Goal: Task Accomplishment & Management: Manage account settings

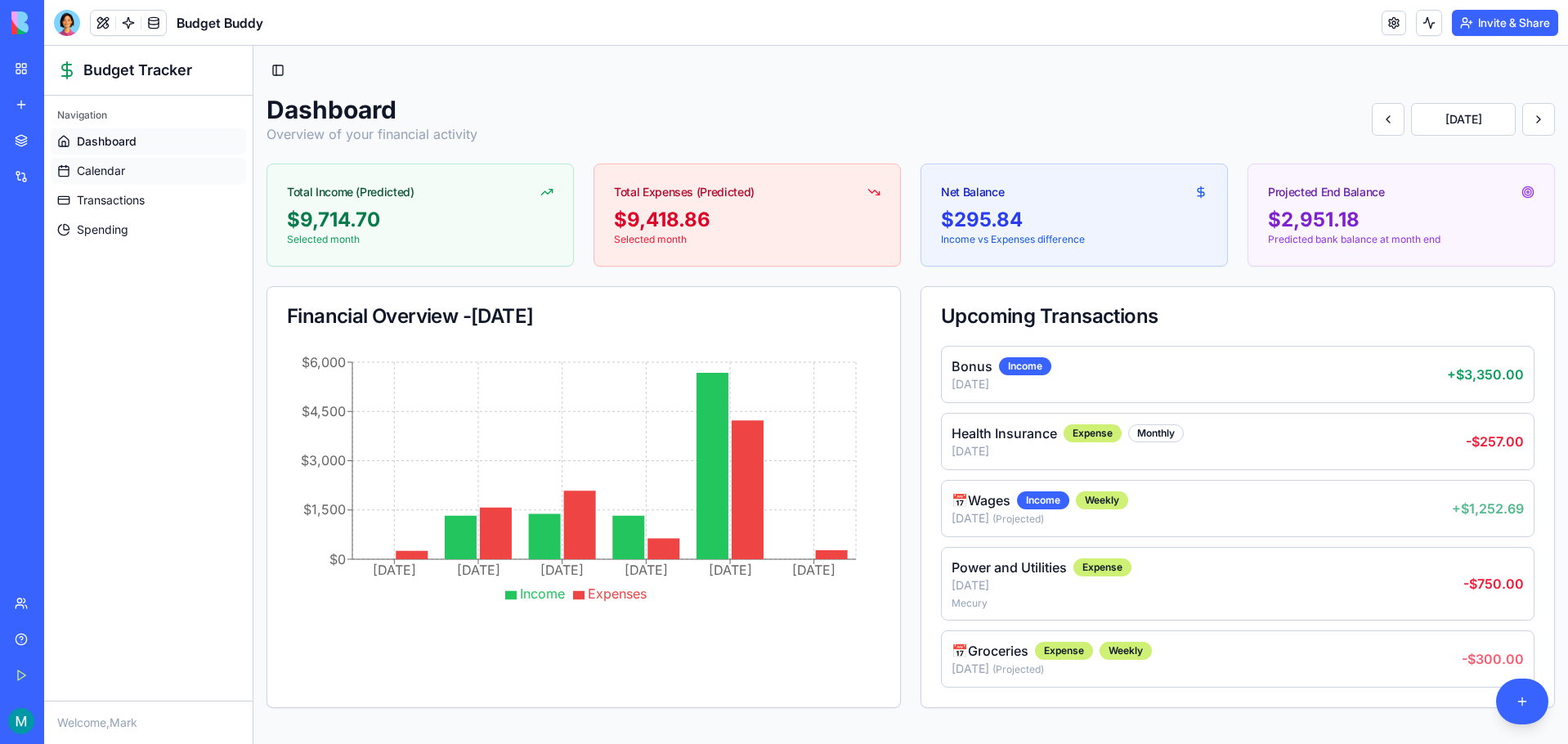
click at [103, 167] on span "Calendar" at bounding box center [101, 170] width 48 height 16
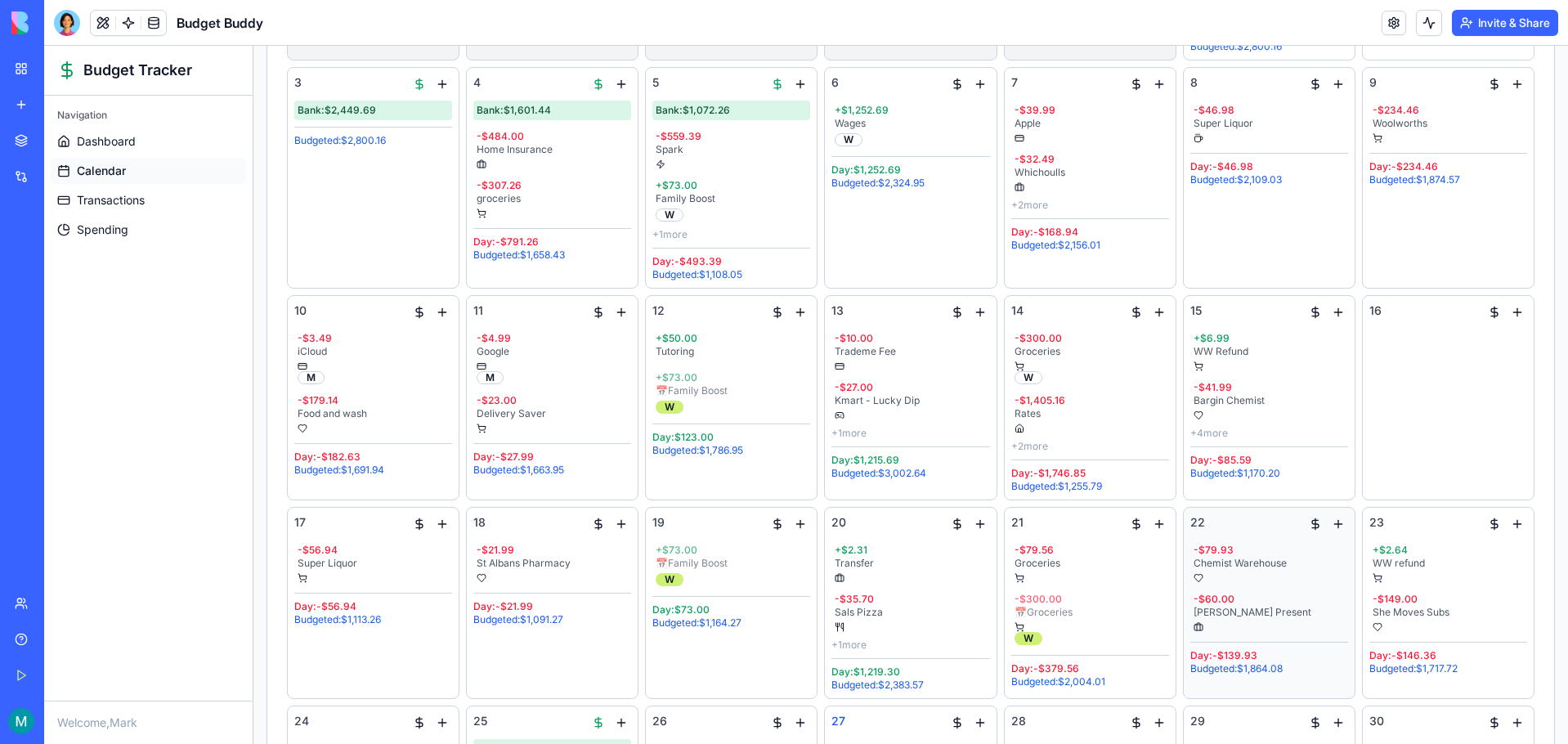
scroll to position [45, 0]
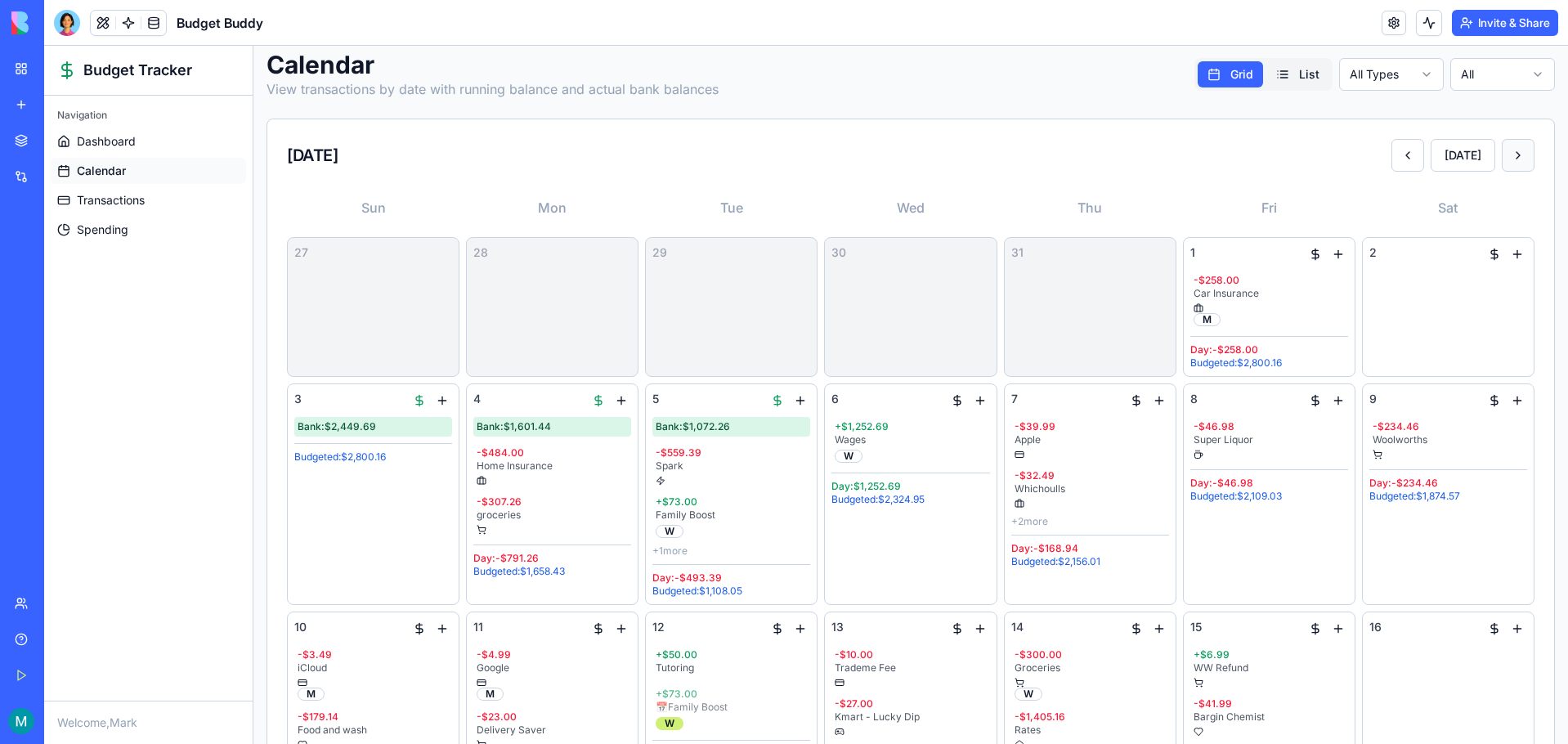
click at [1507, 154] on button at bounding box center [1518, 155] width 33 height 33
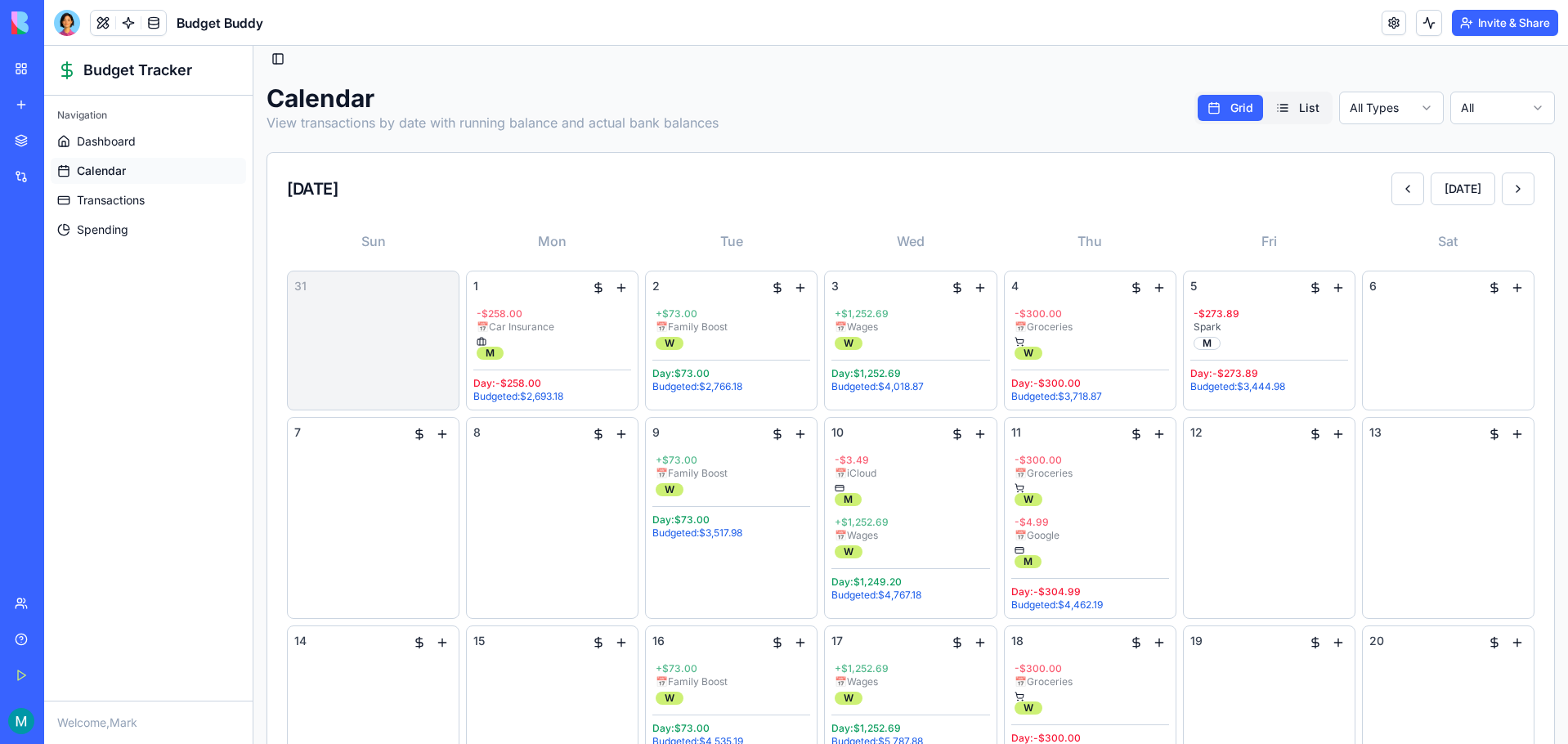
scroll to position [0, 0]
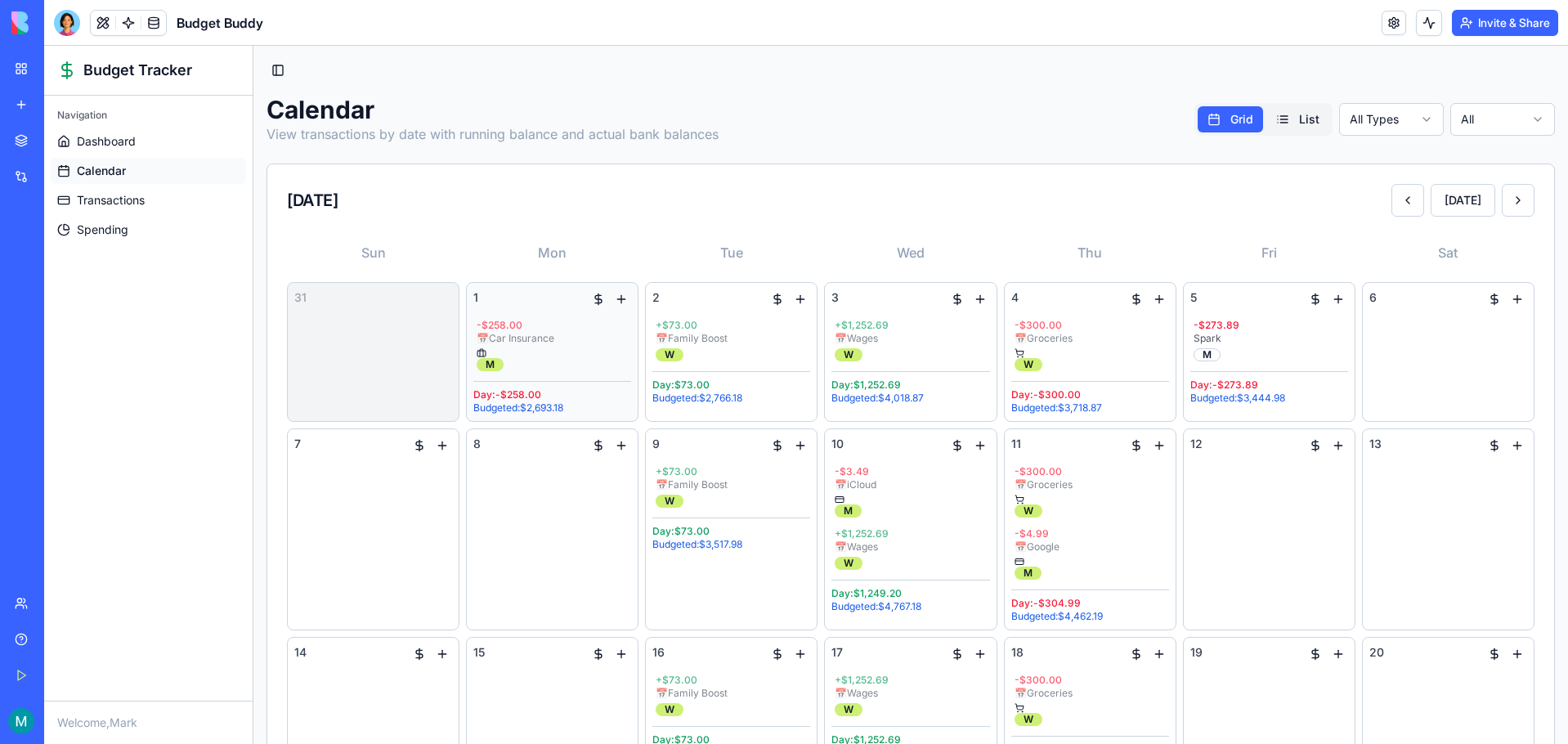
click at [624, 299] on button "button" at bounding box center [621, 299] width 19 height 19
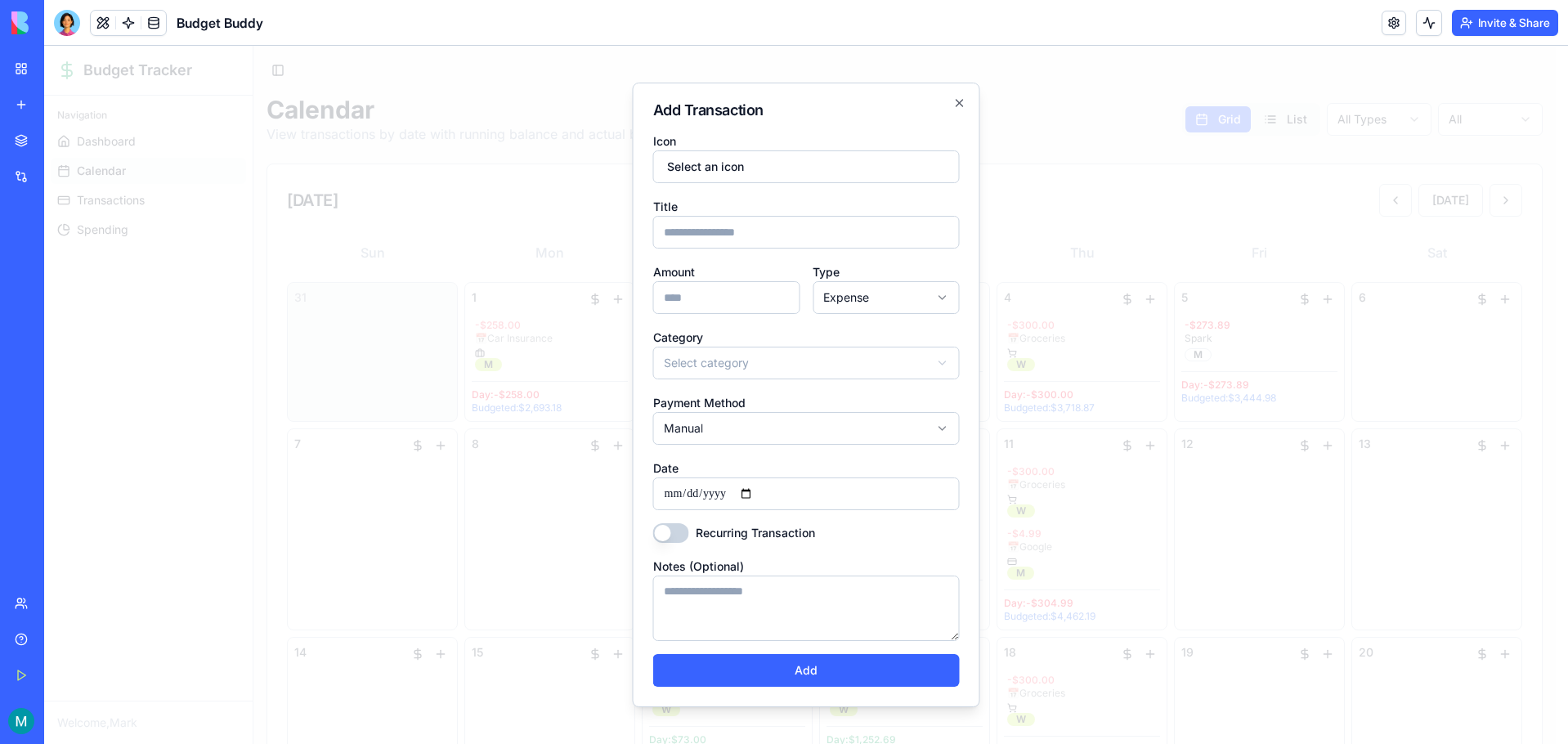
click at [731, 297] on input "Amount" at bounding box center [727, 298] width 147 height 33
type input "**"
click at [748, 355] on body "Budget Tracker Navigation Dashboard Calendar Transactions Spending Welcome, Mar…" at bounding box center [799, 635] width 1512 height 1179
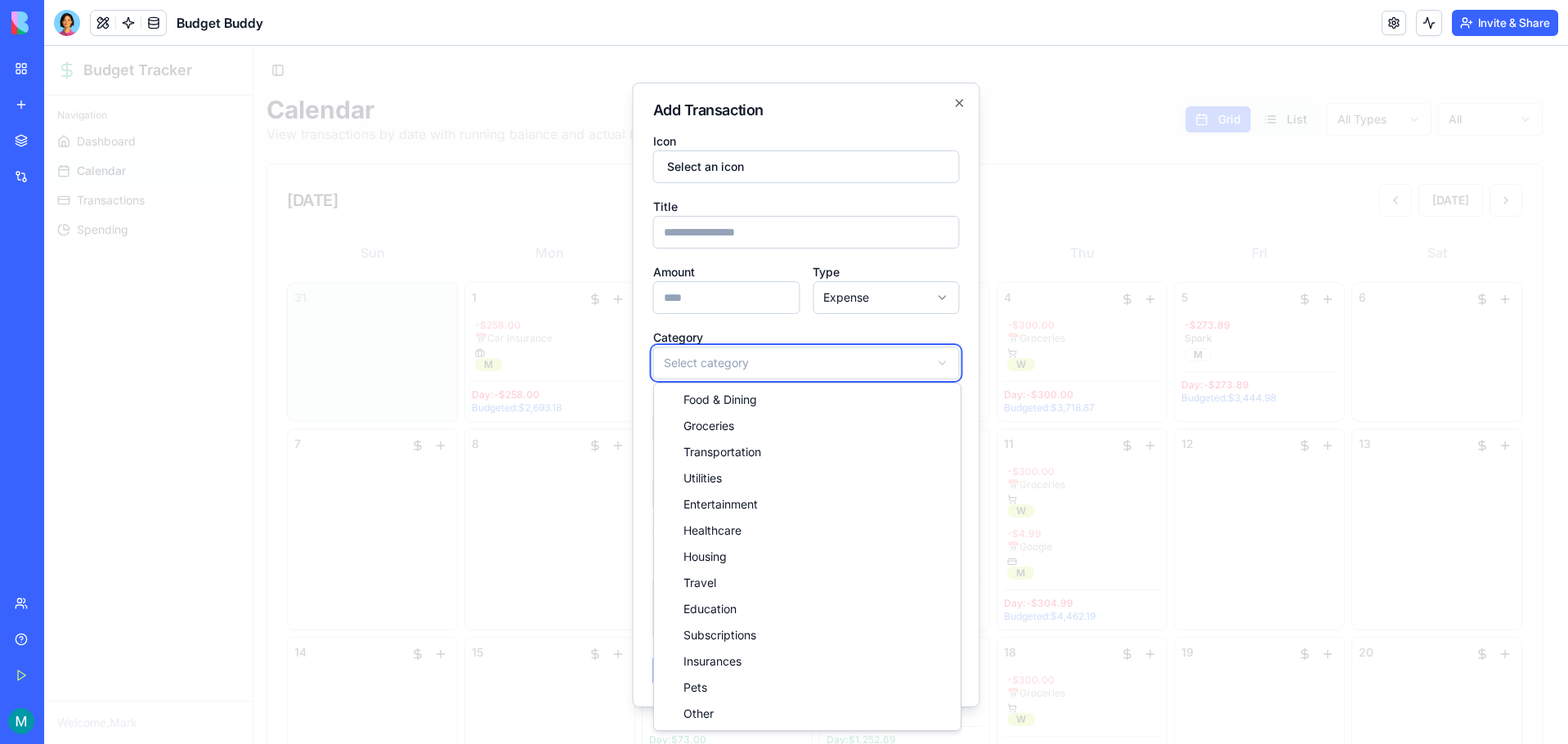
click at [883, 304] on body "Budget Tracker Navigation Dashboard Calendar Transactions Spending Welcome, Mar…" at bounding box center [799, 635] width 1512 height 1179
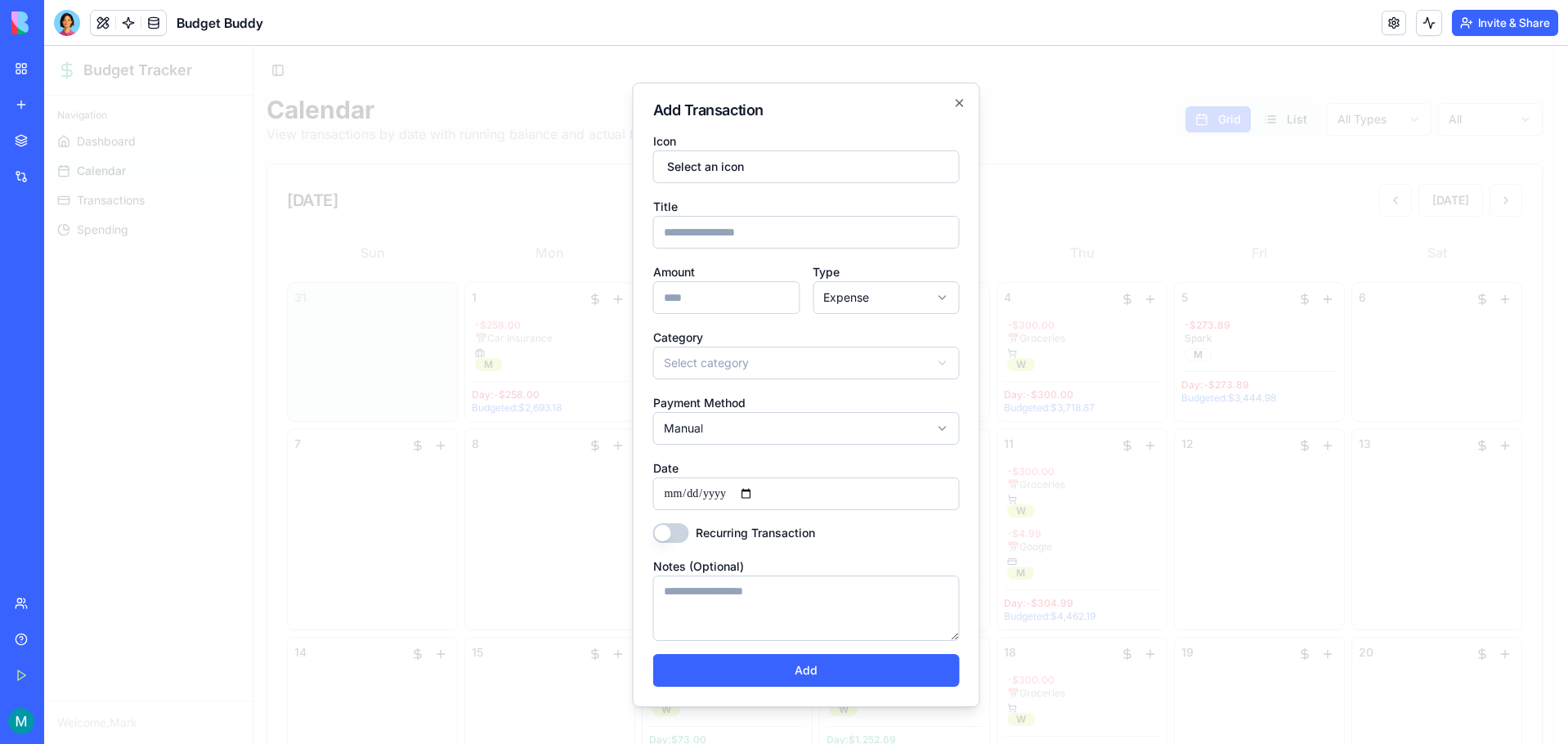
click at [885, 301] on body "Budget Tracker Navigation Dashboard Calendar Transactions Spending Welcome, Mar…" at bounding box center [799, 635] width 1512 height 1179
select select "******"
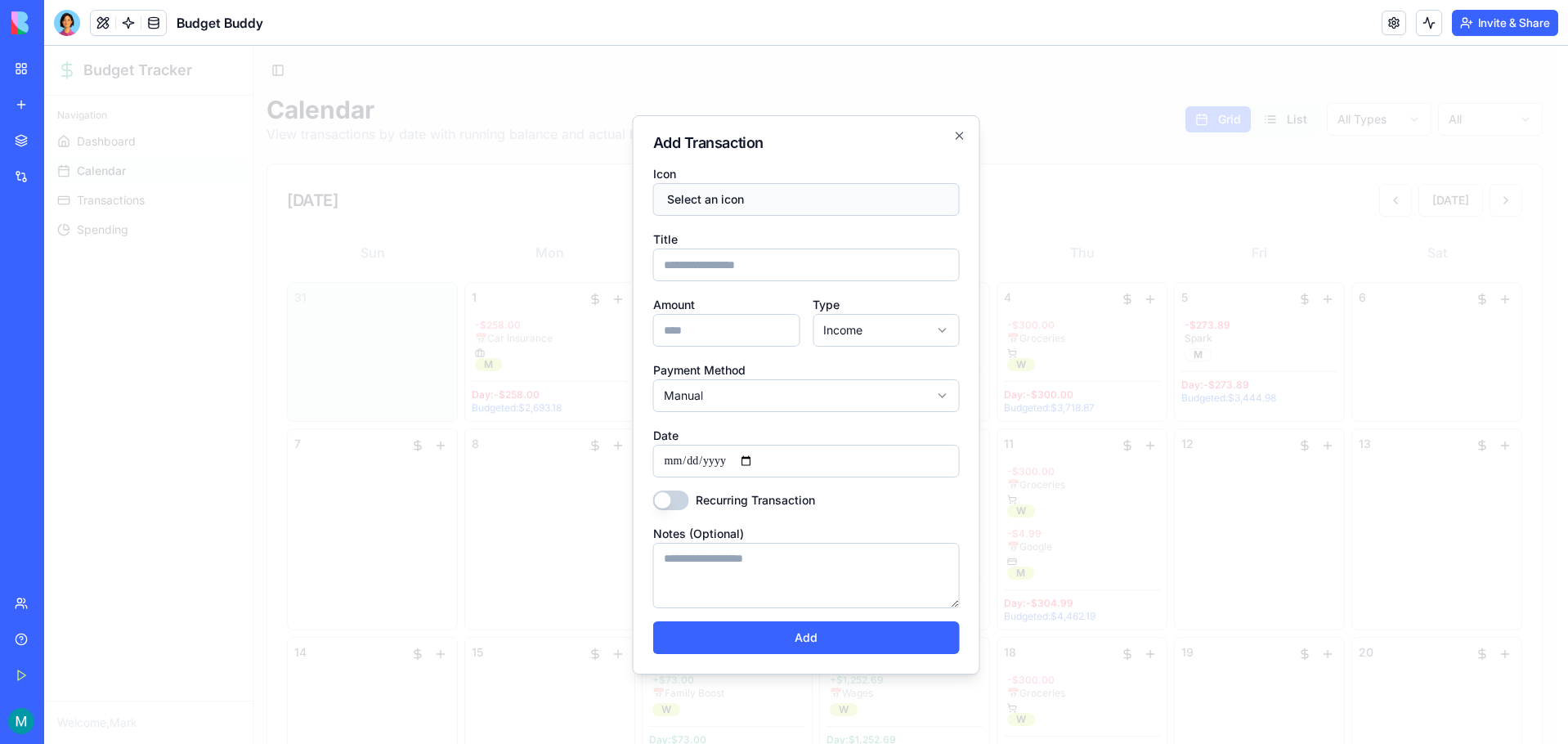
click at [740, 200] on button "Select an icon" at bounding box center [806, 199] width 306 height 33
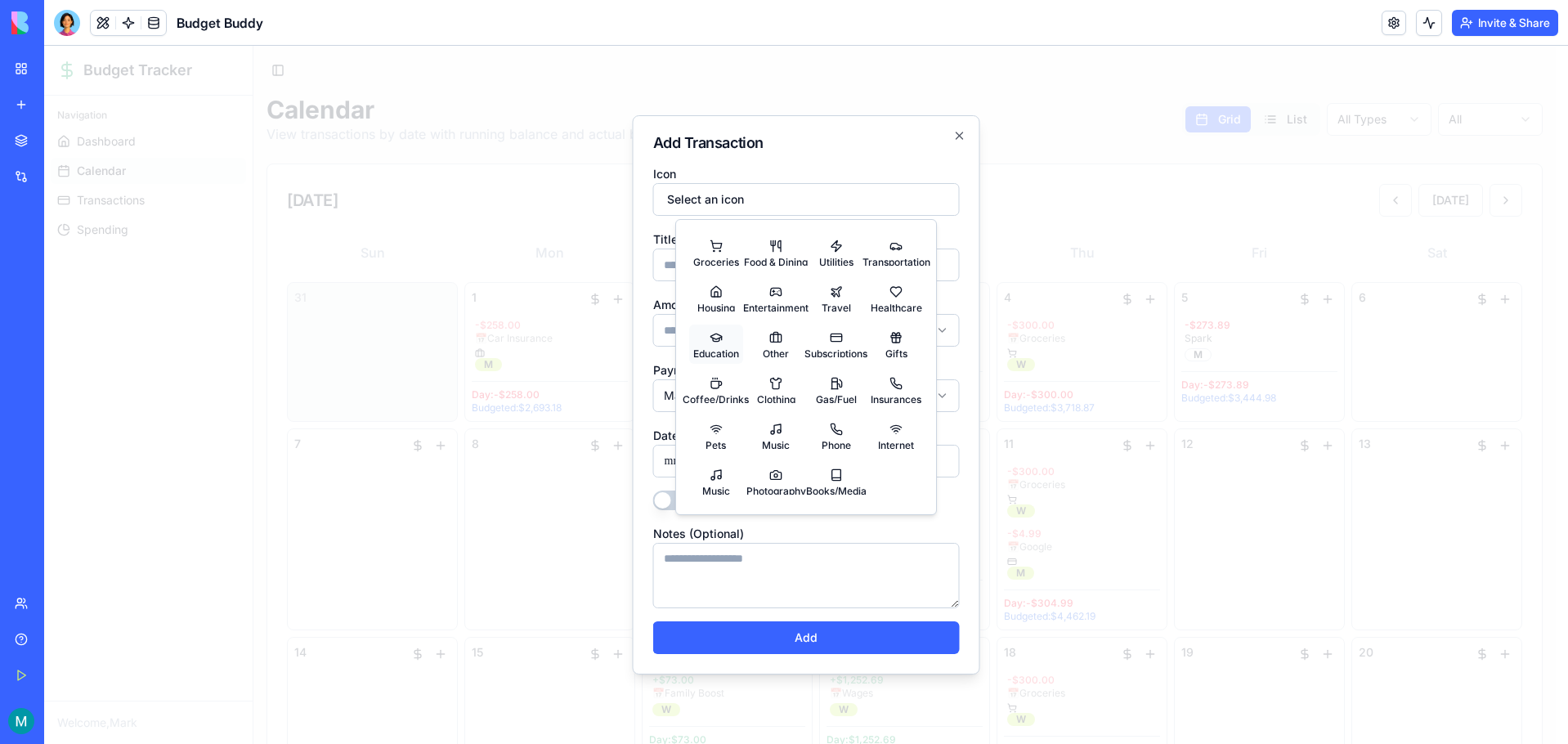
click at [728, 344] on button "Education" at bounding box center [716, 344] width 54 height 39
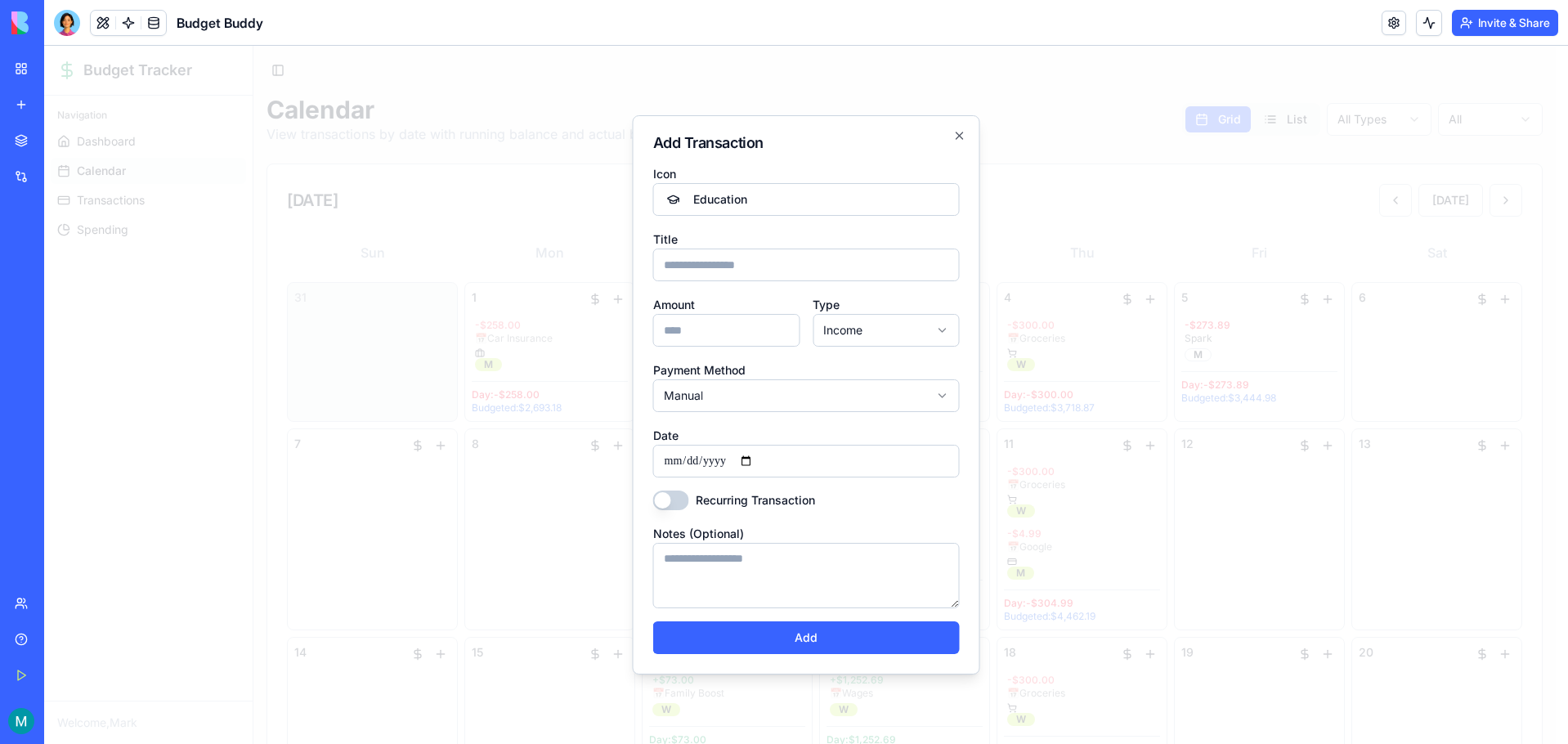
click at [702, 245] on div "Title" at bounding box center [806, 255] width 306 height 53
click at [702, 262] on input "Title" at bounding box center [806, 265] width 306 height 33
type input "********"
click at [805, 190] on button "Education" at bounding box center [806, 199] width 306 height 33
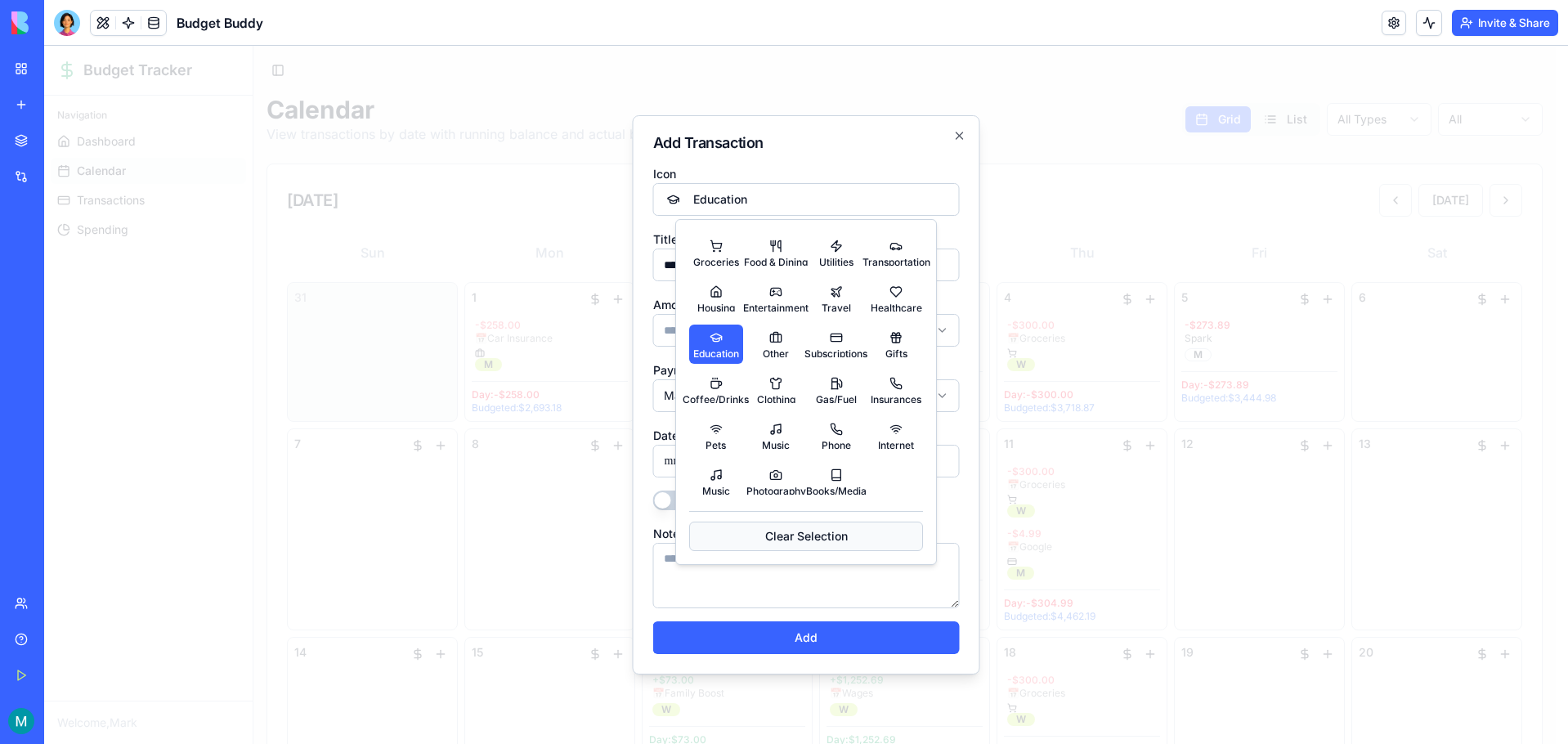
click at [777, 529] on button "Clear Selection" at bounding box center [806, 536] width 234 height 30
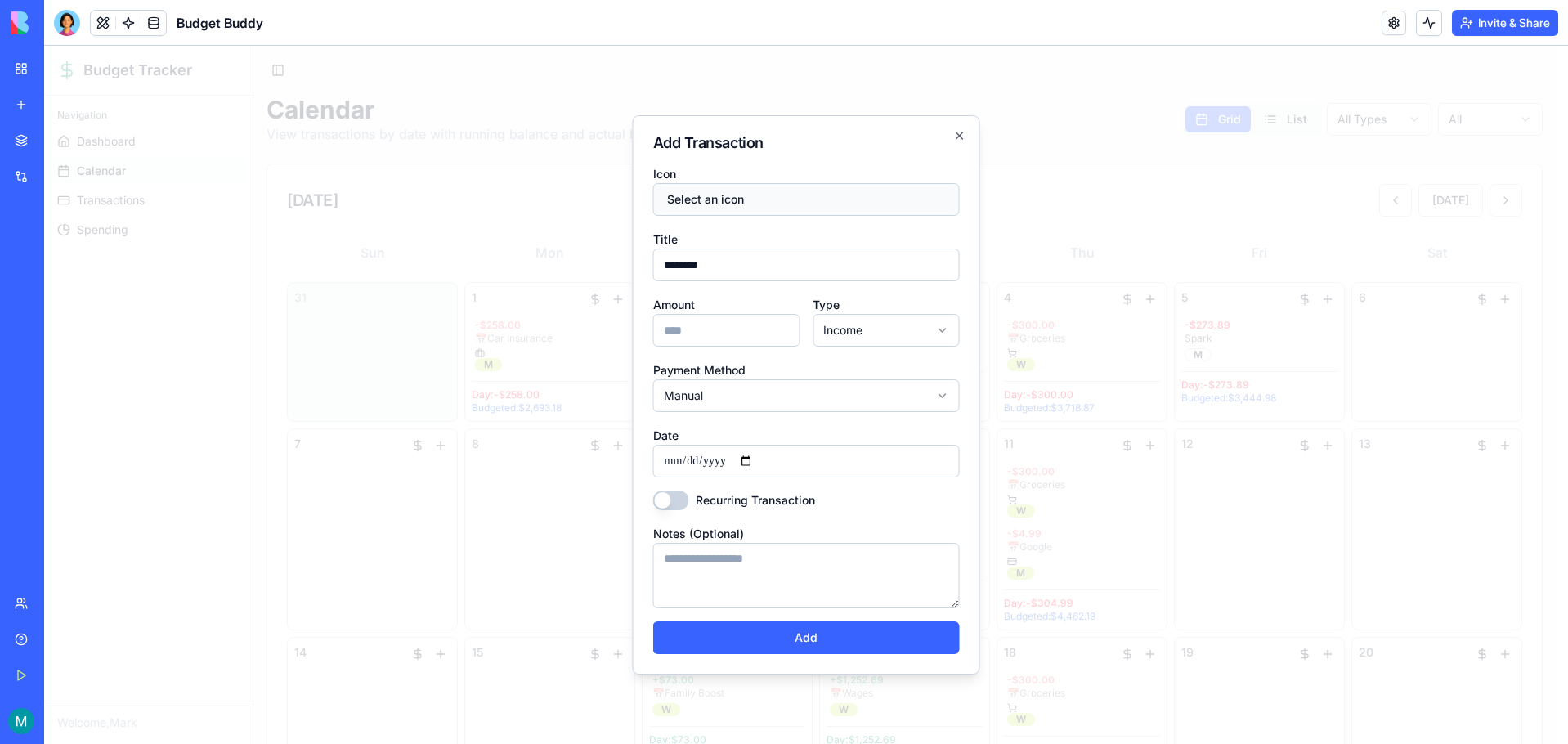
click at [722, 210] on button "Select an icon" at bounding box center [806, 199] width 306 height 33
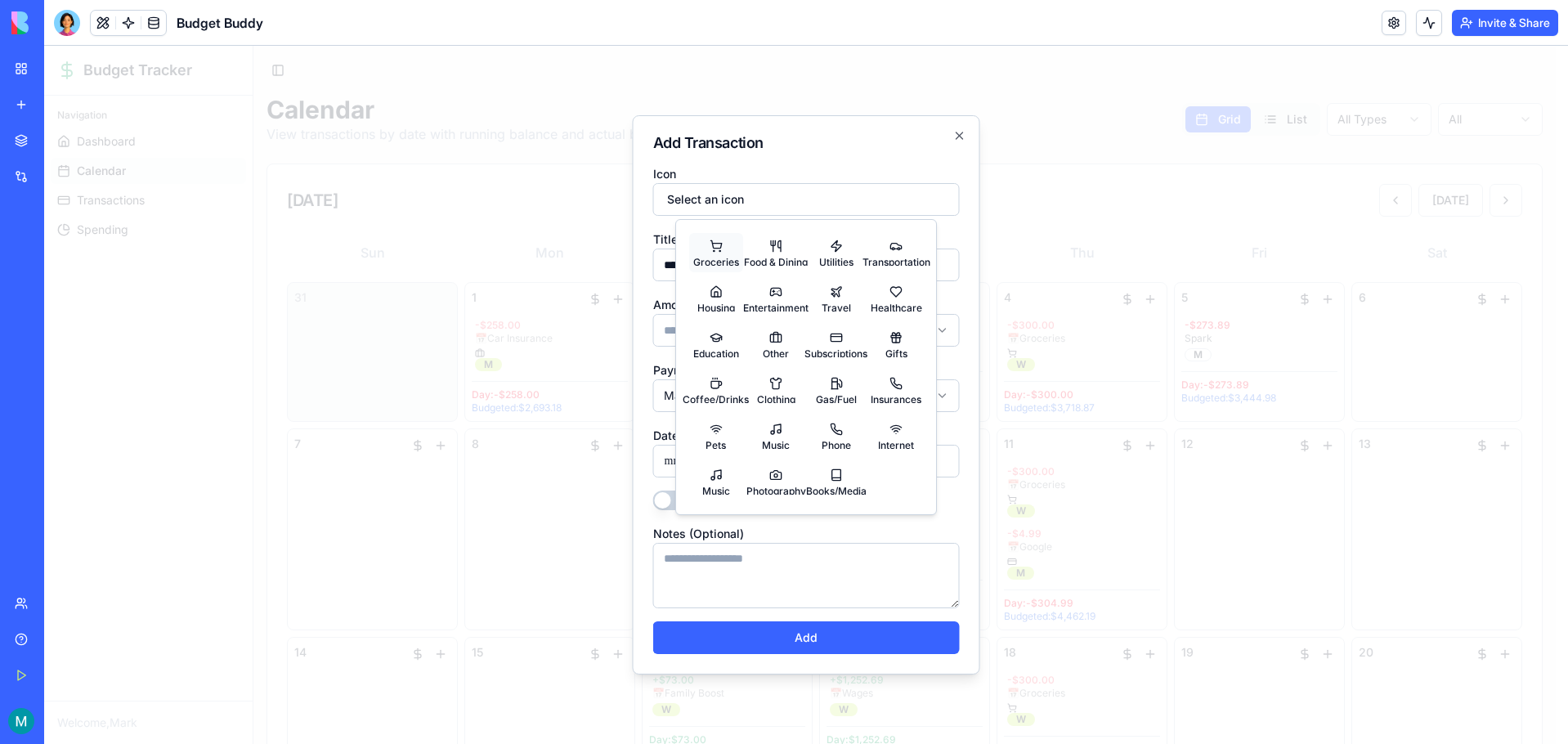
click at [725, 250] on button "Groceries" at bounding box center [716, 252] width 54 height 39
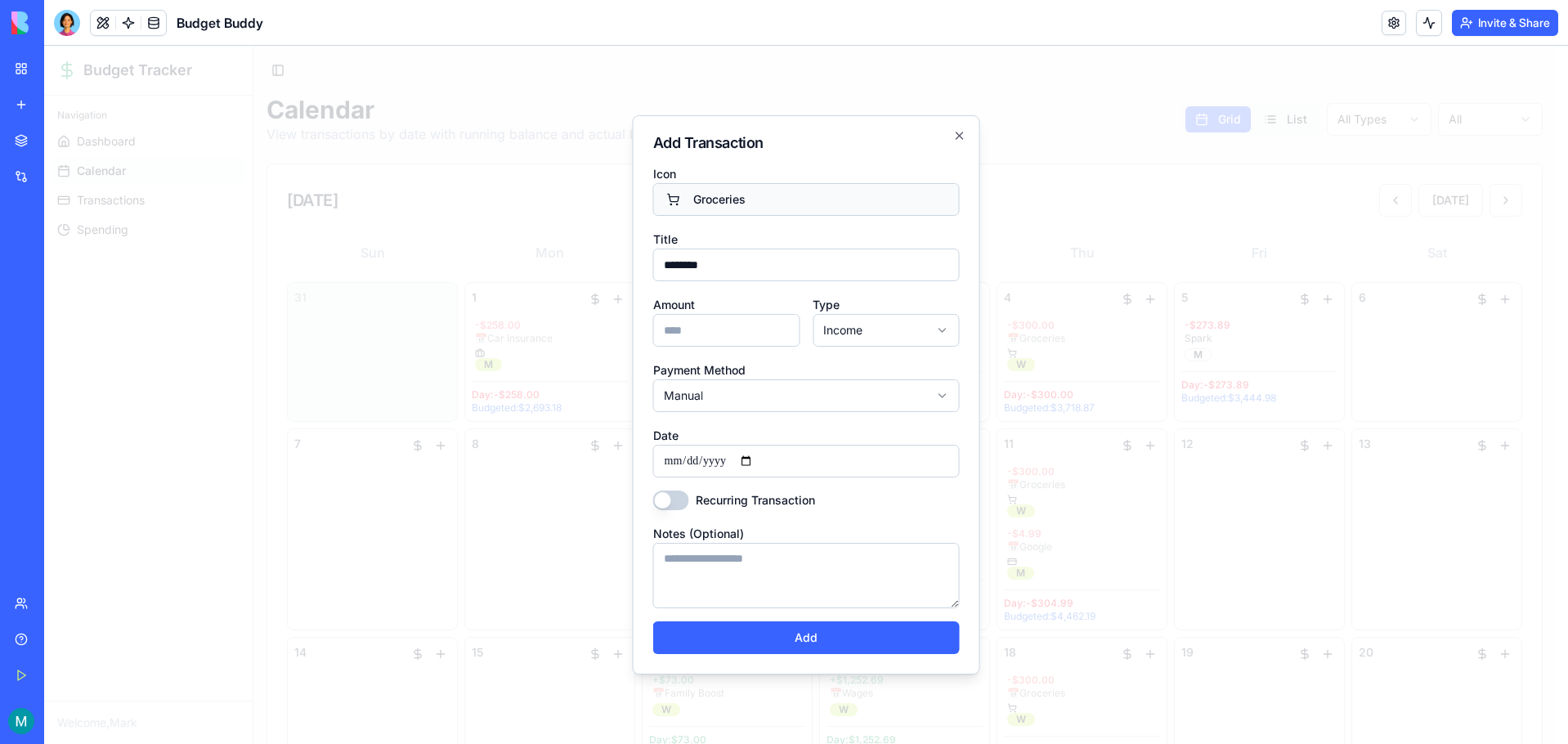
click at [727, 193] on button "Groceries" at bounding box center [806, 199] width 306 height 33
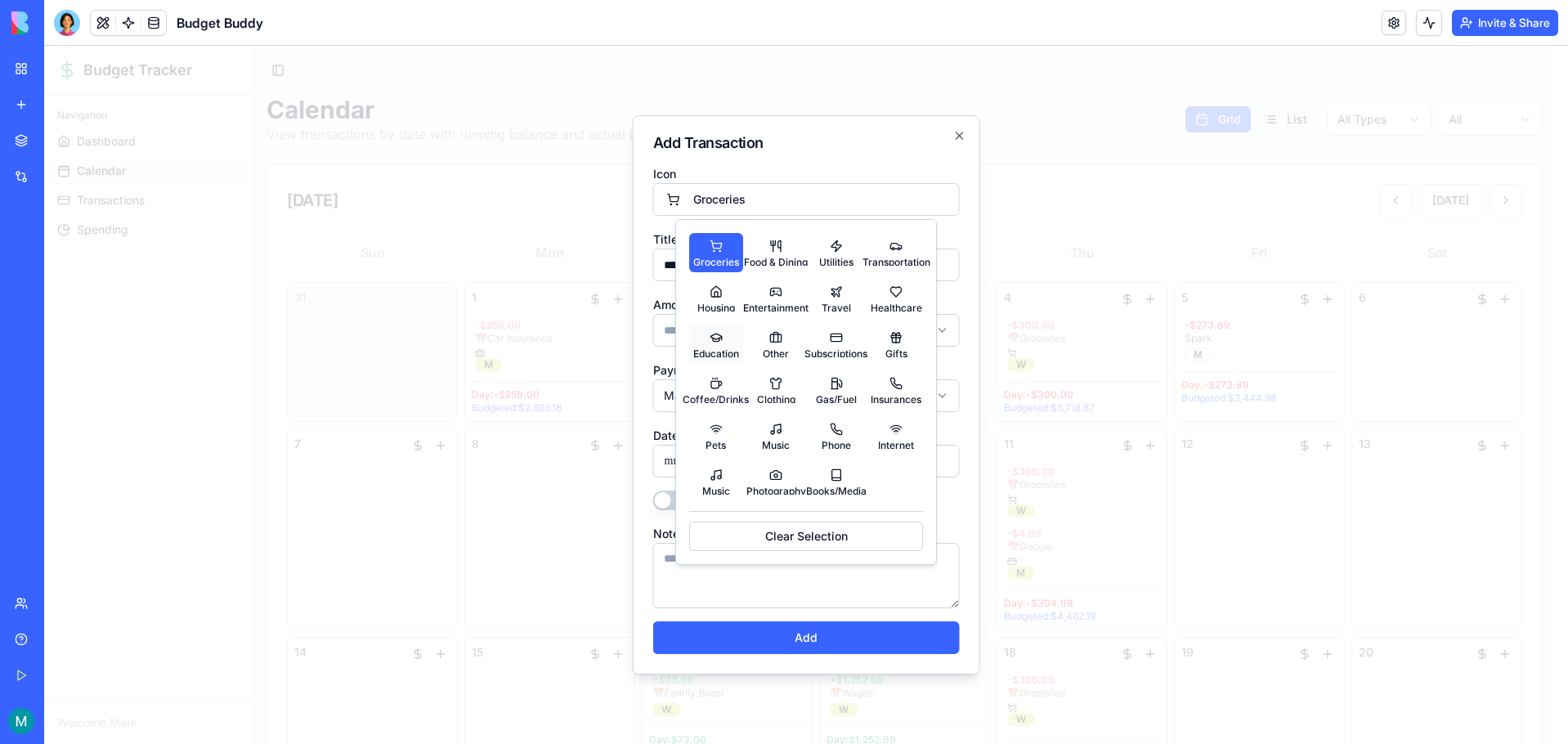
click at [706, 328] on button "Education" at bounding box center [716, 344] width 54 height 39
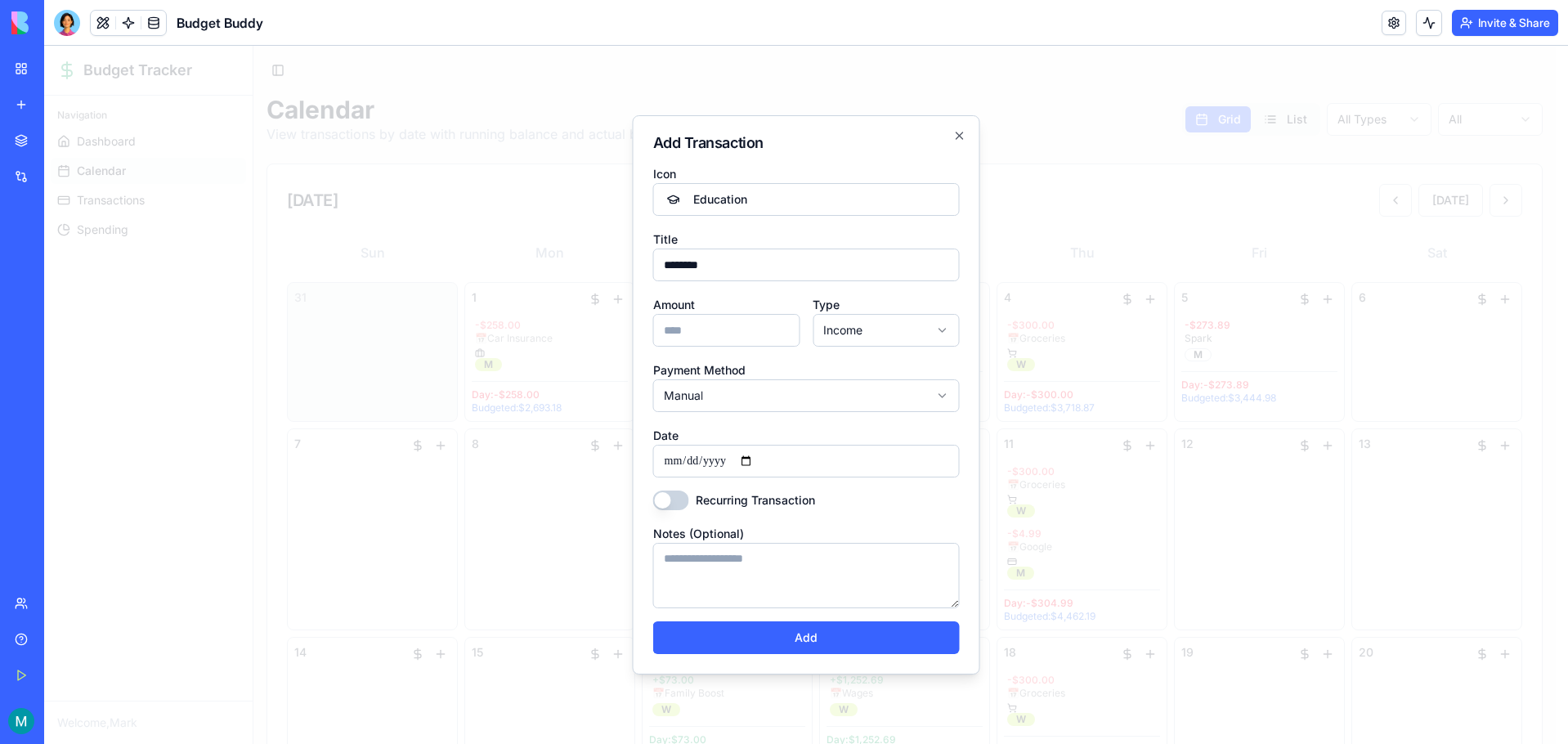
click at [654, 490] on div "Recurring Transaction" at bounding box center [806, 500] width 306 height 19
click at [669, 499] on button "Recurring Transaction" at bounding box center [671, 500] width 36 height 19
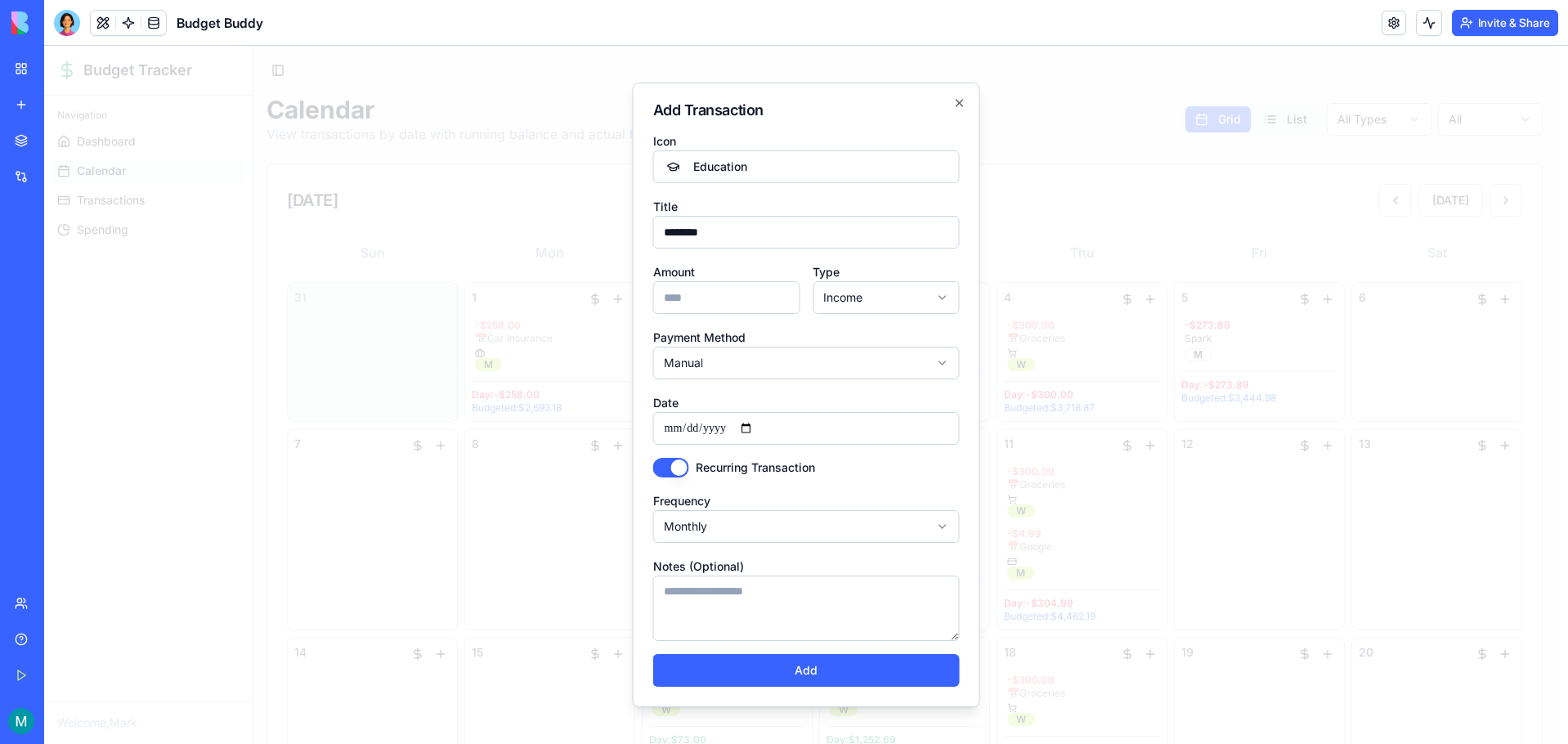
click at [728, 524] on body "Budget Tracker Navigation Dashboard Calendar Transactions Spending Welcome, Mar…" at bounding box center [799, 635] width 1512 height 1179
select select "******"
click at [784, 670] on button "Add" at bounding box center [806, 670] width 306 height 33
select select "*******"
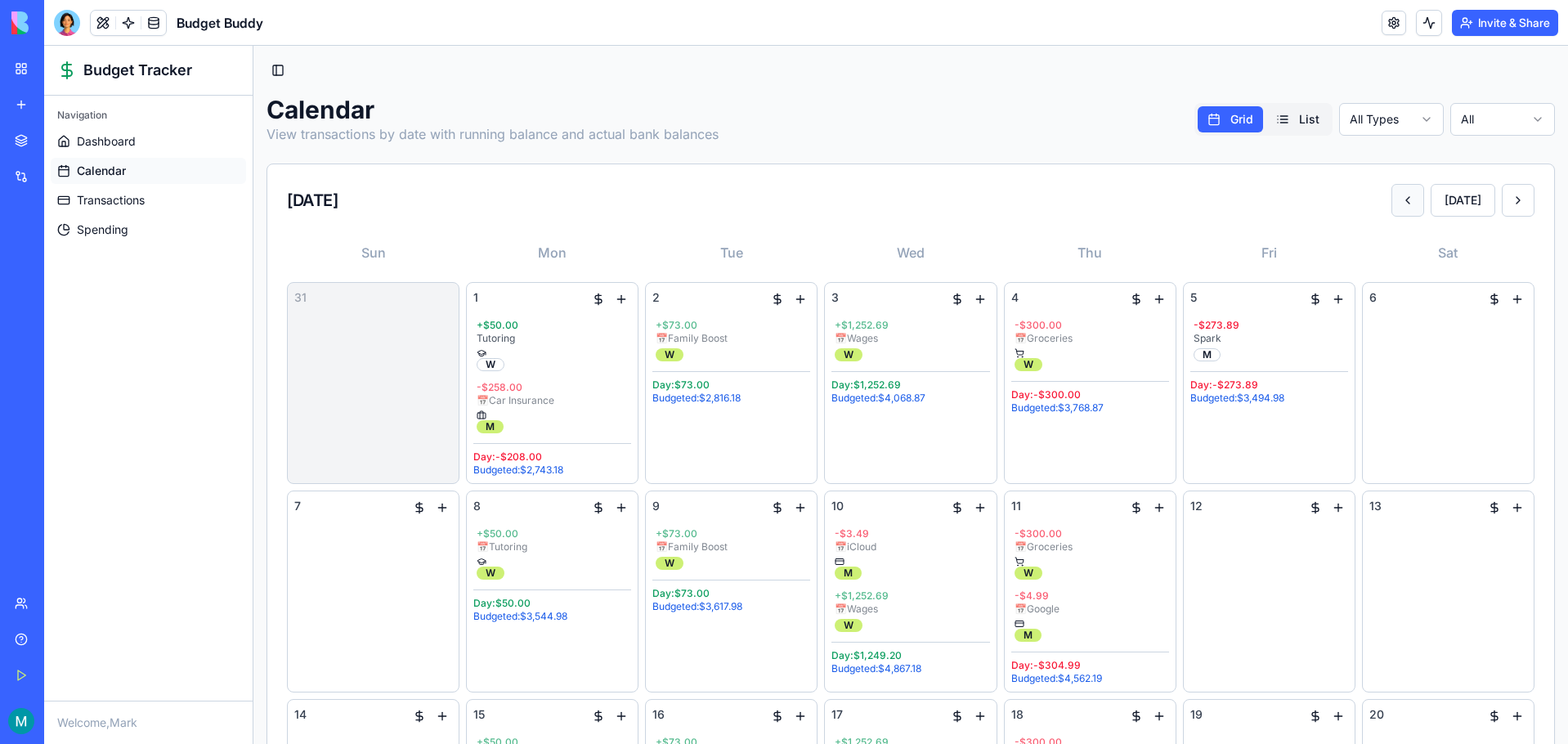
click at [1396, 192] on button at bounding box center [1407, 200] width 33 height 33
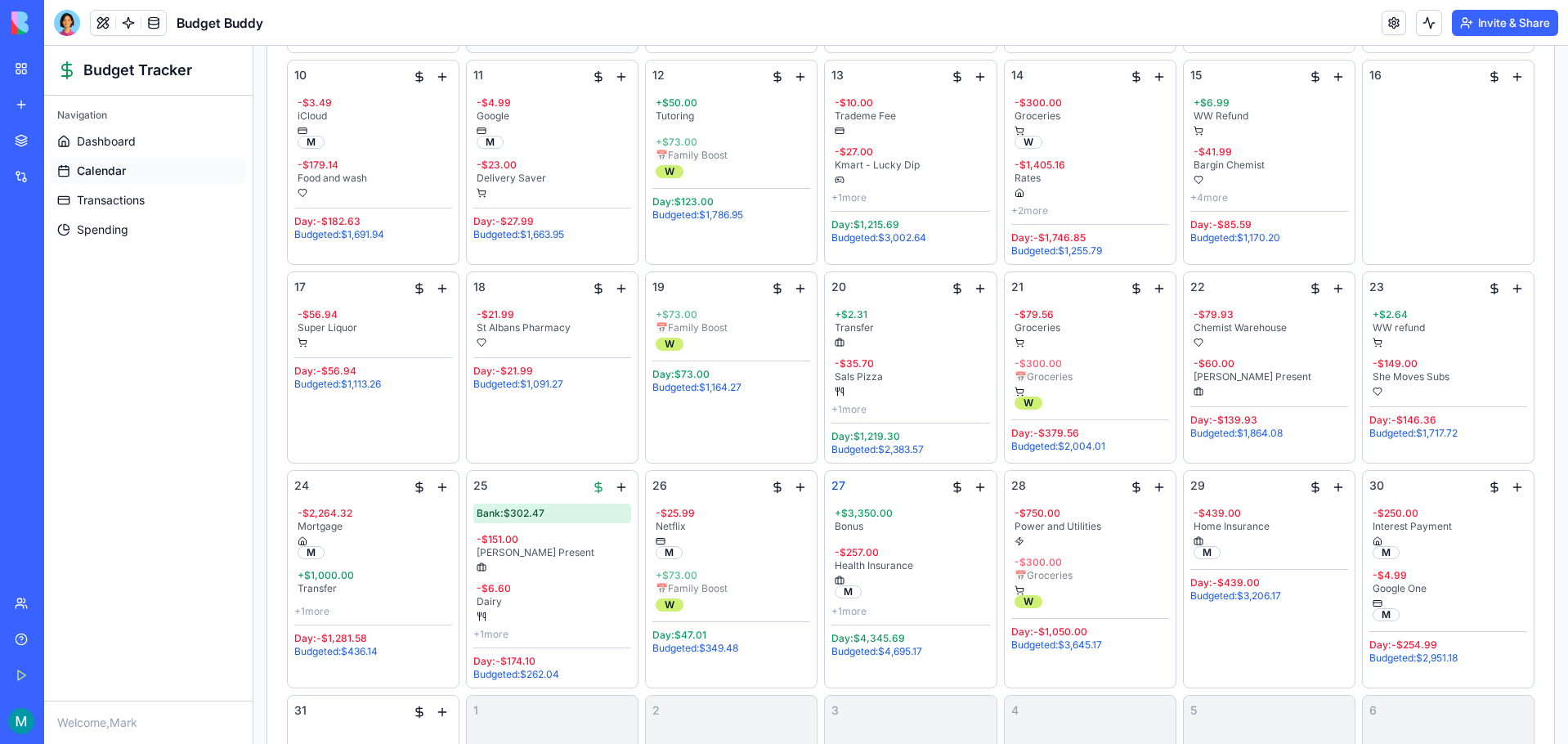
scroll to position [699, 0]
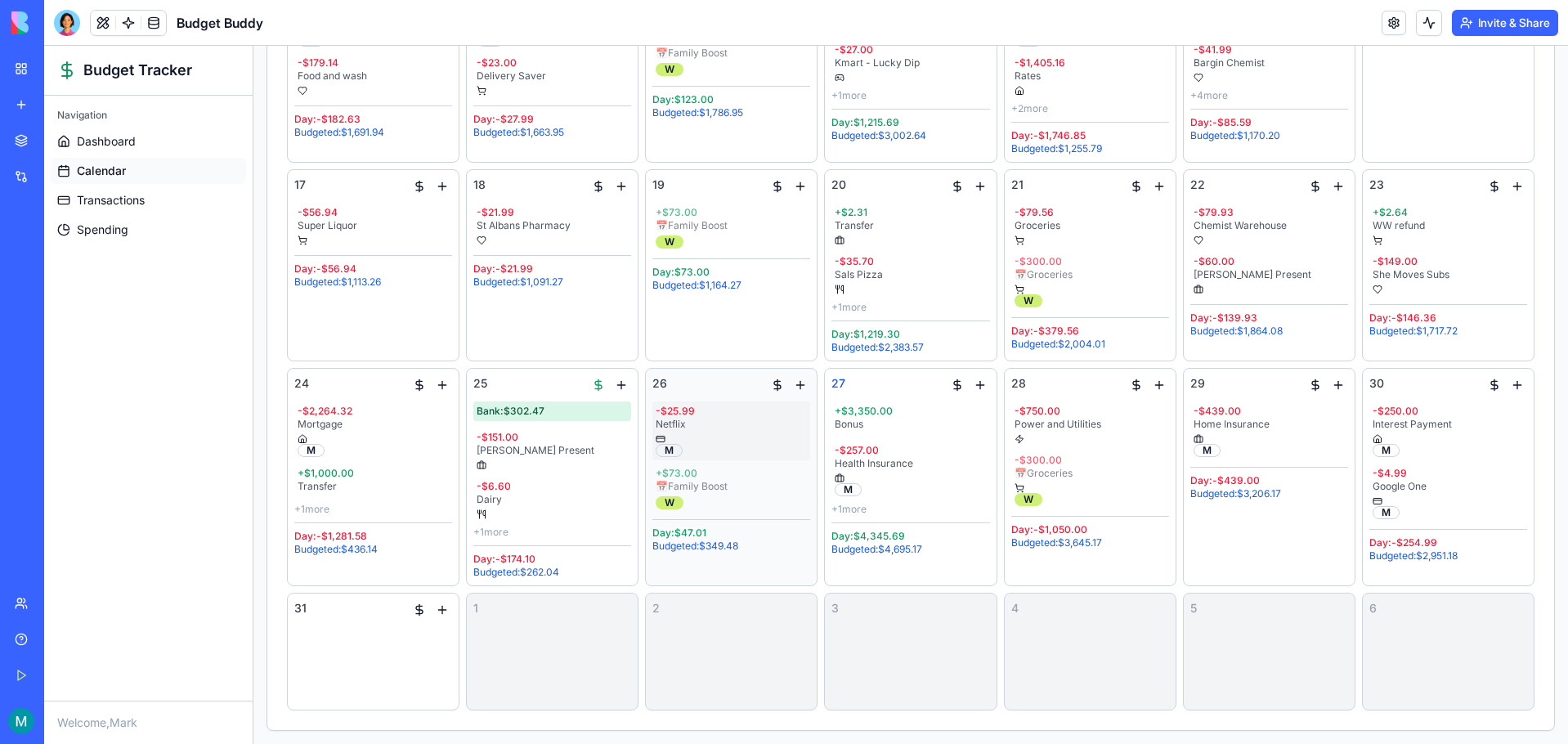
click at [755, 425] on div "Netflix" at bounding box center [731, 424] width 151 height 13
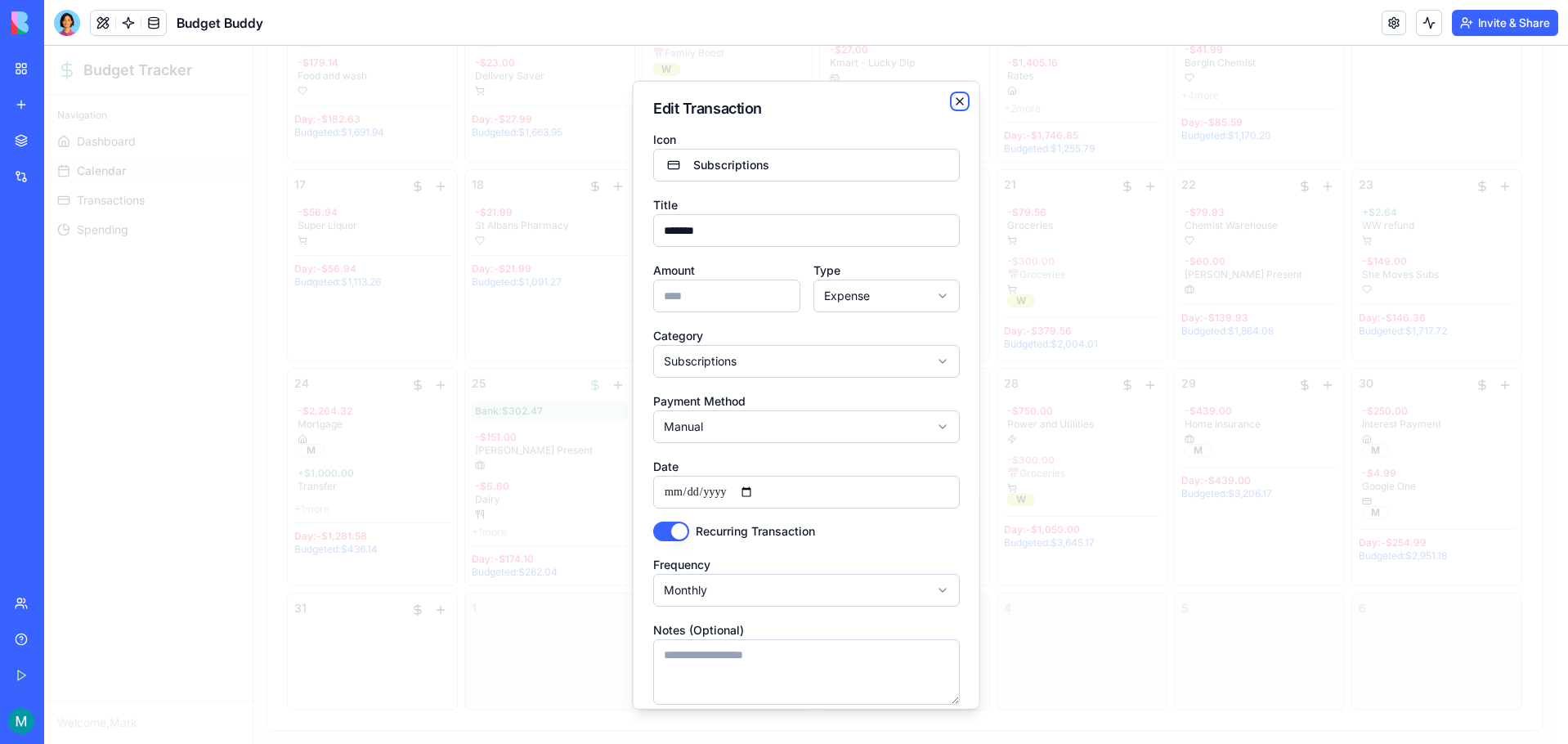
click at [953, 96] on icon "button" at bounding box center [960, 101] width 13 height 13
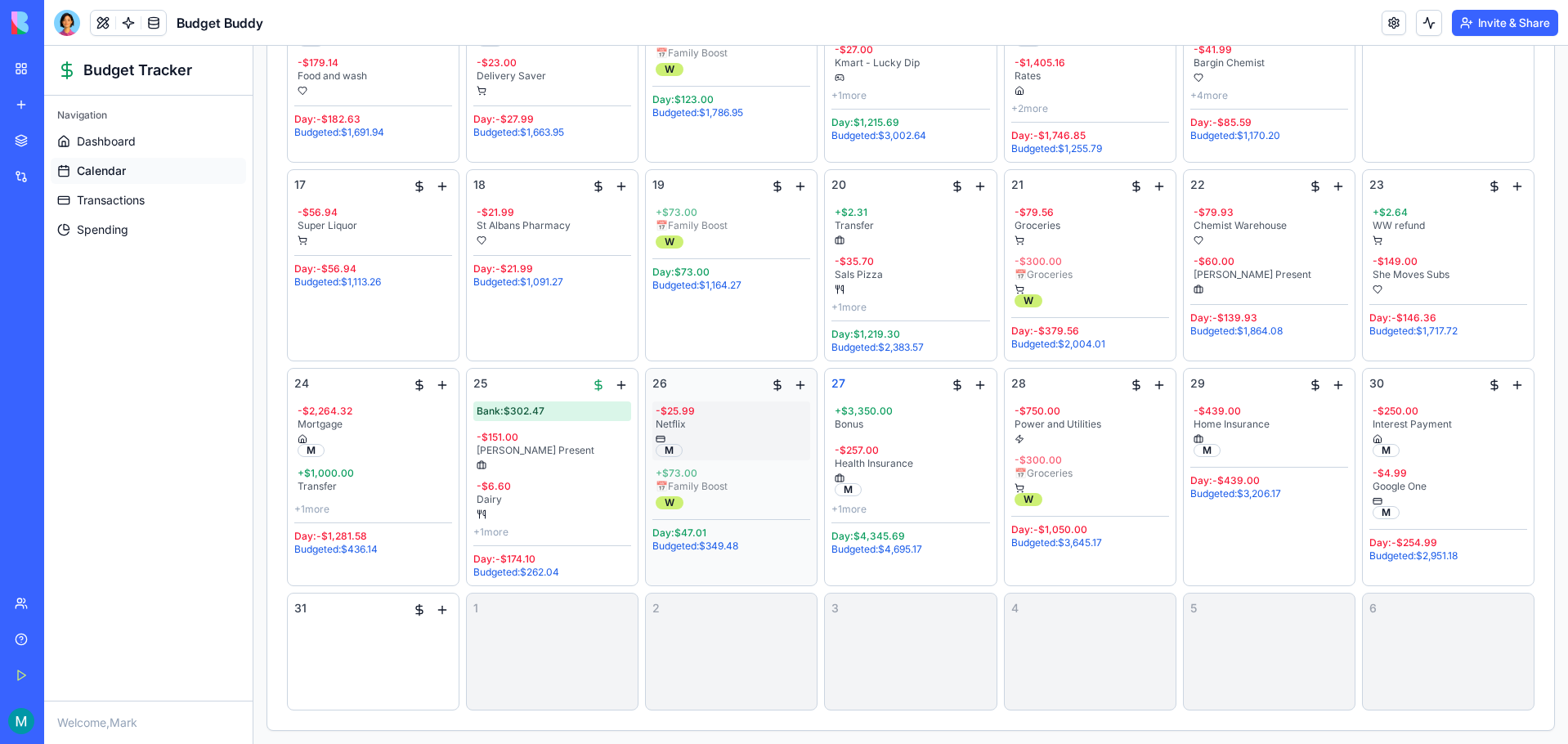
click at [730, 429] on div "Netflix" at bounding box center [731, 424] width 151 height 13
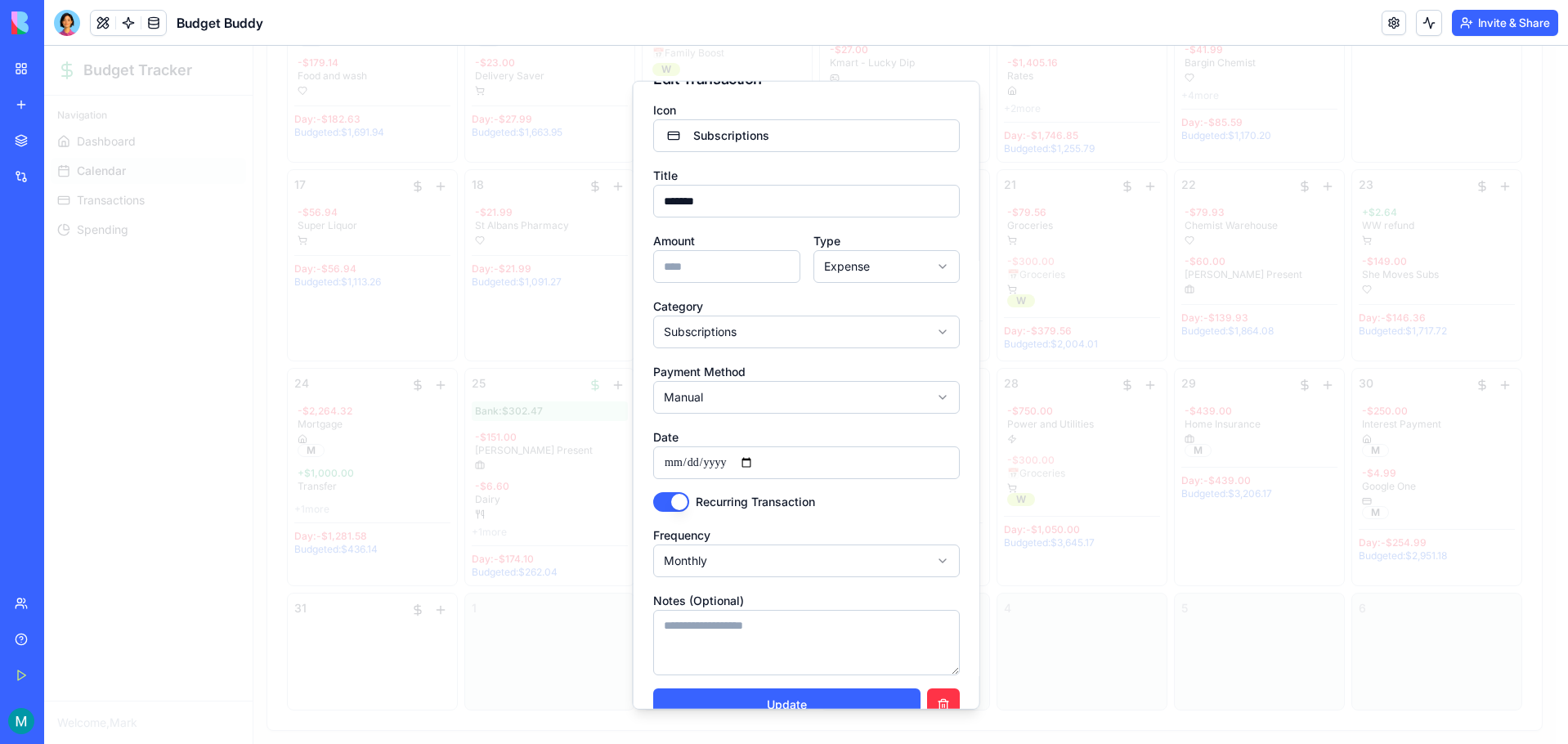
scroll to position [0, 0]
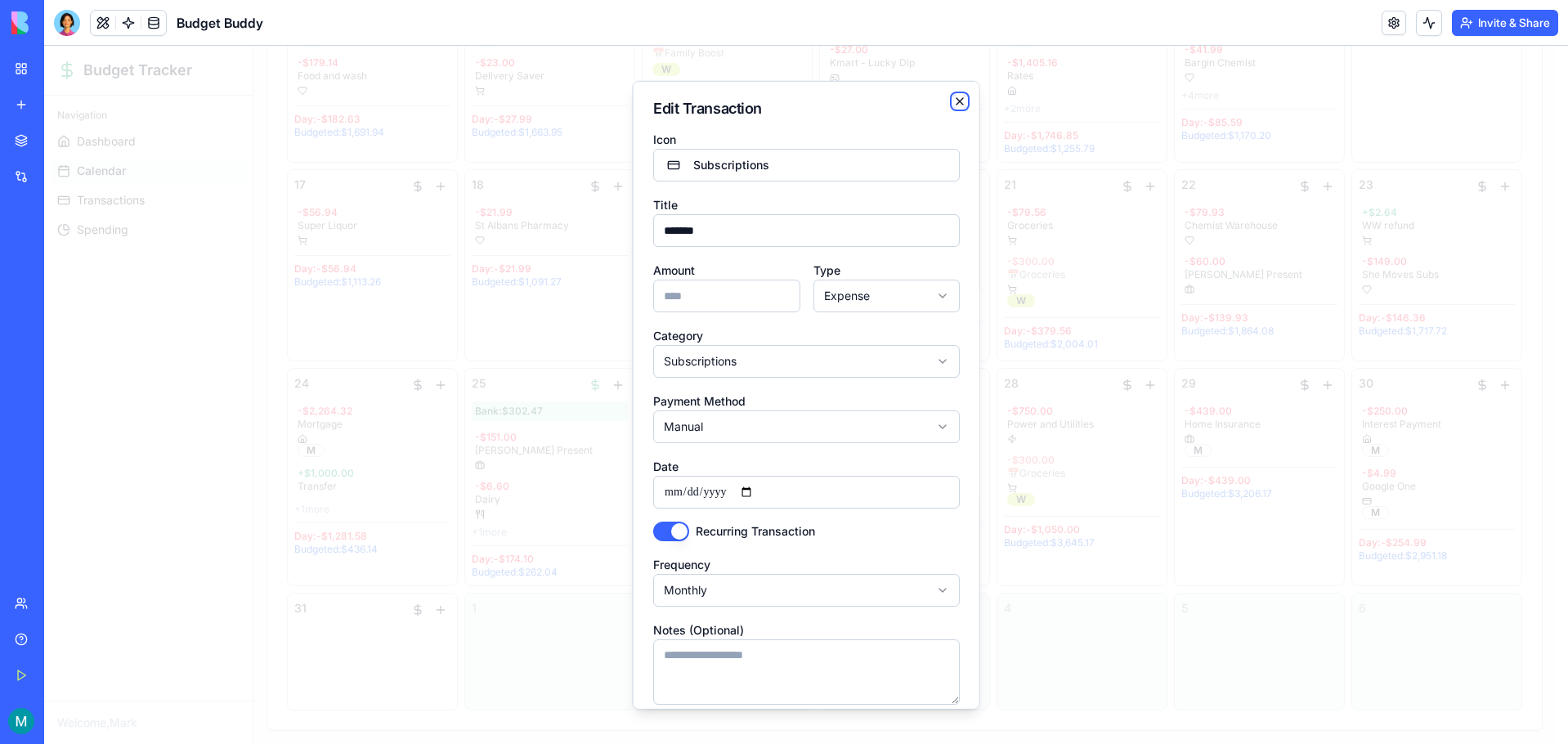
click at [953, 95] on icon "button" at bounding box center [960, 101] width 13 height 13
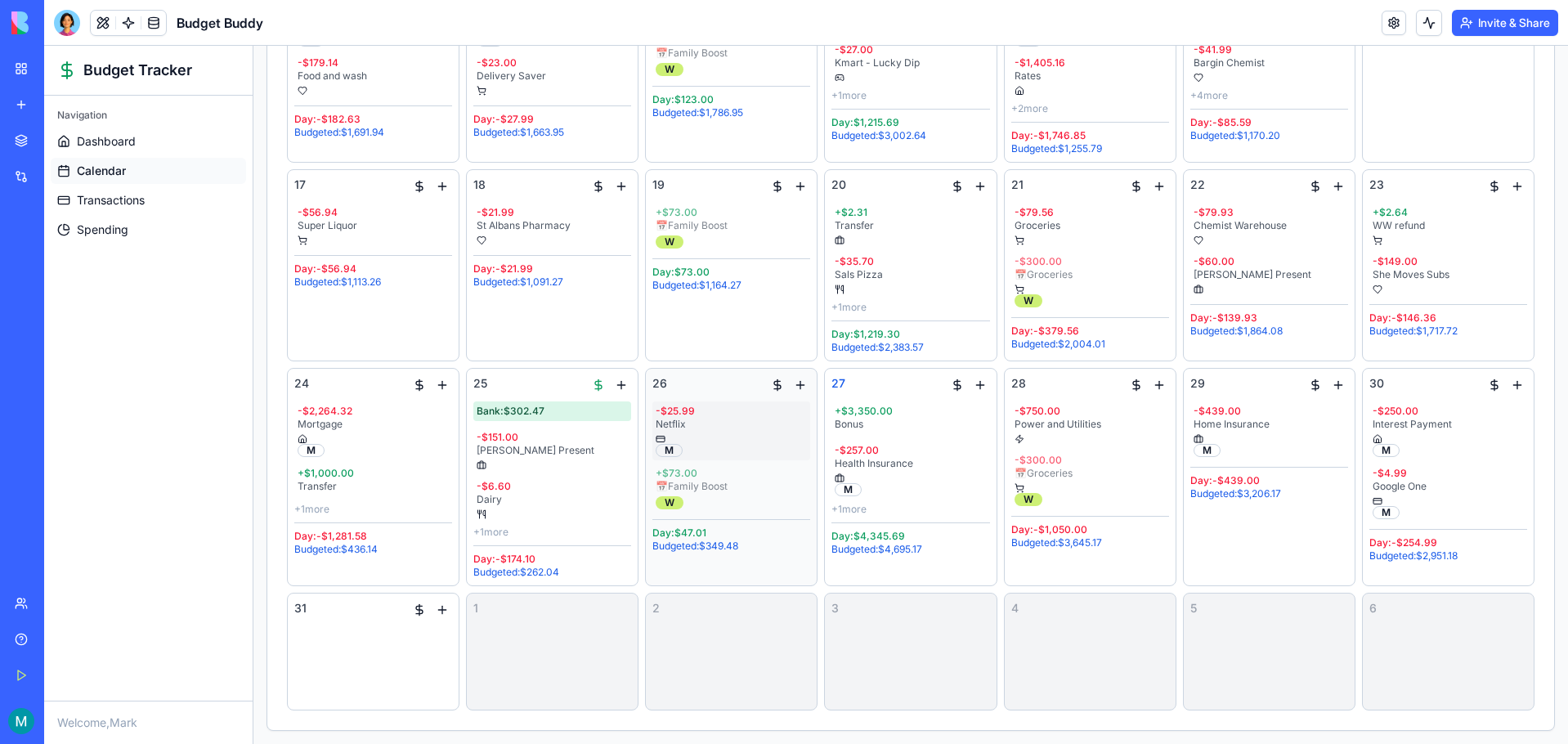
drag, startPoint x: 751, startPoint y: 420, endPoint x: 683, endPoint y: 422, distance: 68.0
click at [683, 422] on div "Netflix" at bounding box center [731, 424] width 151 height 13
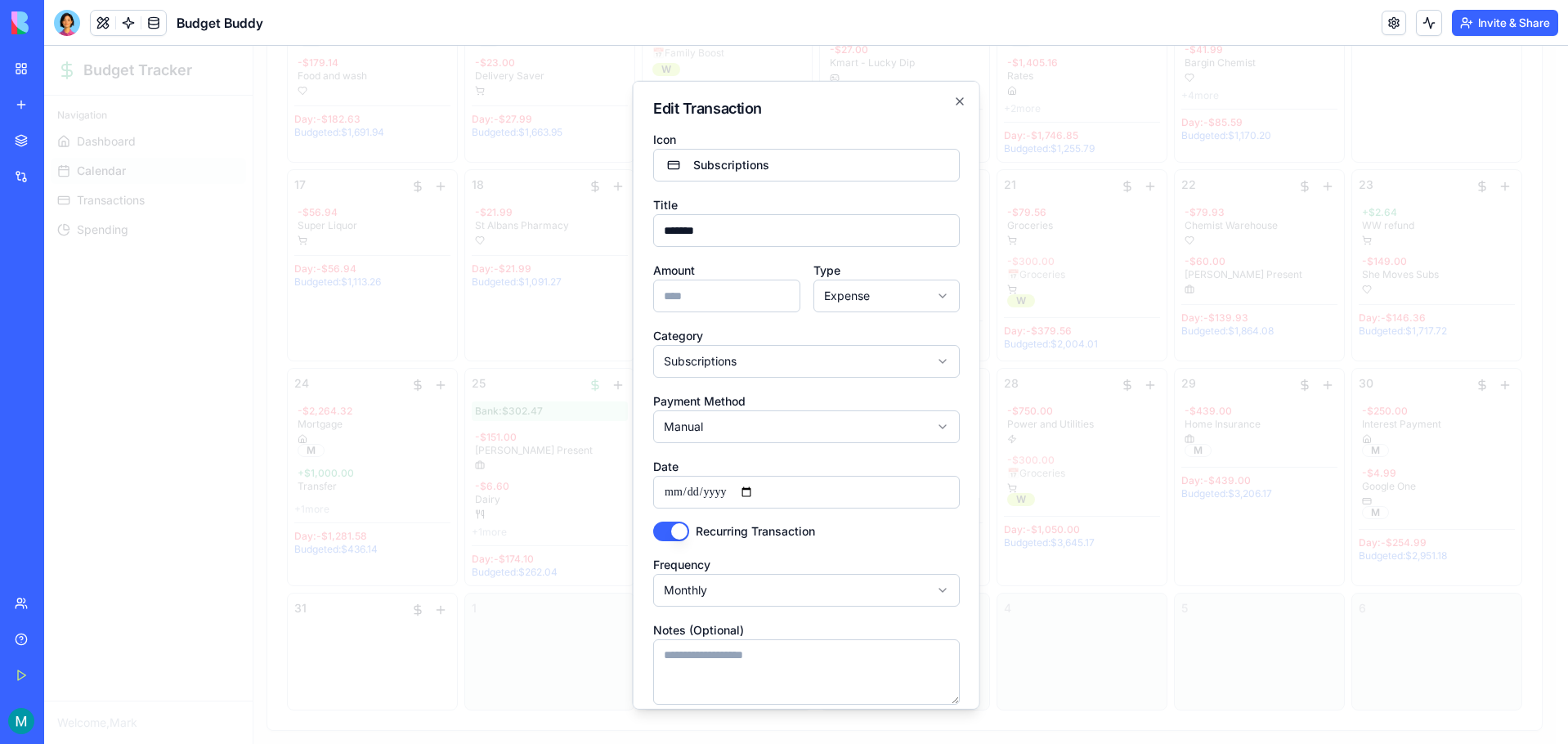
click at [692, 501] on input "**********" at bounding box center [806, 492] width 306 height 33
click at [758, 489] on input "**********" at bounding box center [806, 492] width 306 height 33
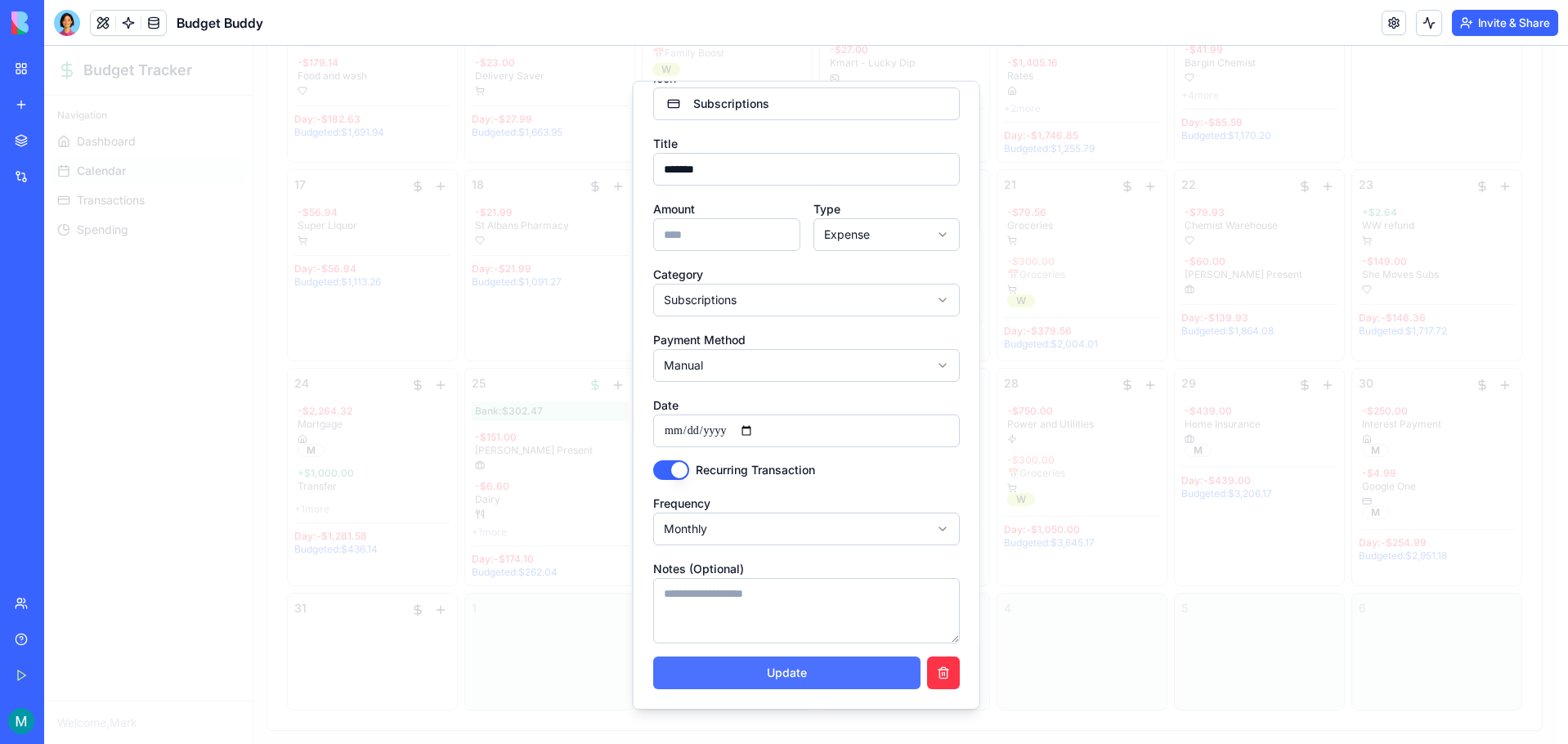
click at [821, 667] on button "Update" at bounding box center [786, 673] width 267 height 33
type input "**********"
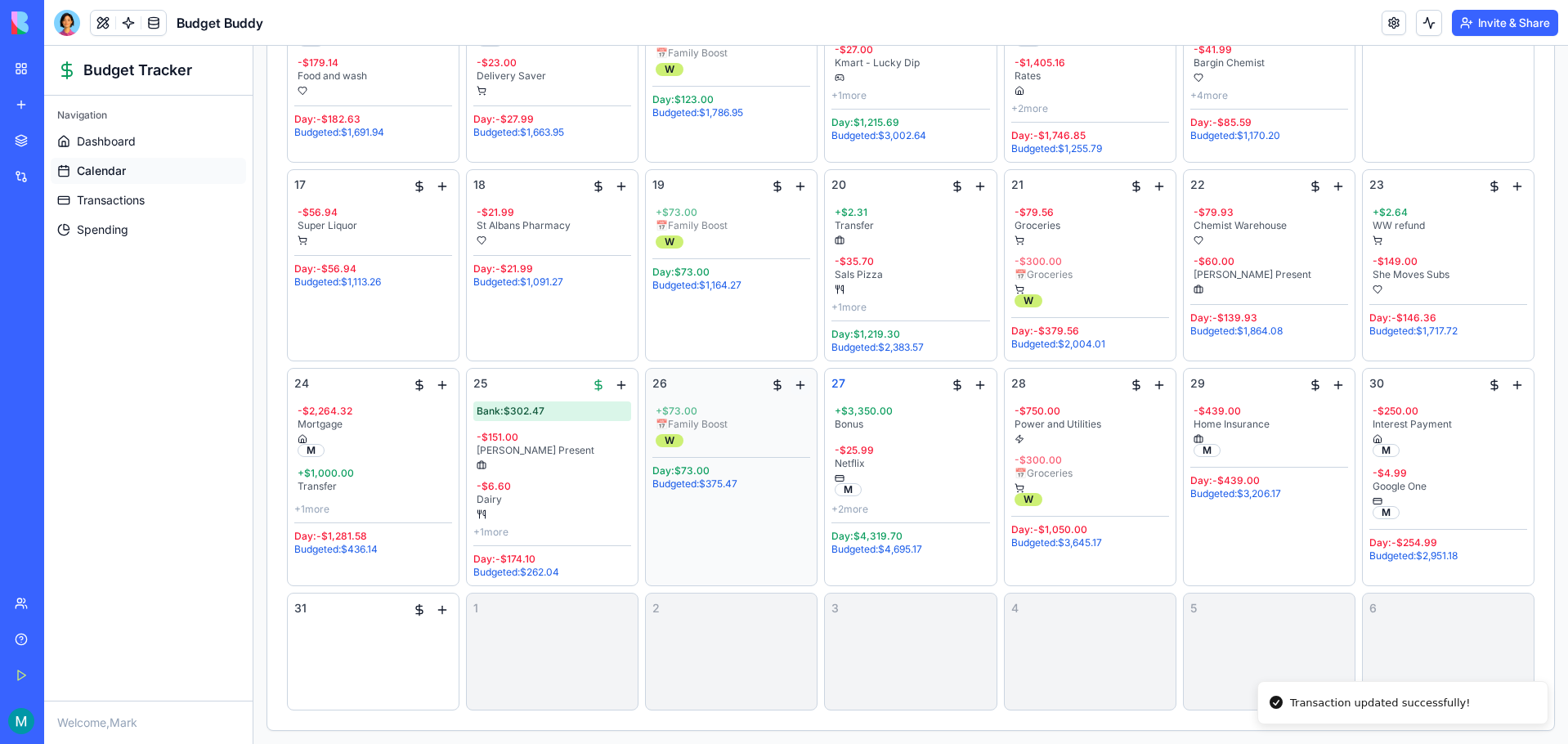
click at [794, 388] on button "button" at bounding box center [800, 385] width 19 height 19
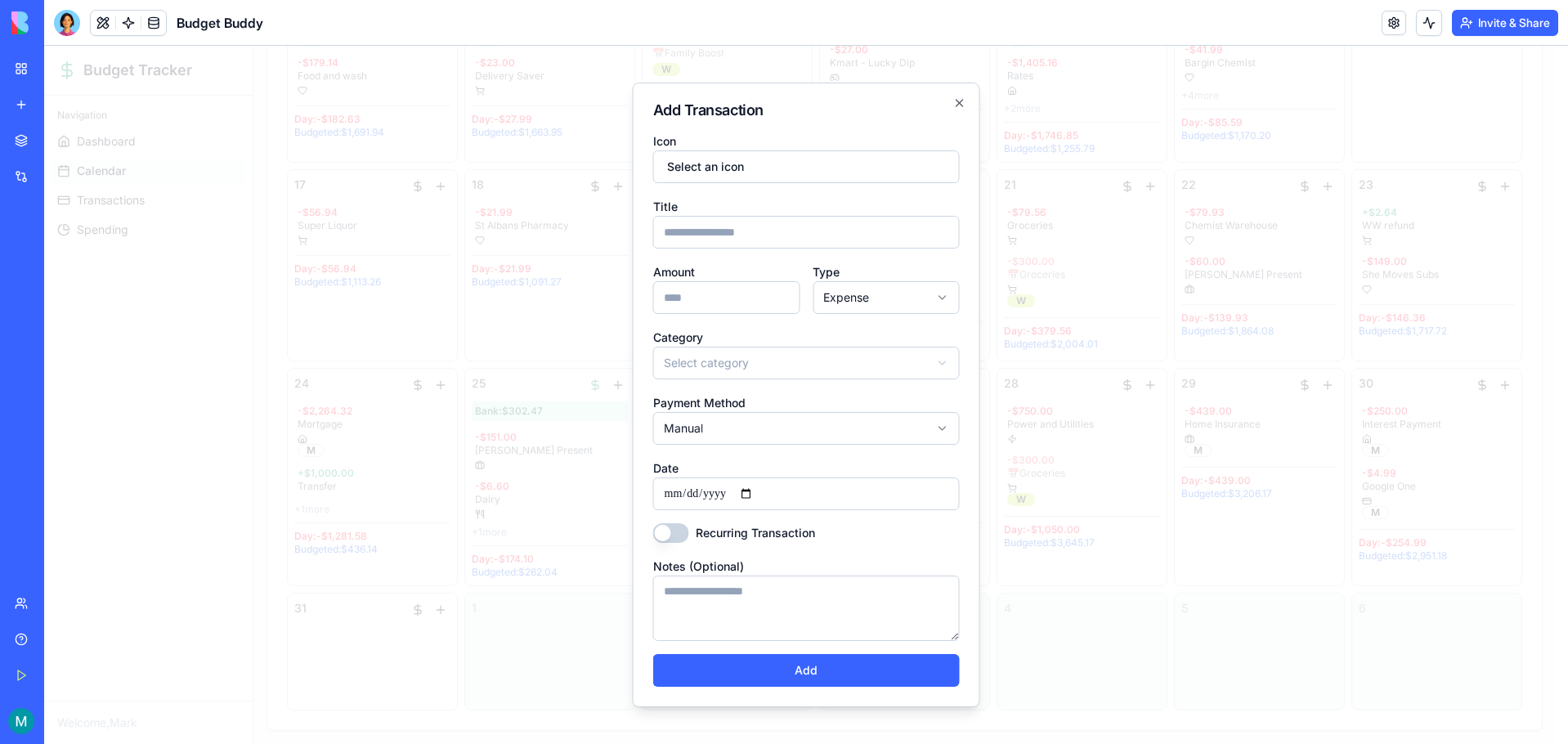
click at [709, 241] on input "Title" at bounding box center [806, 232] width 306 height 33
type input "*********"
click at [691, 301] on input "Amount" at bounding box center [727, 298] width 147 height 33
type input "******"
click at [752, 154] on button "Select an icon" at bounding box center [806, 167] width 306 height 33
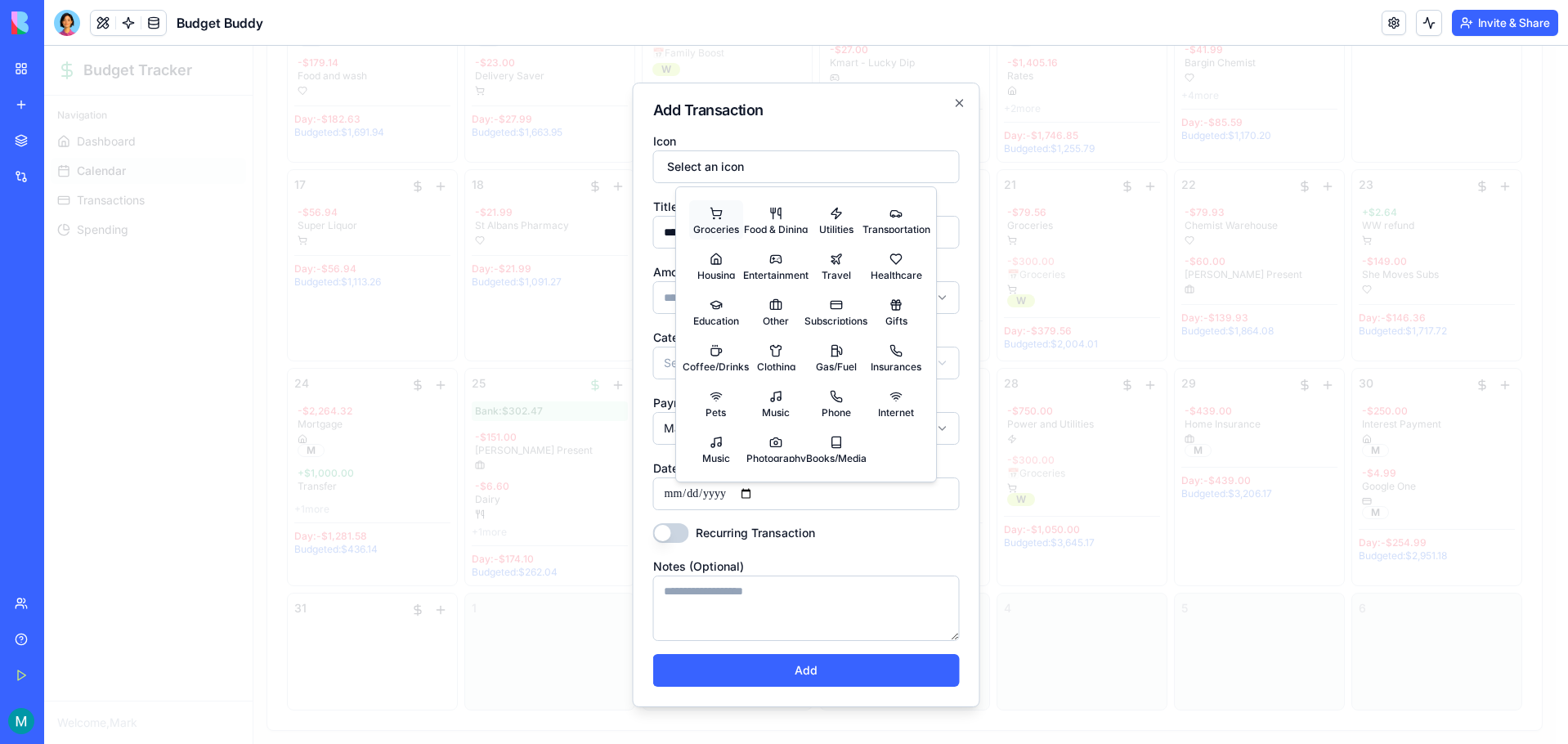
click at [730, 211] on button "Groceries" at bounding box center [716, 219] width 54 height 39
select select "*********"
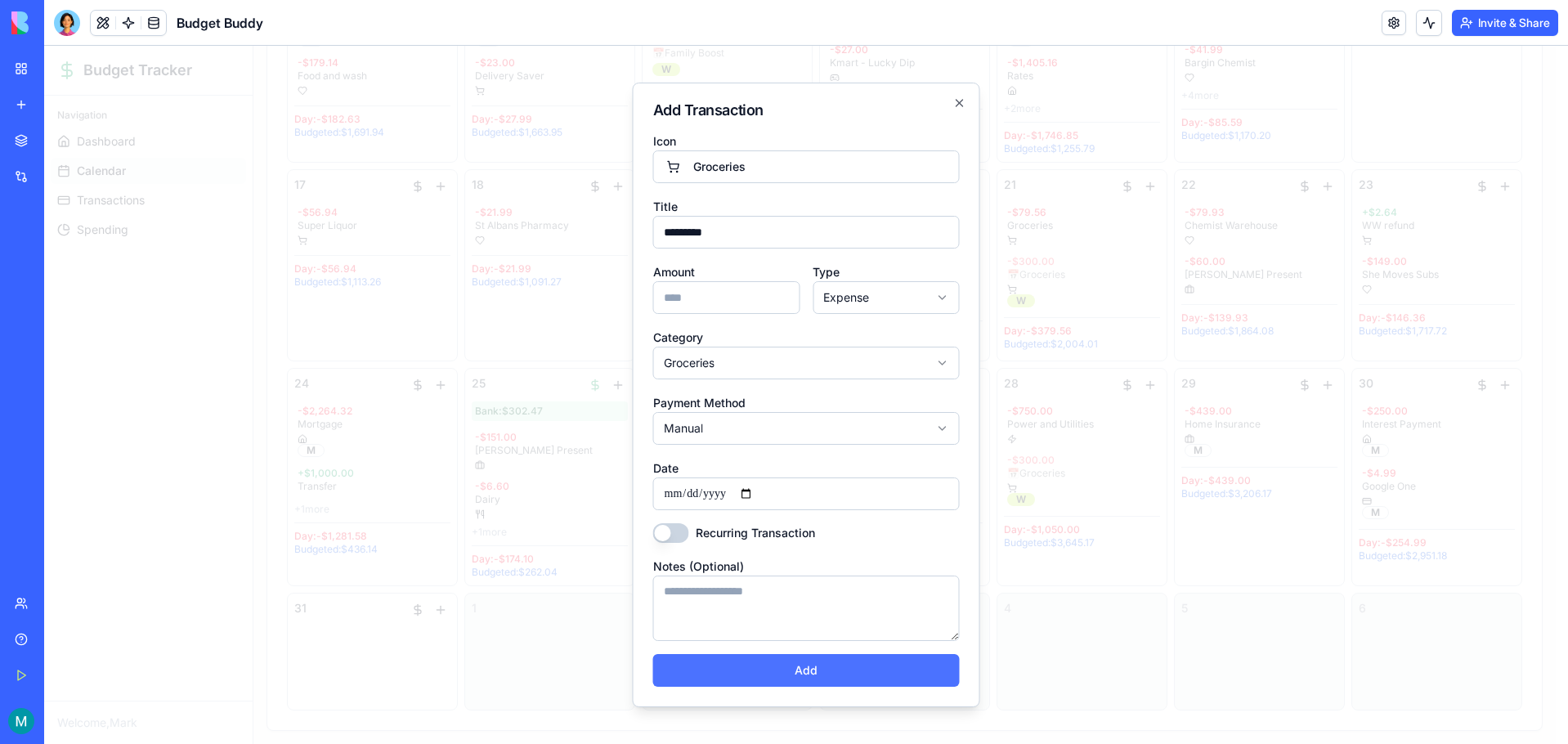
click at [792, 672] on button "Add" at bounding box center [806, 670] width 306 height 33
select select
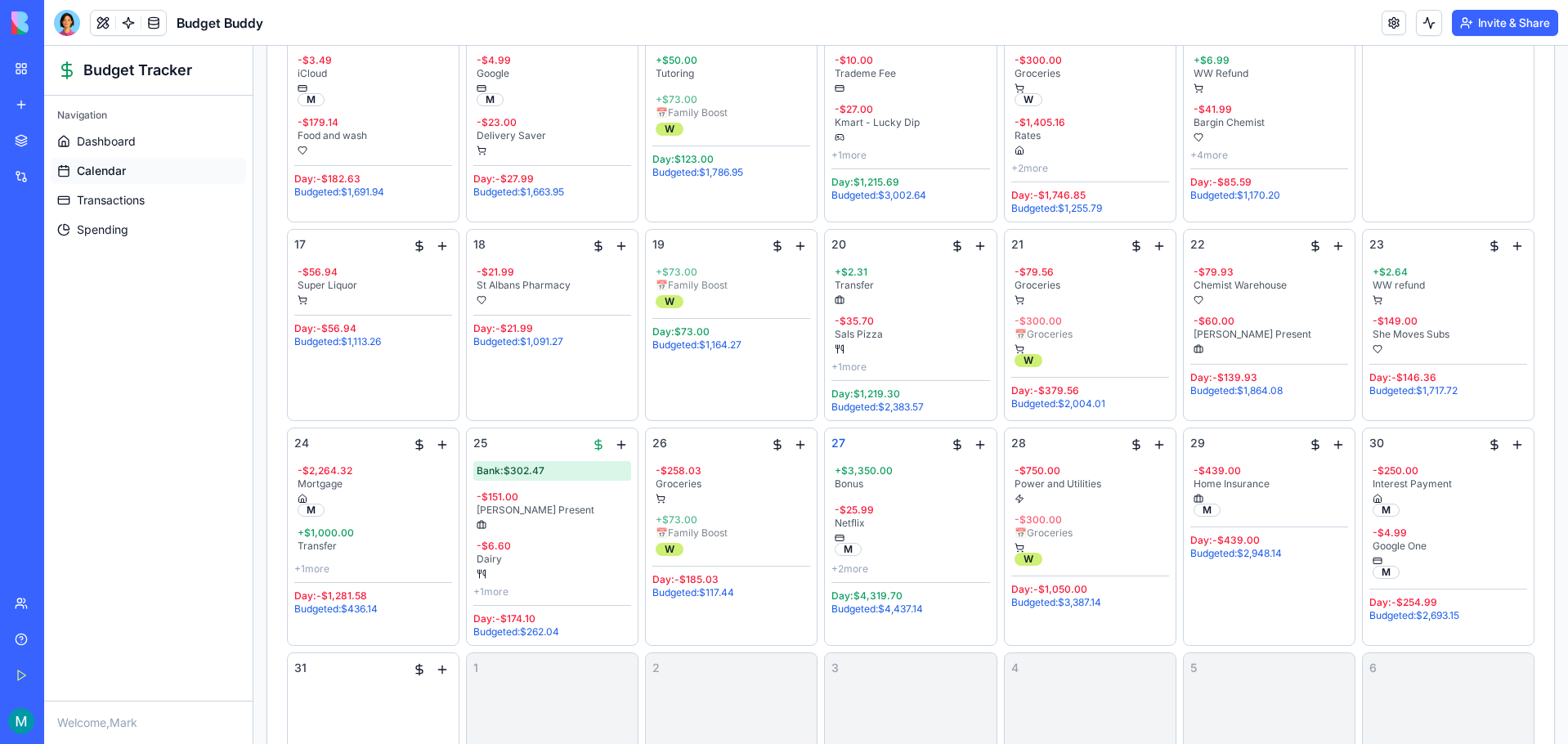
scroll to position [618, 0]
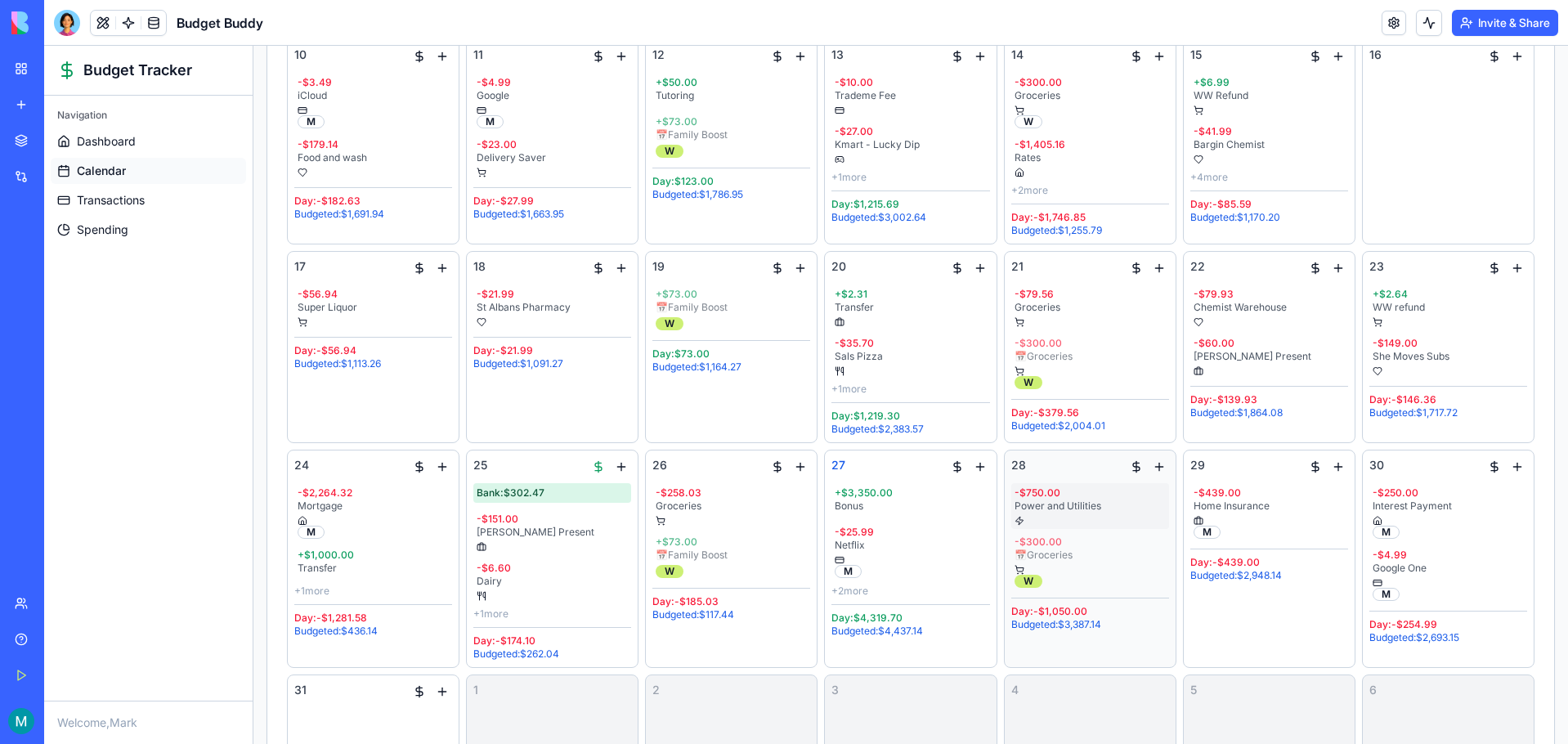
click at [1053, 503] on div "Power and Utilities" at bounding box center [1090, 507] width 151 height 13
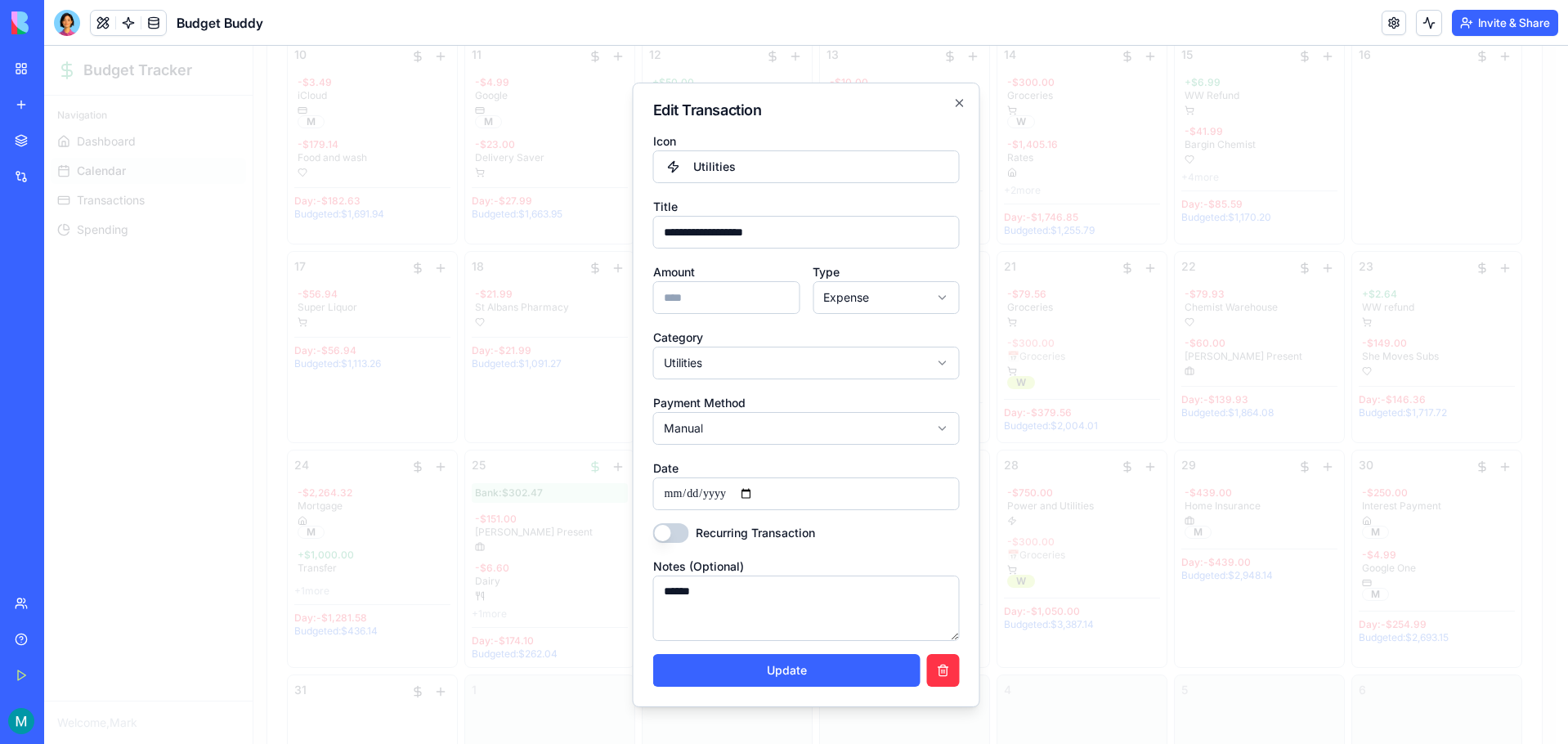
drag, startPoint x: 691, startPoint y: 305, endPoint x: 672, endPoint y: 297, distance: 20.6
click at [672, 297] on input "***" at bounding box center [727, 298] width 147 height 33
click at [755, 672] on button "Update" at bounding box center [786, 670] width 267 height 33
type input "***"
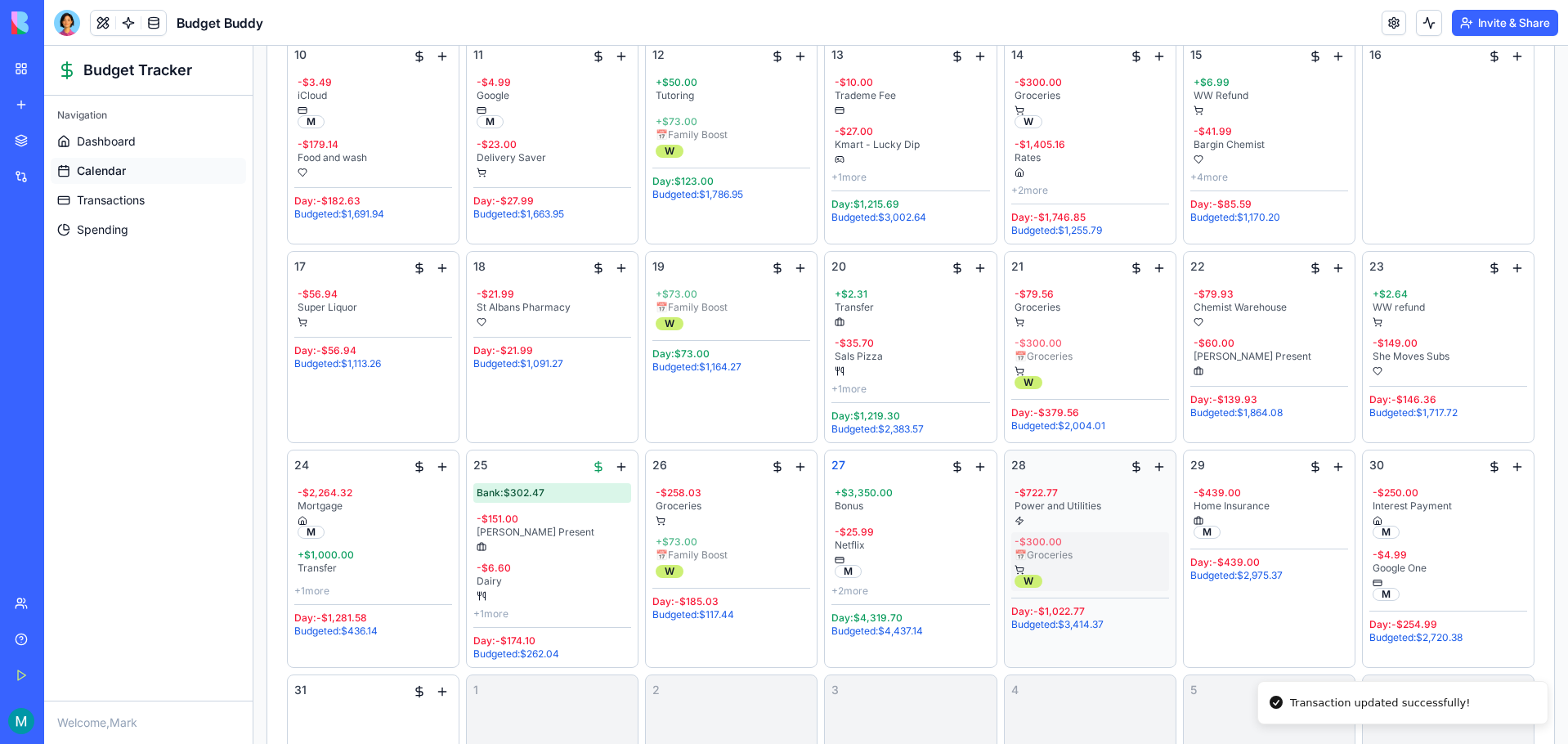
click at [1047, 546] on div "- $300.00" at bounding box center [1090, 542] width 151 height 13
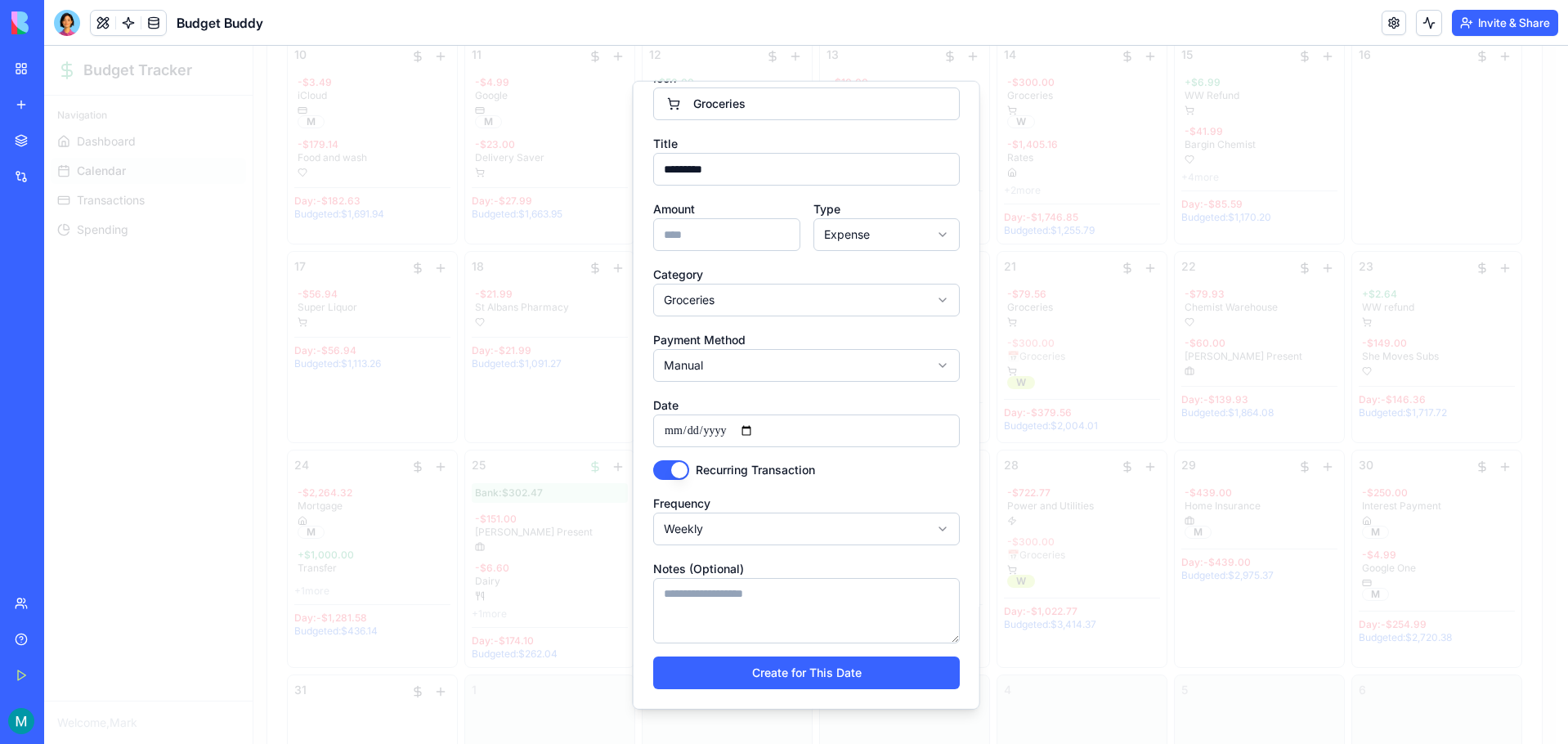
scroll to position [115, 0]
drag, startPoint x: 700, startPoint y: 232, endPoint x: 637, endPoint y: 229, distance: 63.1
click at [637, 229] on div "**********" at bounding box center [806, 395] width 347 height 629
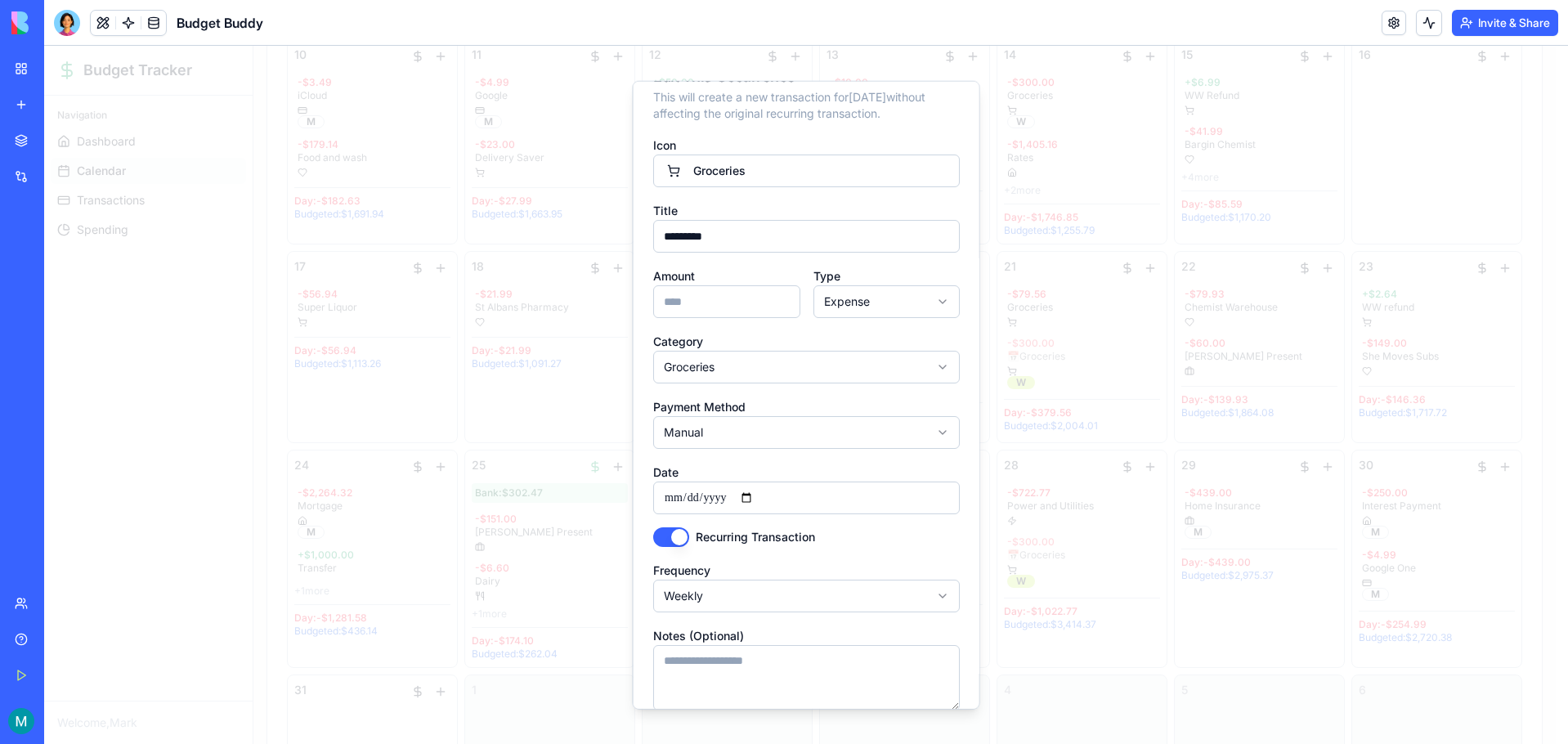
scroll to position [0, 0]
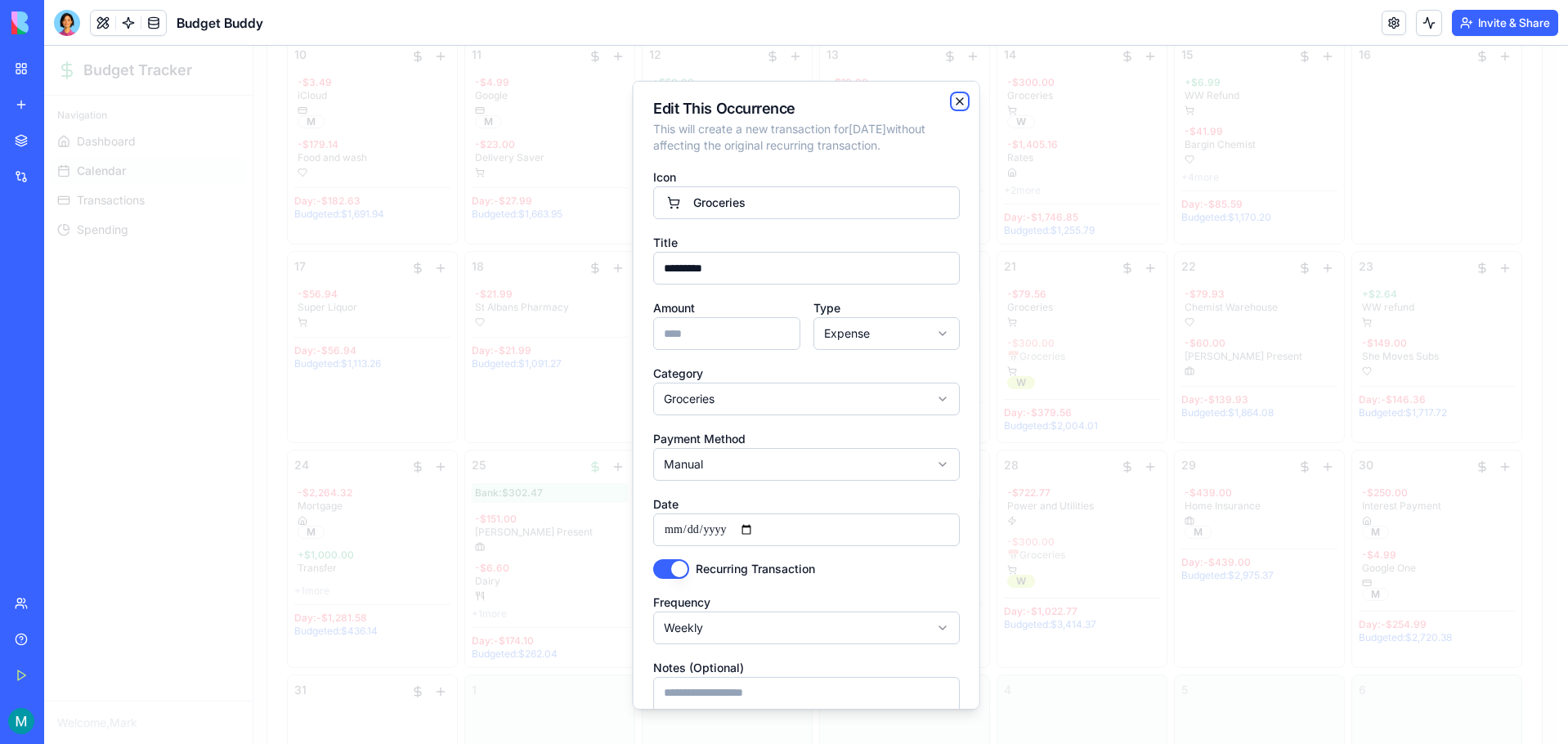
click at [953, 105] on icon "button" at bounding box center [960, 101] width 13 height 13
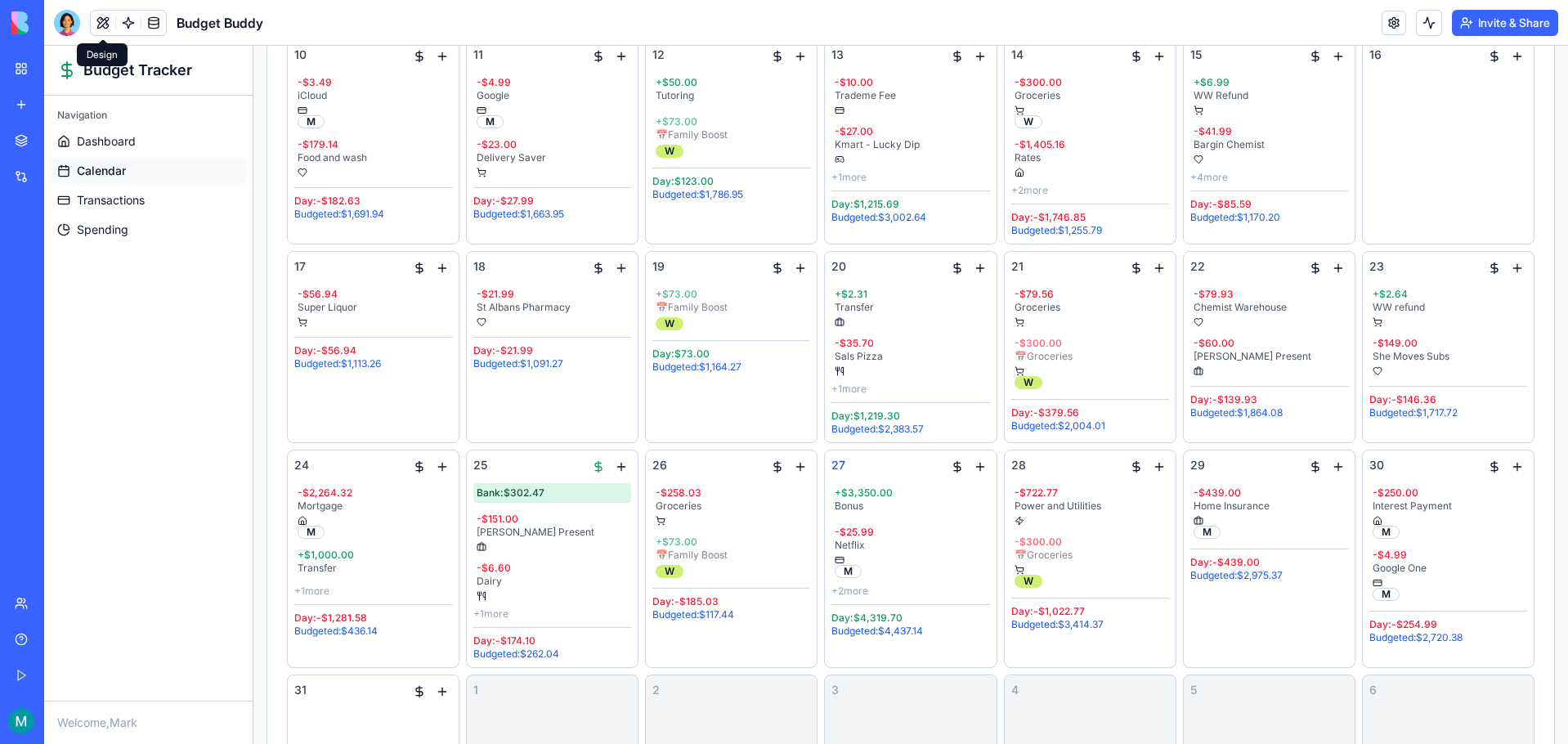
click at [101, 22] on button at bounding box center [103, 23] width 25 height 25
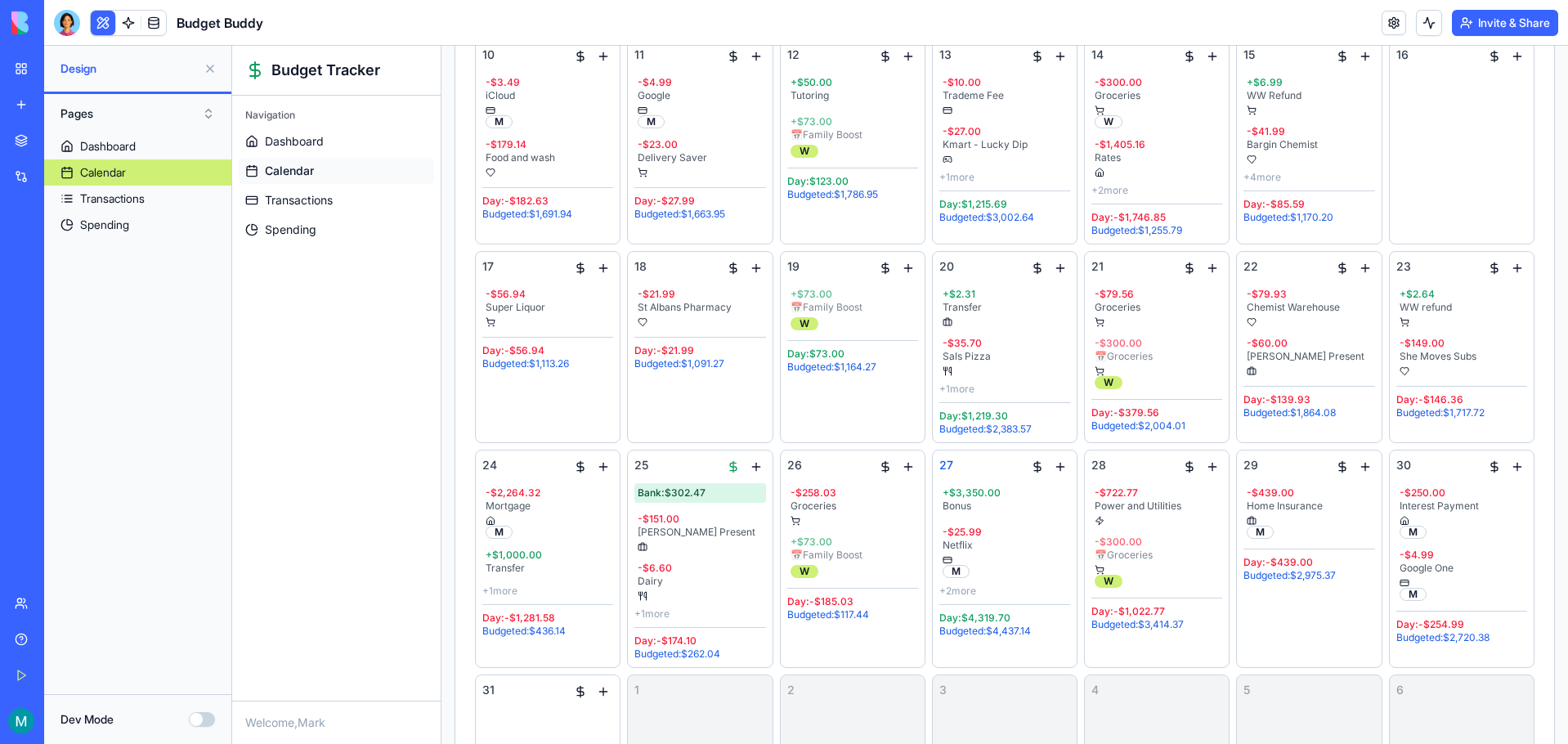
click at [67, 26] on div at bounding box center [66, 22] width 26 height 26
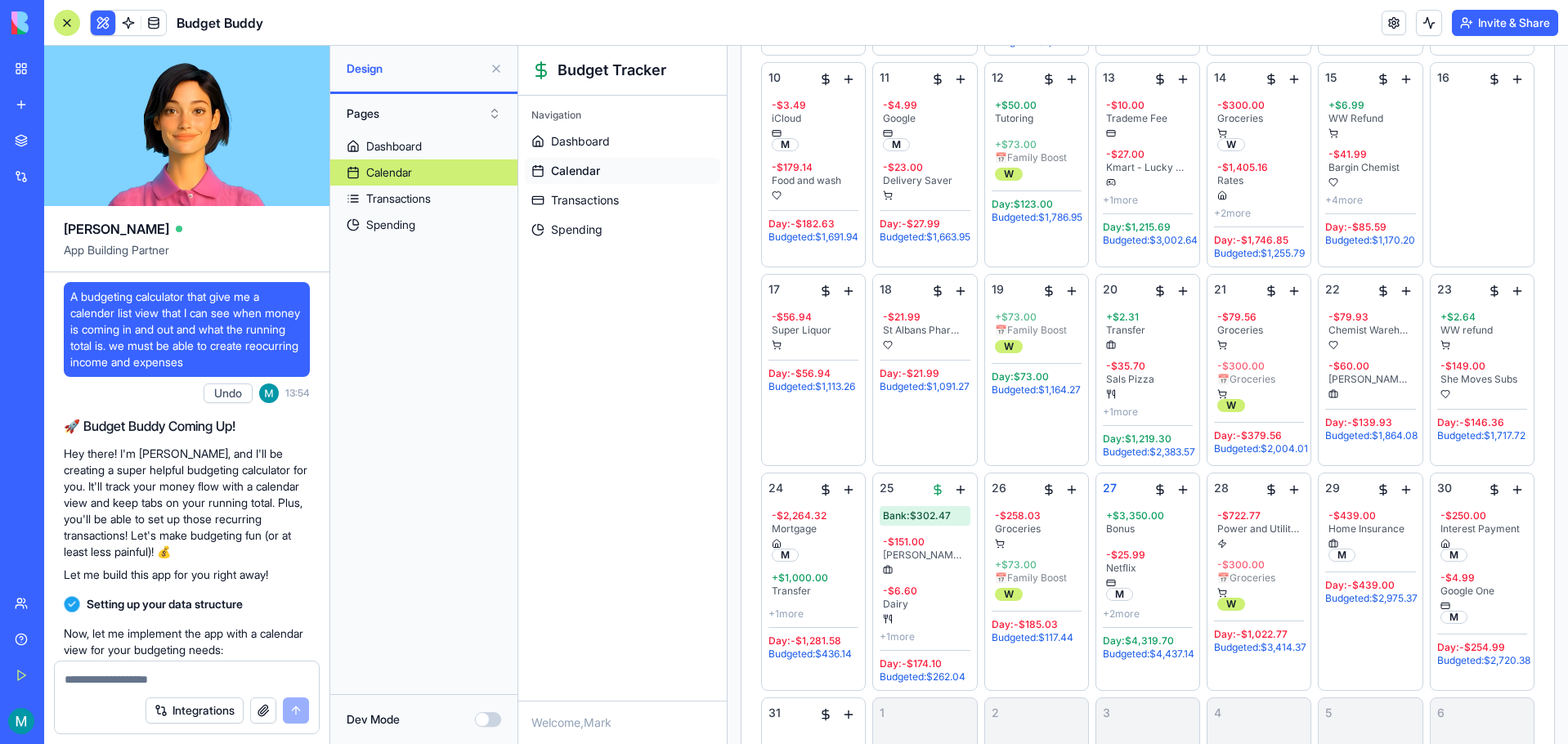
scroll to position [25401, 0]
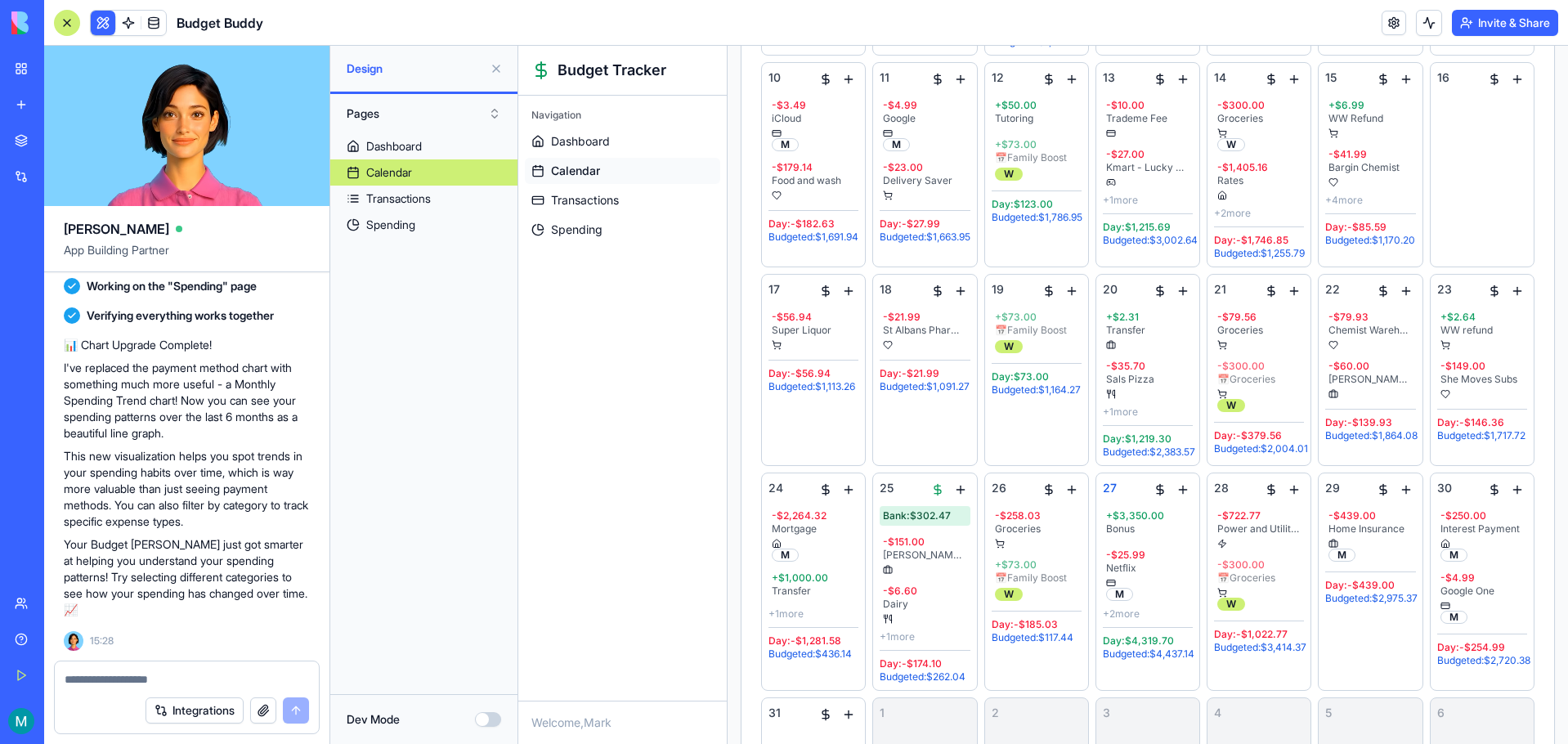
click at [208, 683] on textarea at bounding box center [186, 679] width 244 height 16
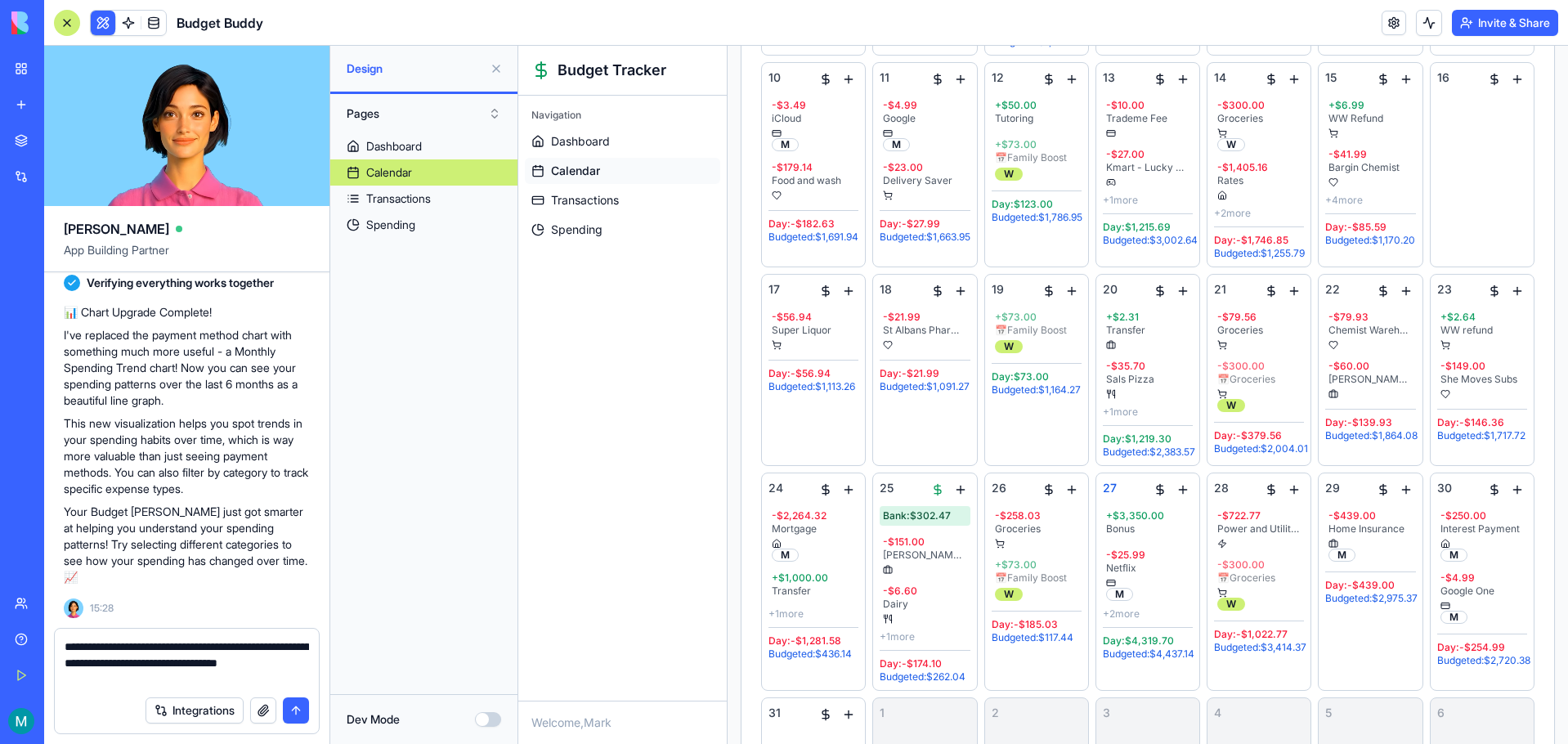
type textarea "**********"
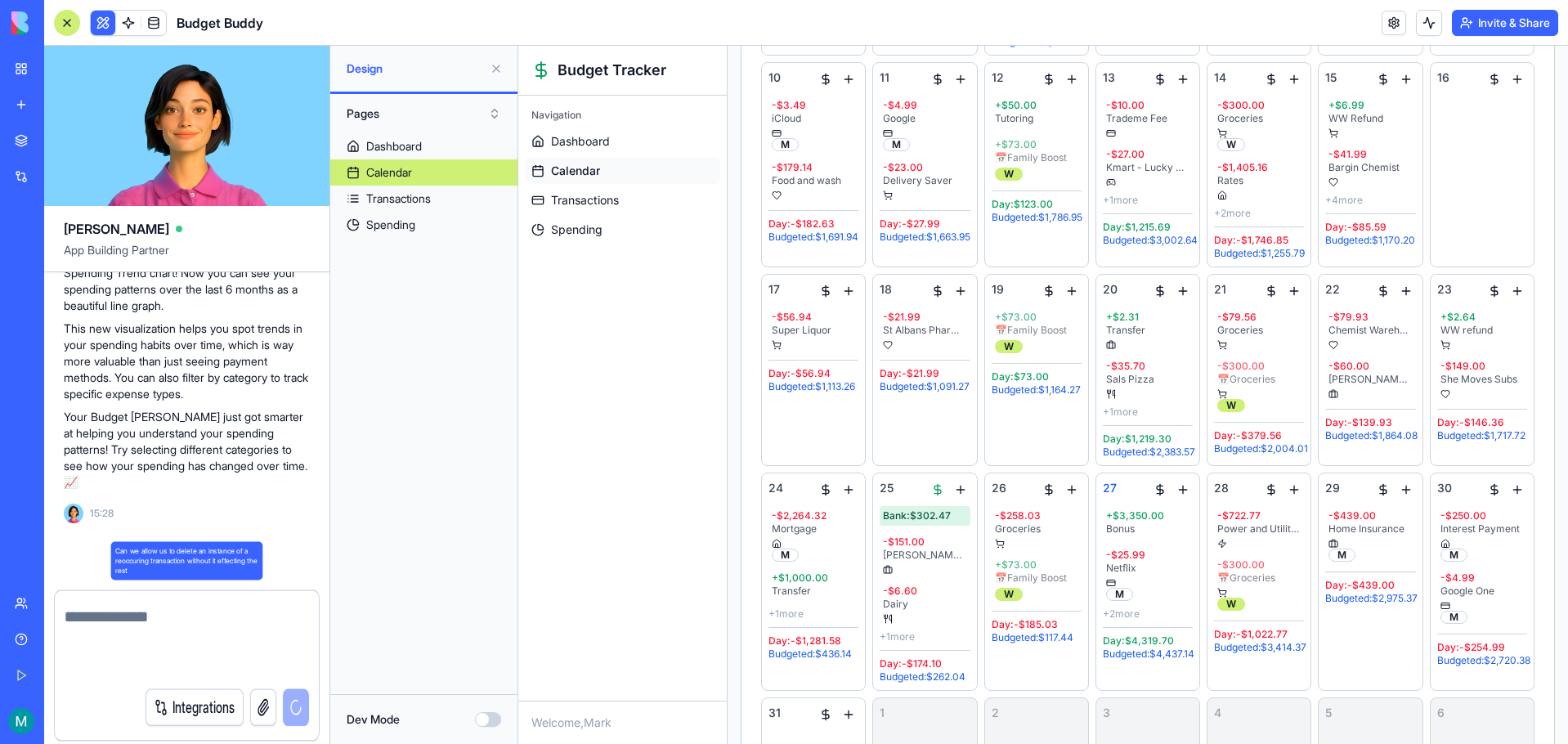
scroll to position [25496, 0]
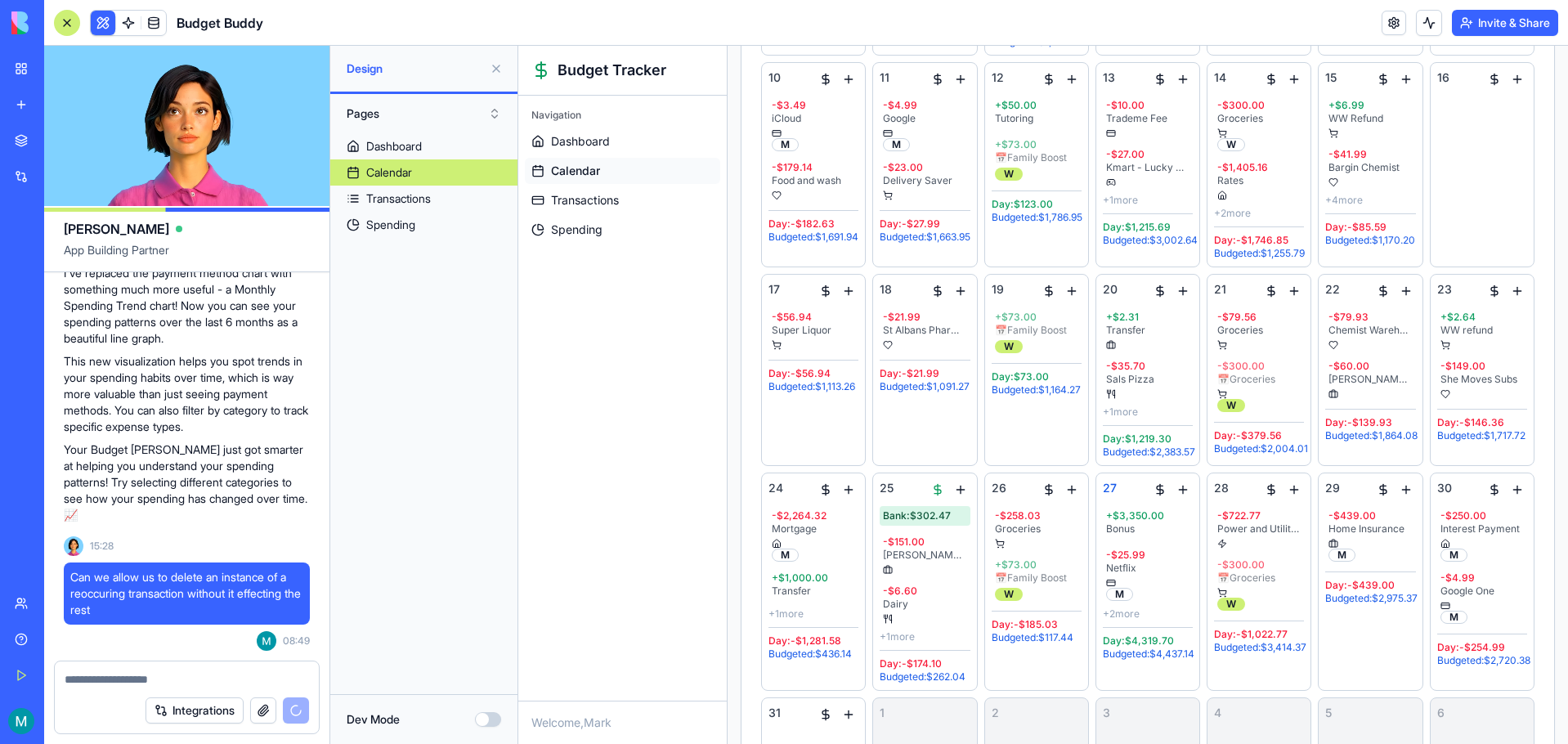
click at [64, 11] on div at bounding box center [66, 22] width 26 height 26
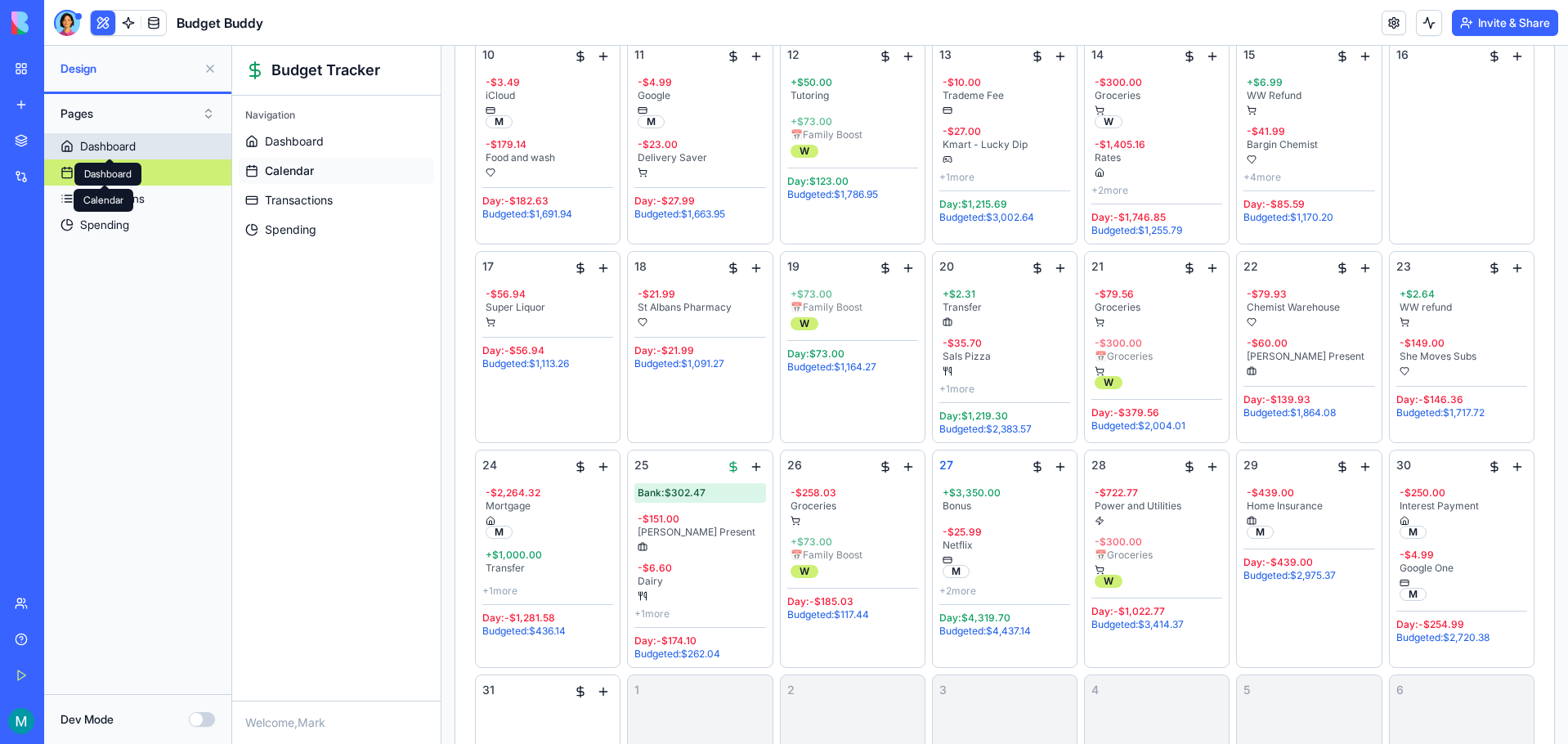
click at [108, 143] on div "Dashboard" at bounding box center [108, 146] width 56 height 16
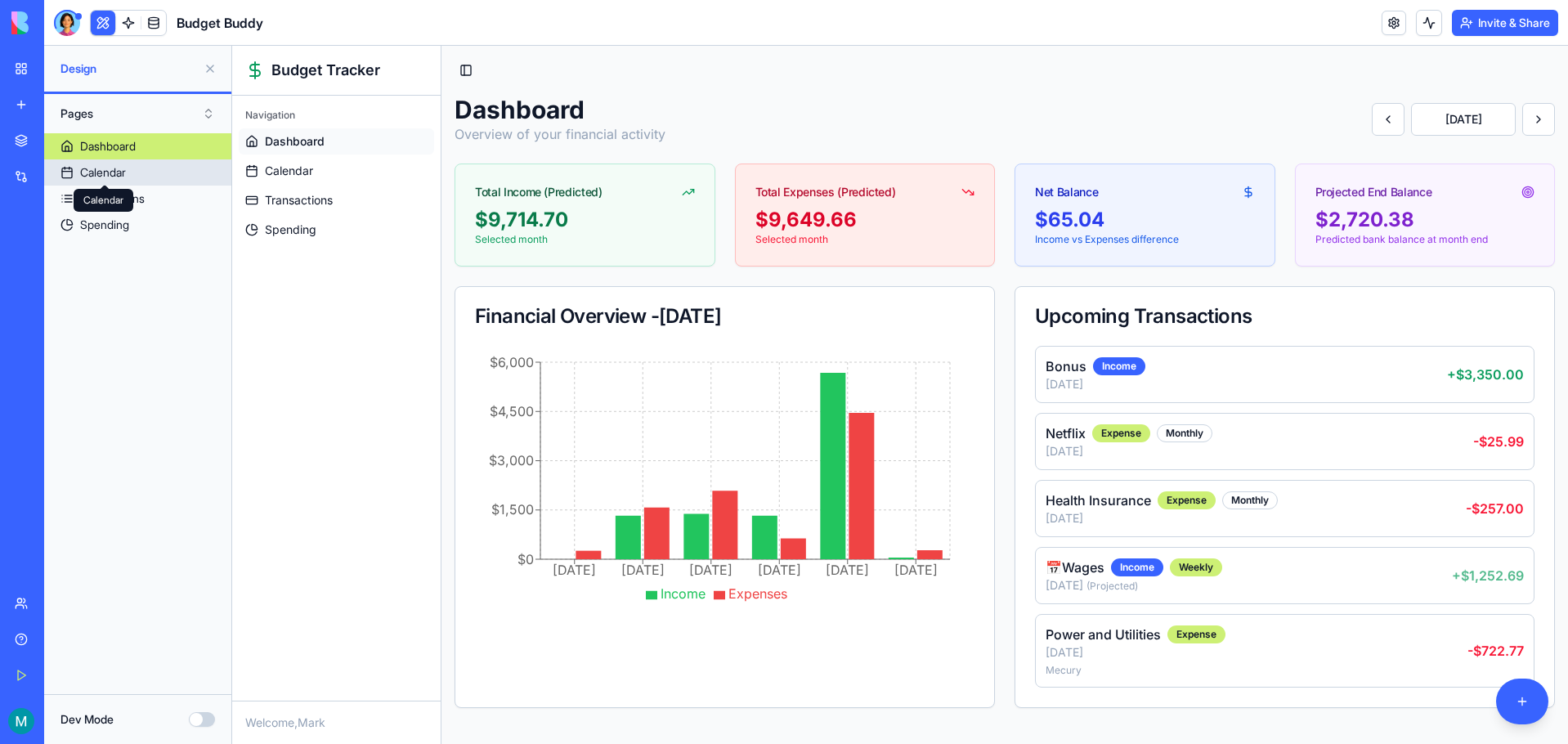
click at [112, 195] on div "Calendar Calendar" at bounding box center [103, 200] width 59 height 23
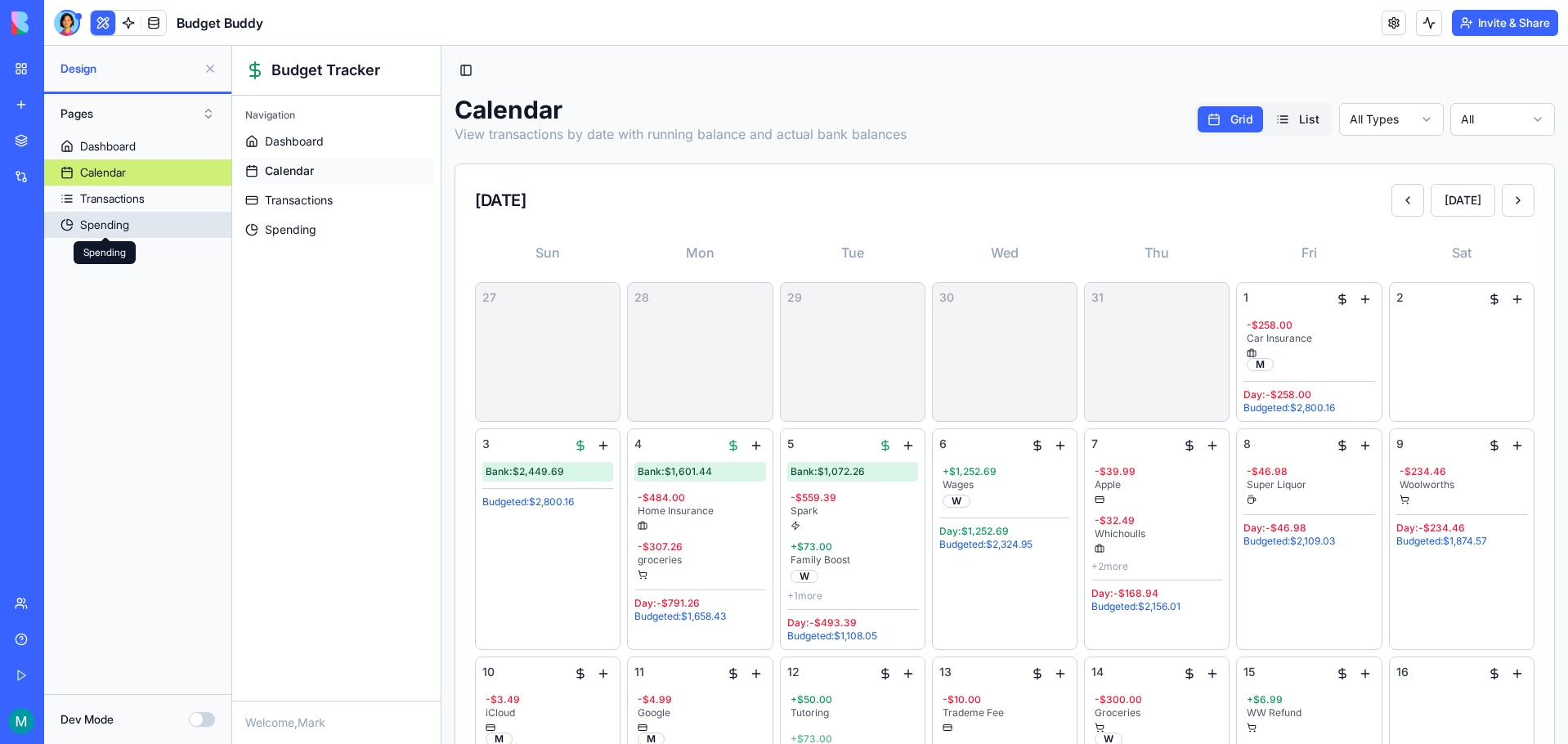
click at [122, 223] on div "Spending" at bounding box center [104, 224] width 49 height 16
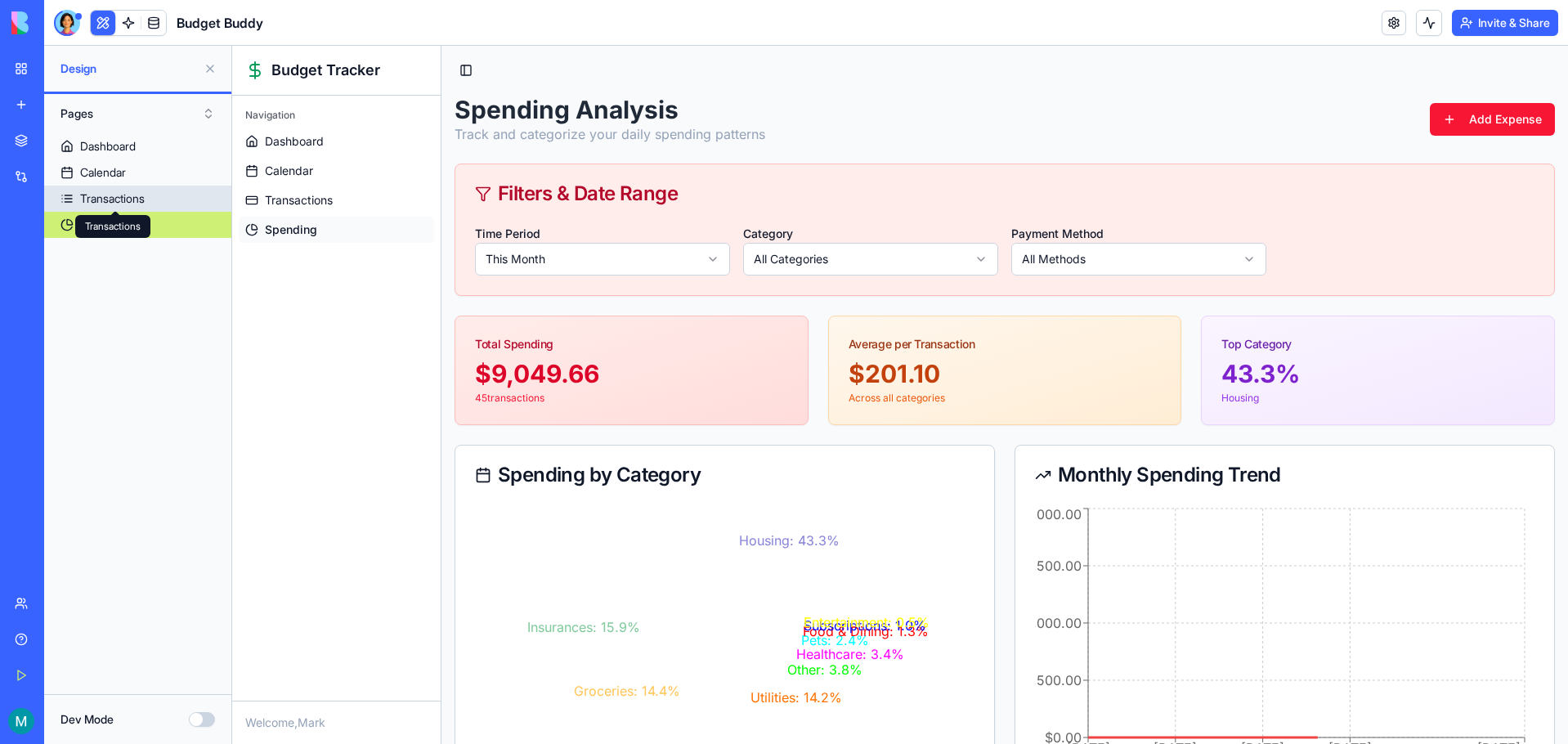
click at [122, 170] on div "Calendar" at bounding box center [103, 172] width 46 height 16
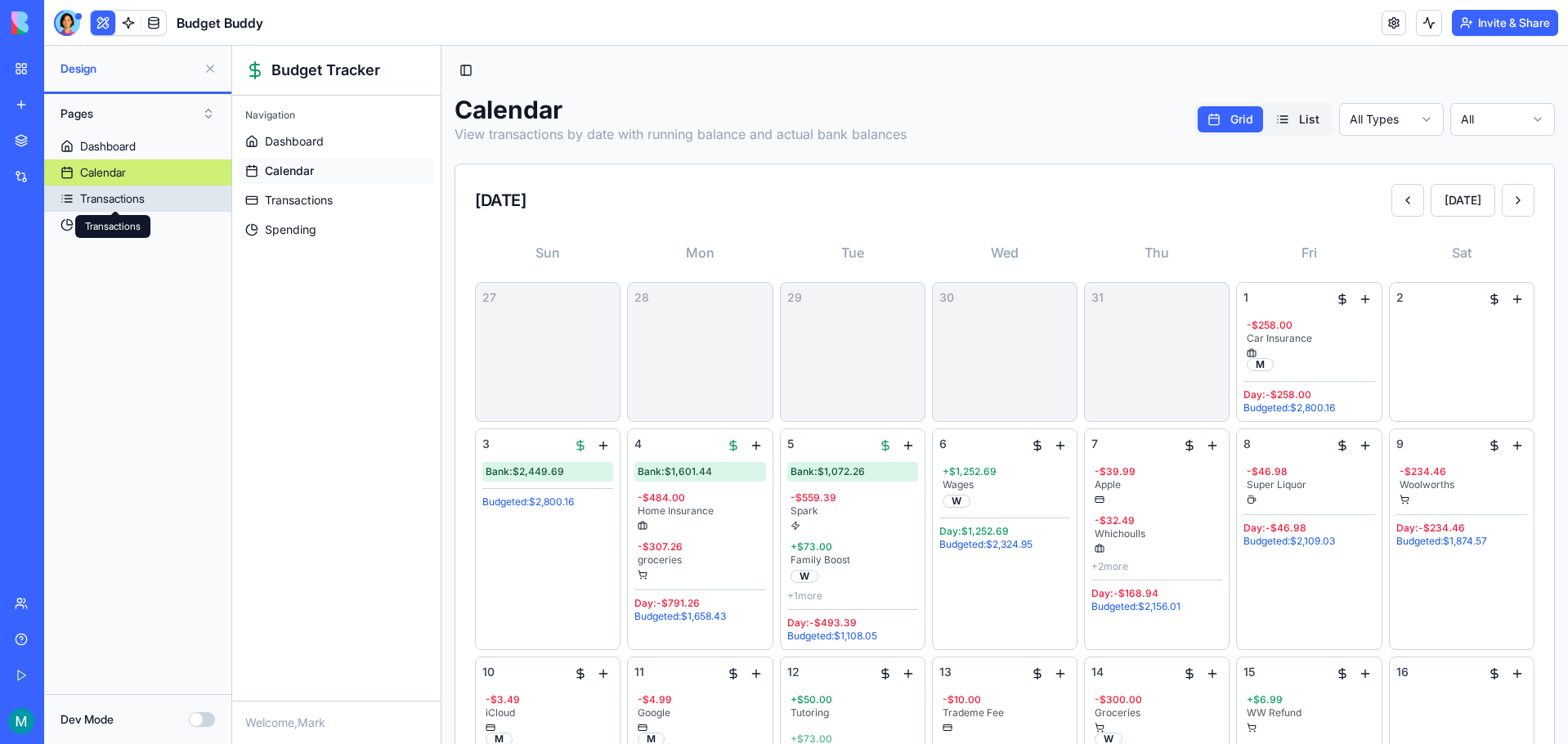
click at [115, 211] on icon at bounding box center [115, 216] width 11 height 11
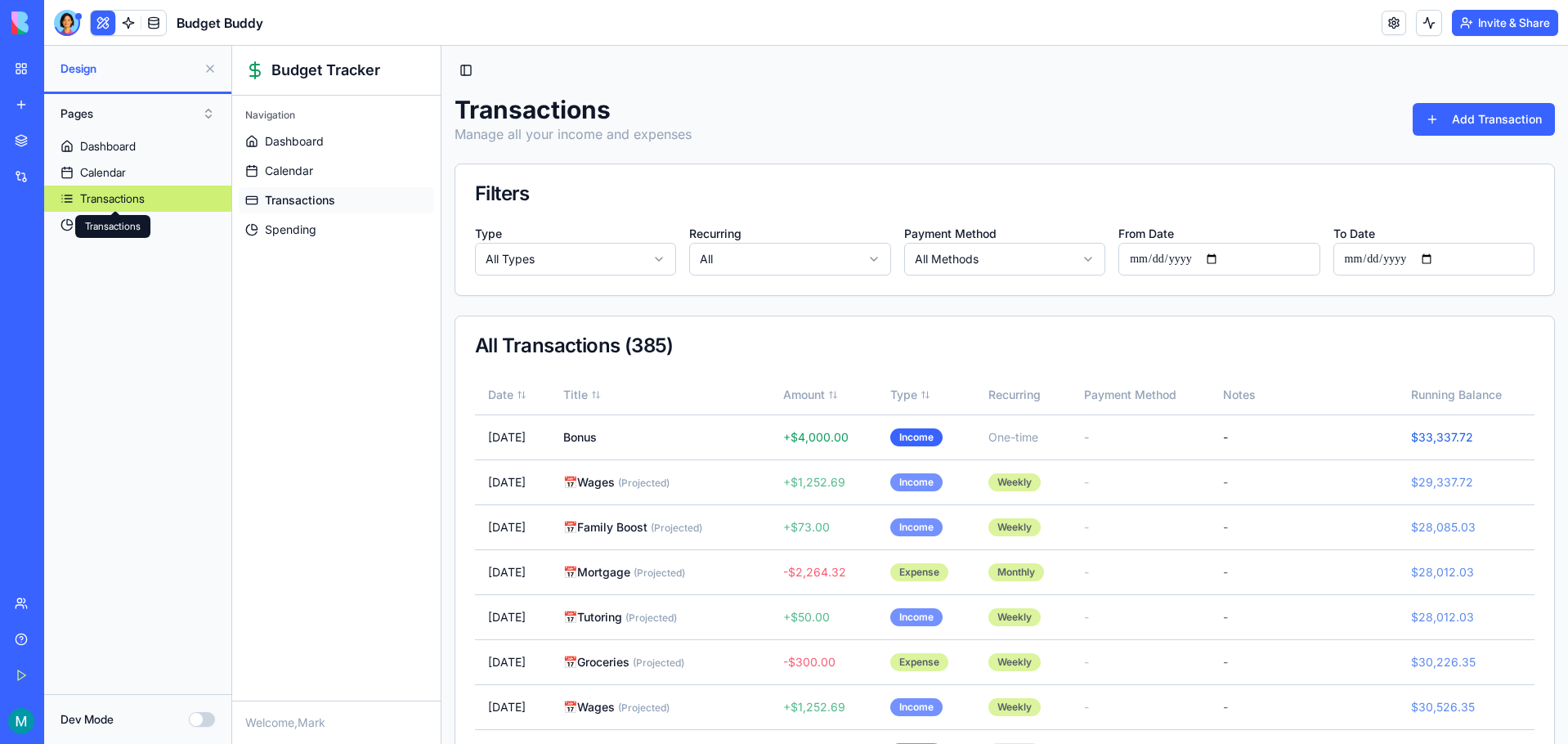
click at [117, 221] on div "Transactions Transactions" at bounding box center [113, 227] width 76 height 23
click at [65, 224] on link "Spending" at bounding box center [138, 224] width 188 height 26
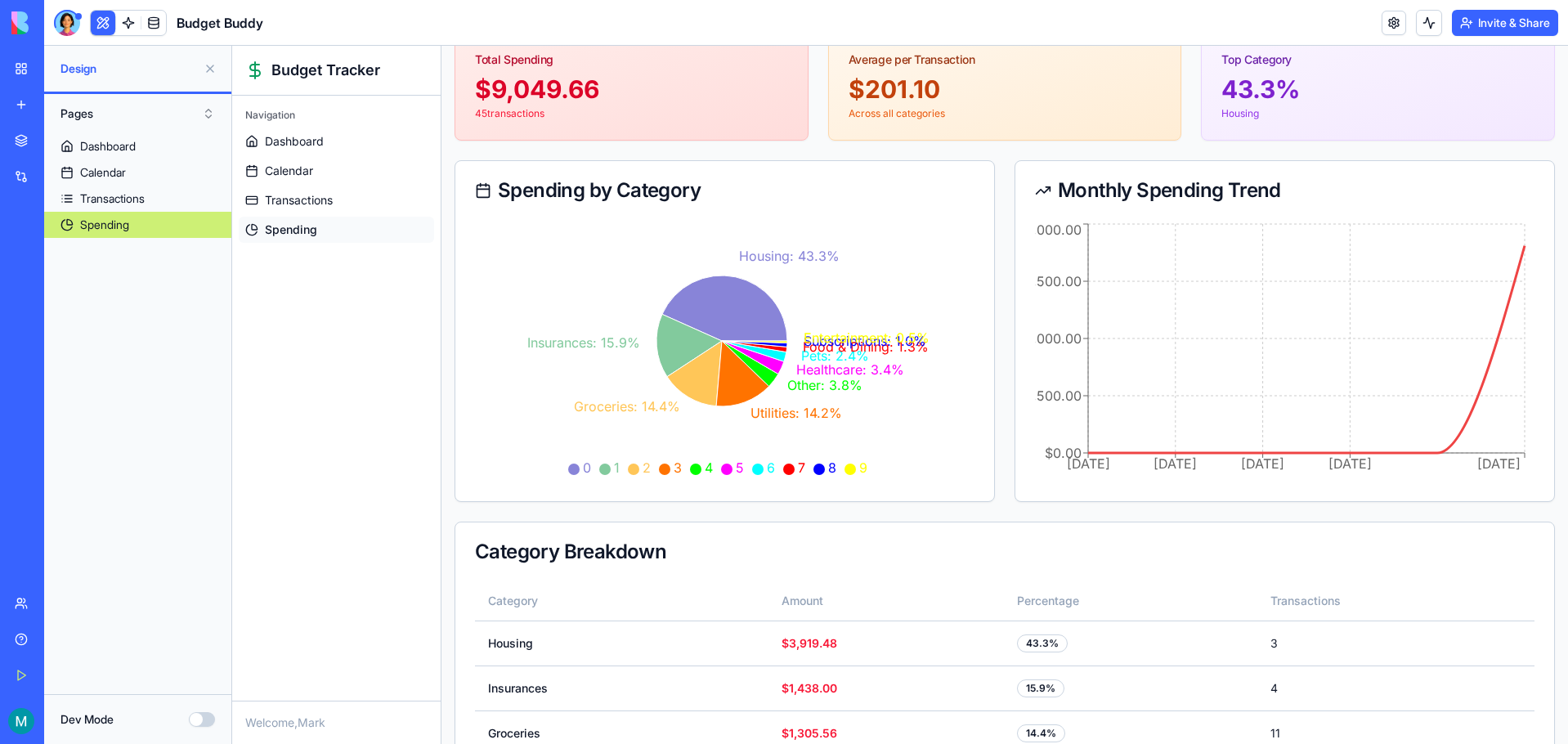
scroll to position [327, 0]
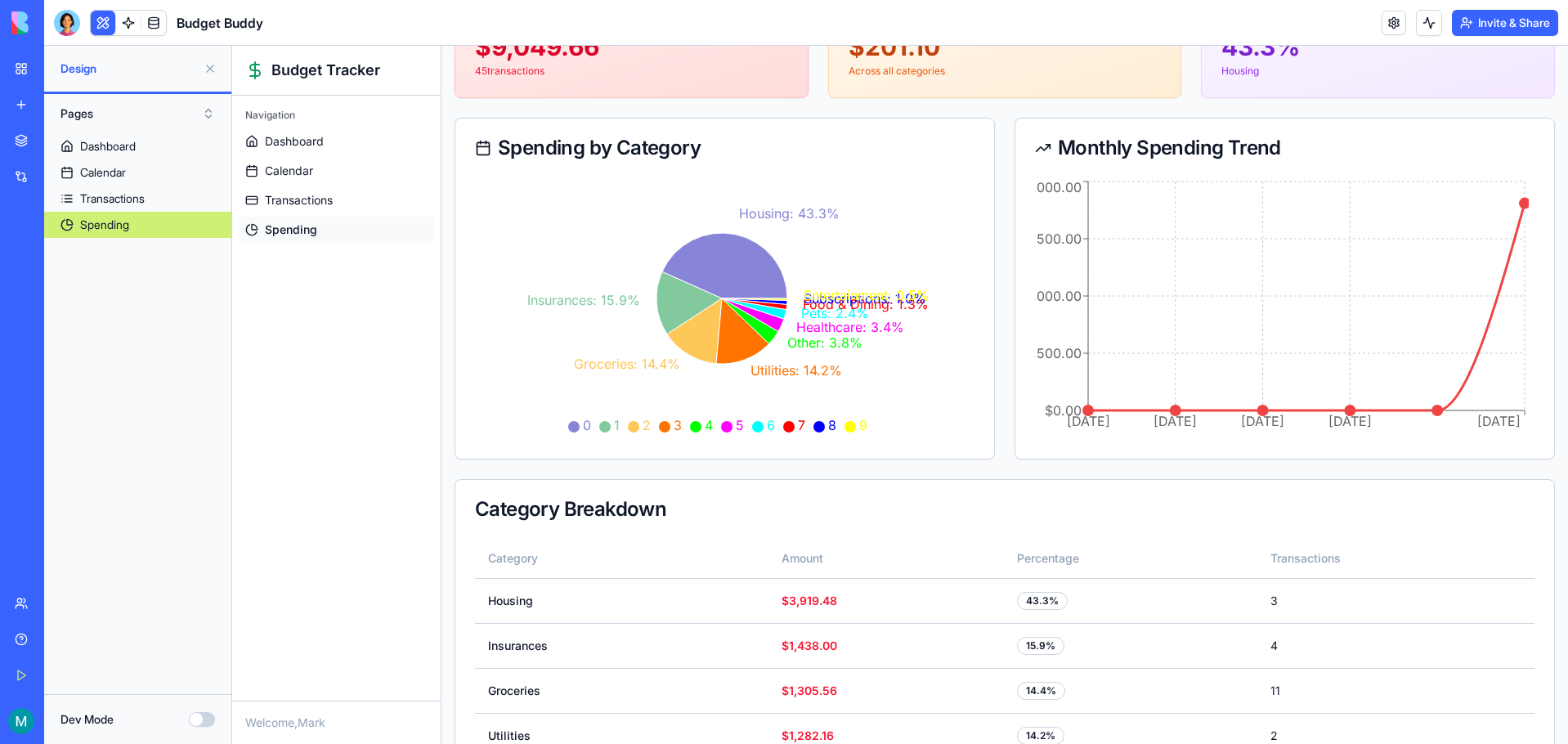
click at [57, 29] on div at bounding box center [66, 22] width 26 height 26
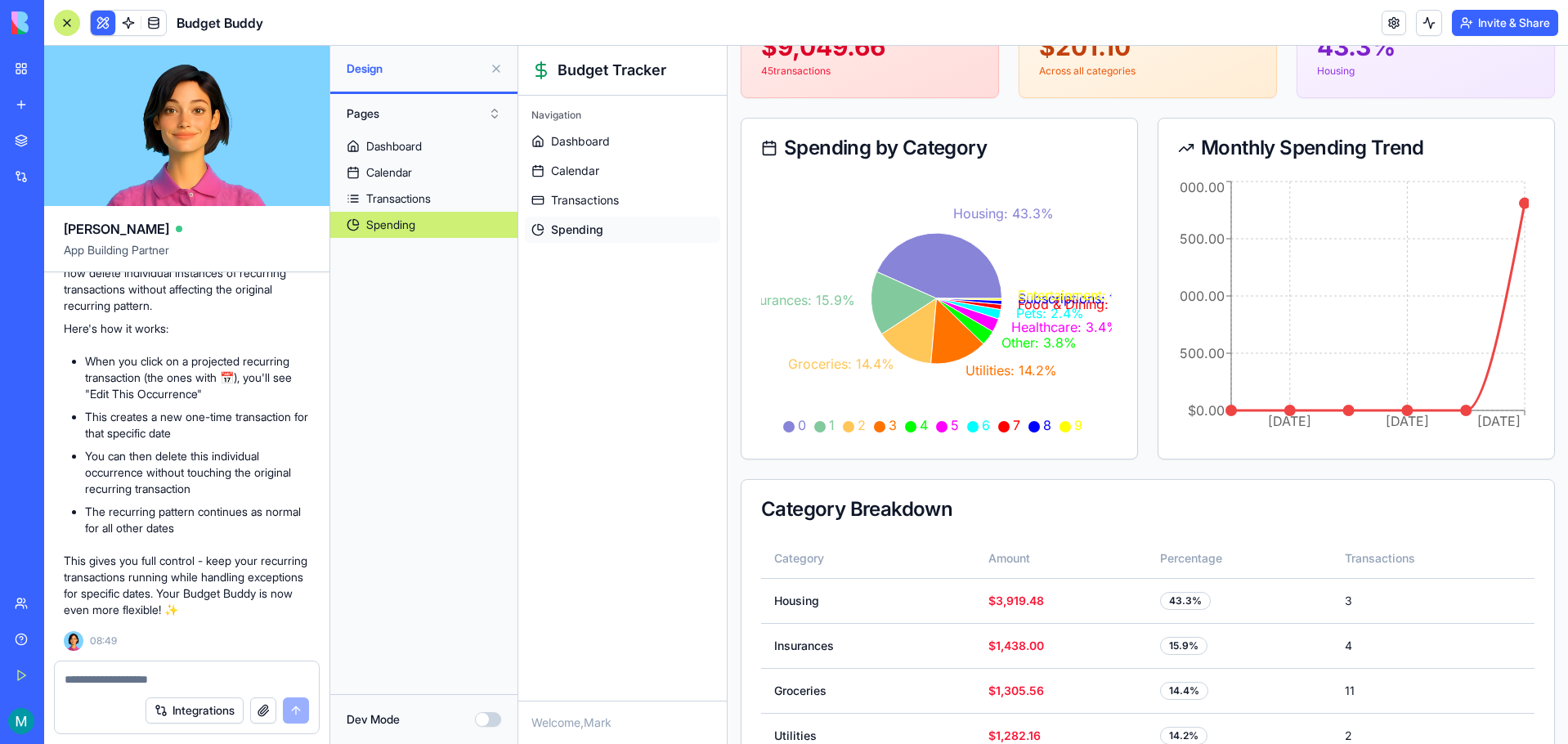
scroll to position [25935, 0]
click at [570, 157] on ul "Dashboard Calendar Transactions Spending" at bounding box center [622, 186] width 195 height 115
click at [569, 164] on span "Calendar" at bounding box center [575, 170] width 48 height 16
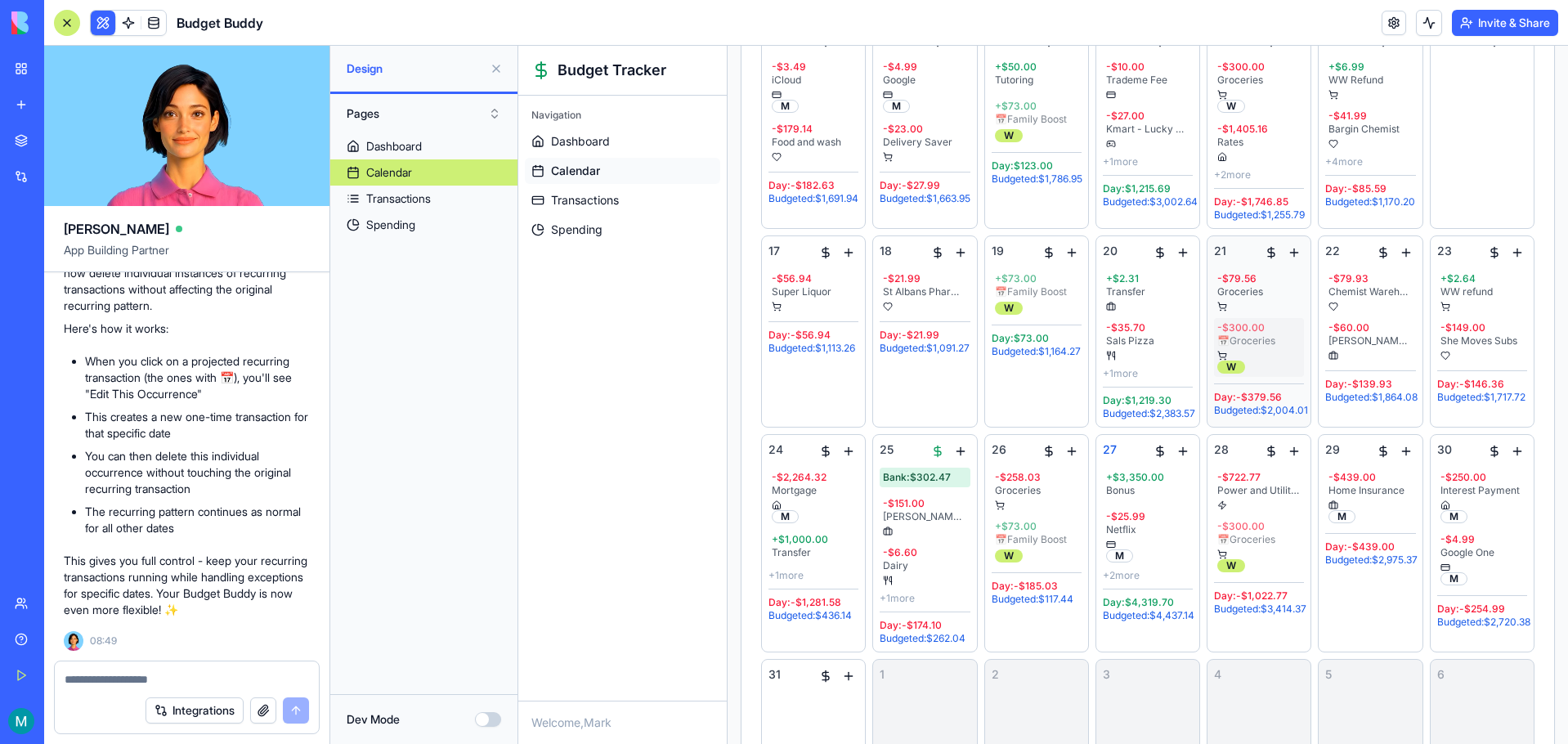
scroll to position [736, 0]
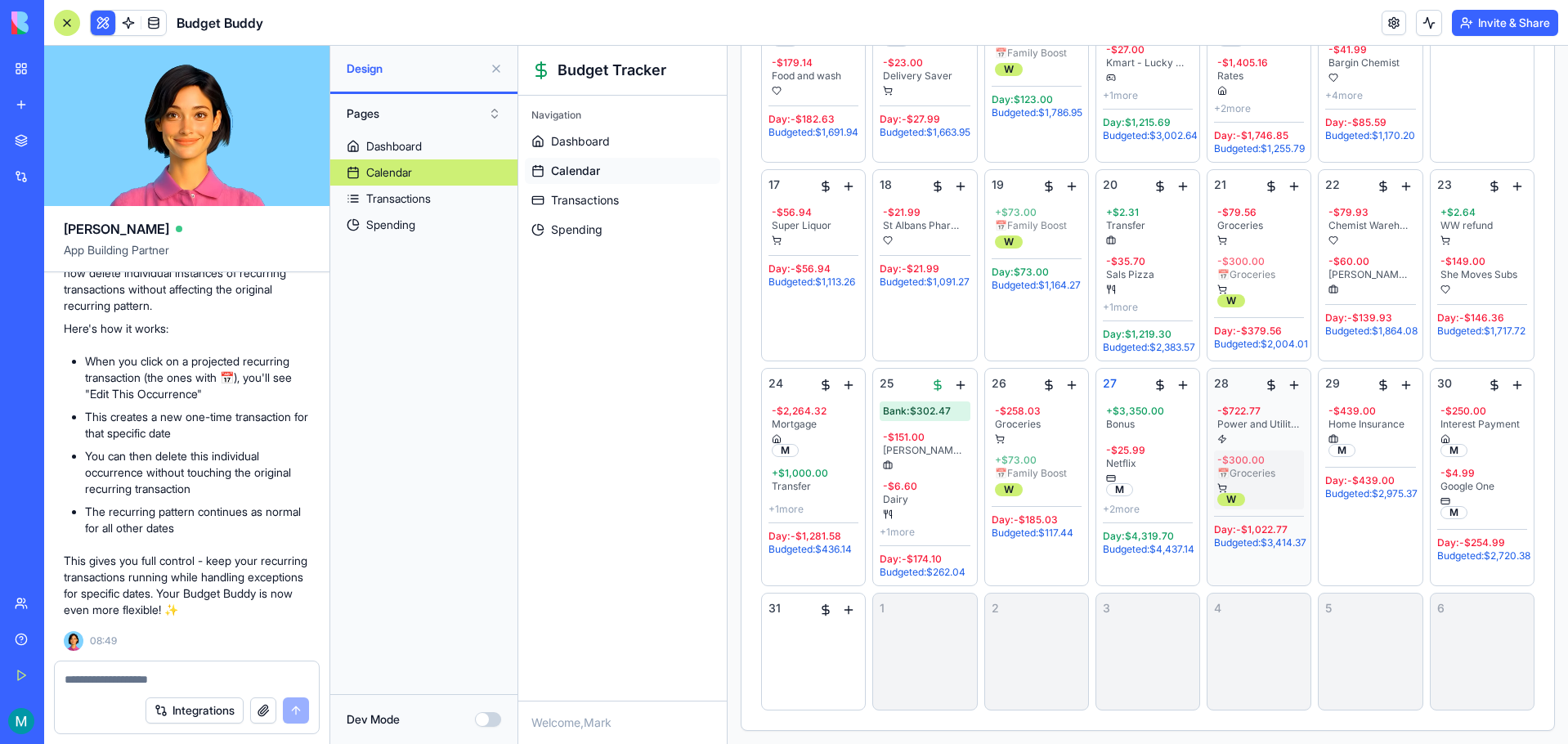
click at [1245, 467] on div "- $300.00" at bounding box center [1259, 461] width 83 height 13
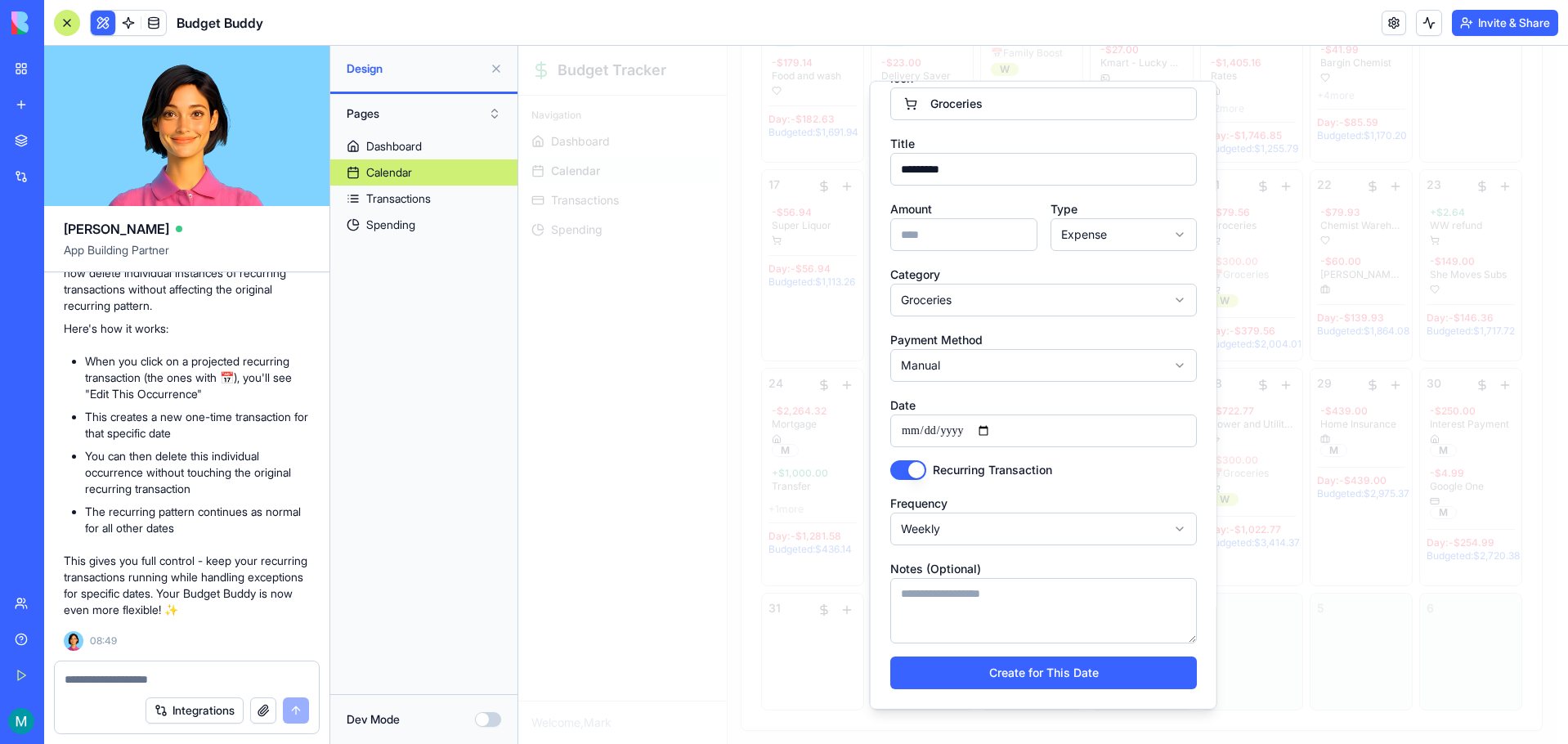
scroll to position [0, 0]
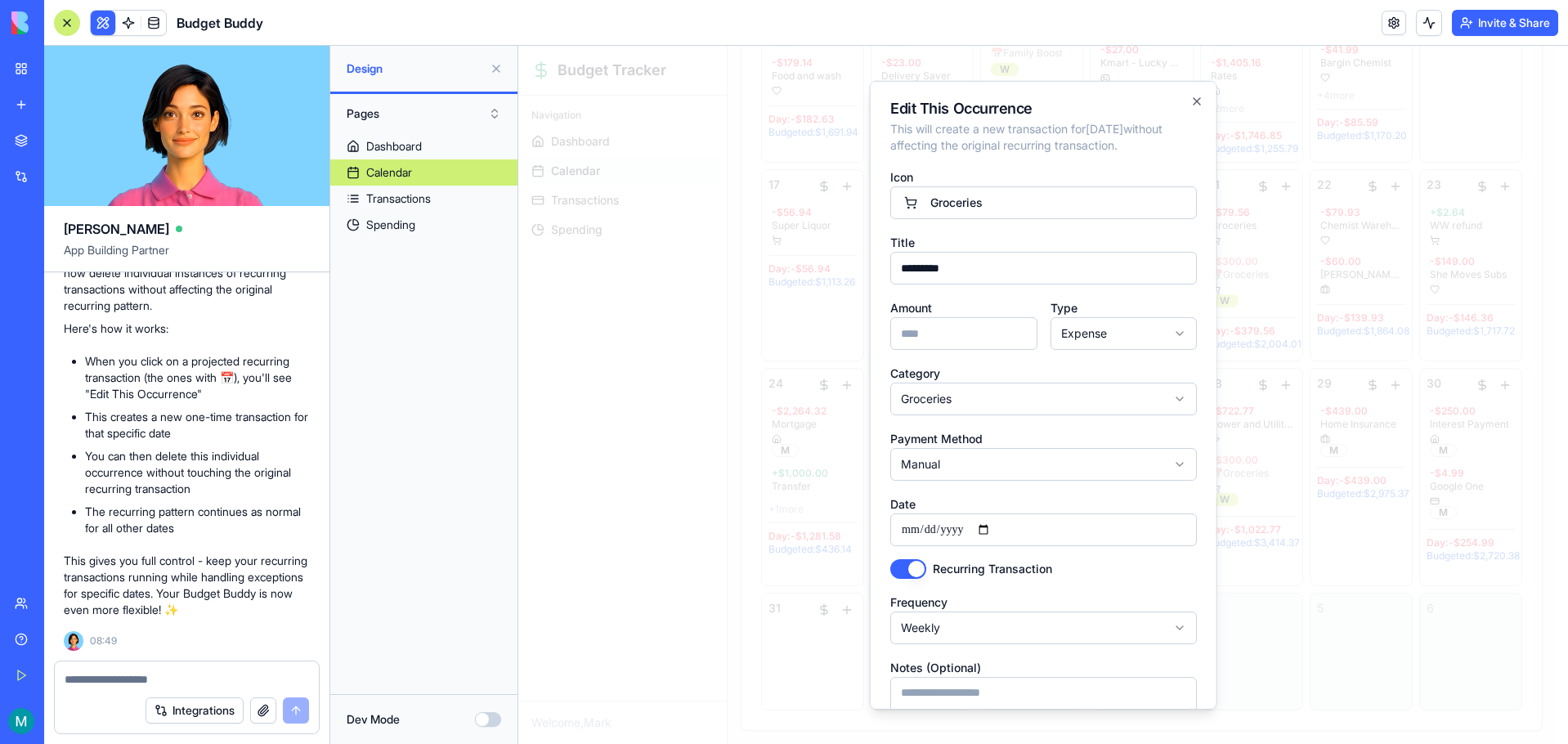
click at [1171, 91] on div "**********" at bounding box center [1043, 395] width 347 height 629
click at [1173, 93] on div "**********" at bounding box center [1043, 395] width 347 height 629
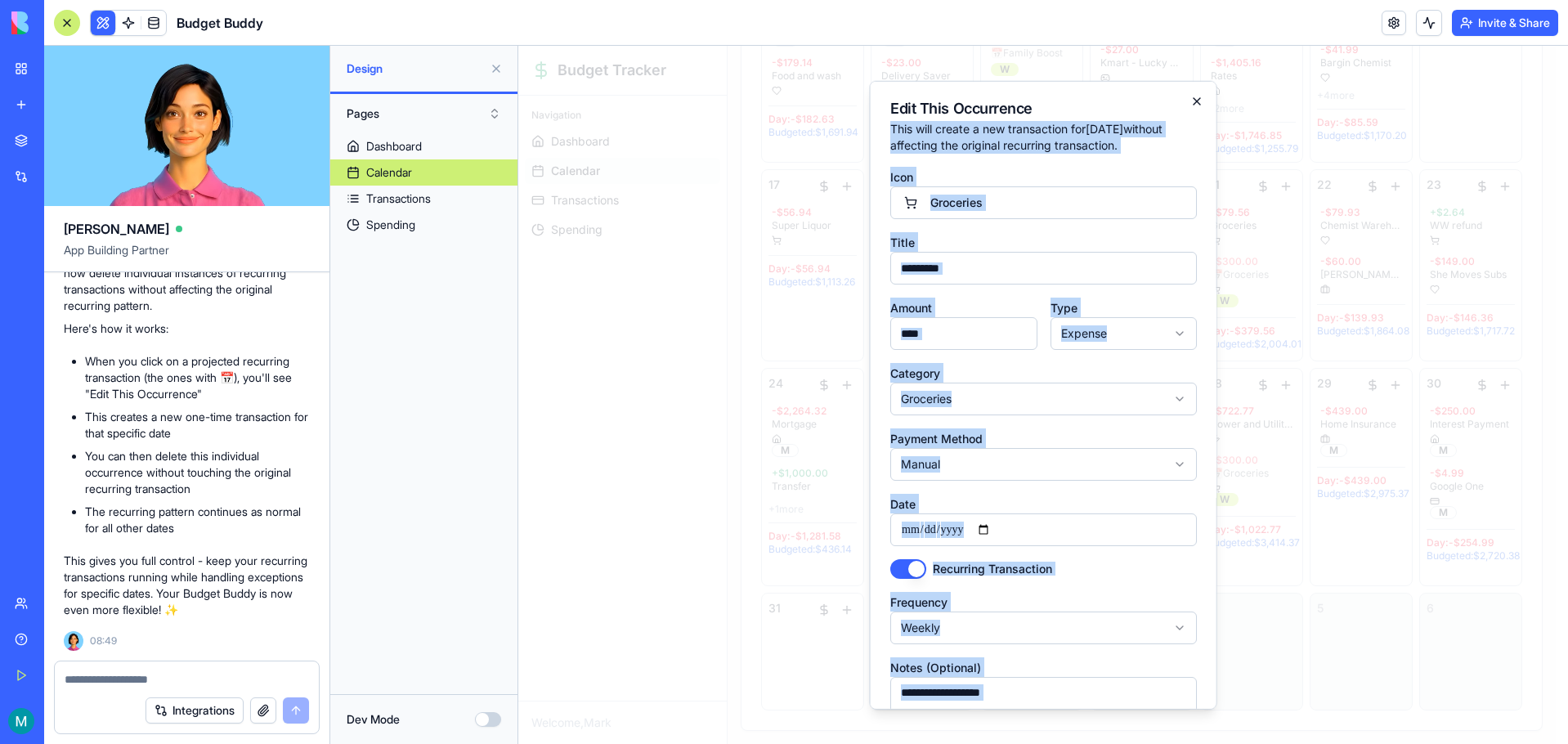
click at [1179, 100] on div "**********" at bounding box center [1043, 395] width 347 height 629
click at [1190, 103] on icon "button" at bounding box center [1197, 101] width 13 height 13
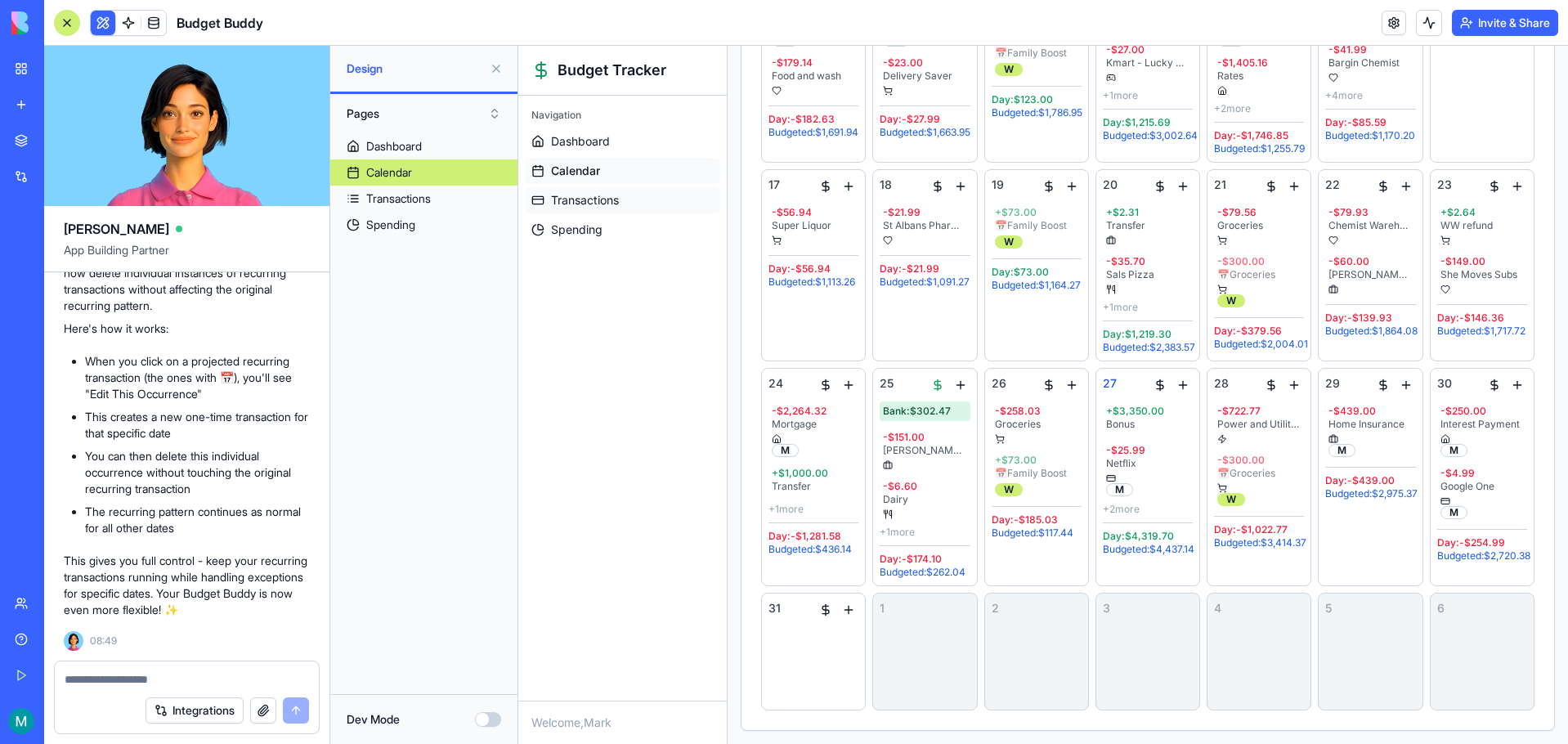
click at [602, 192] on link "Transactions" at bounding box center [622, 200] width 195 height 26
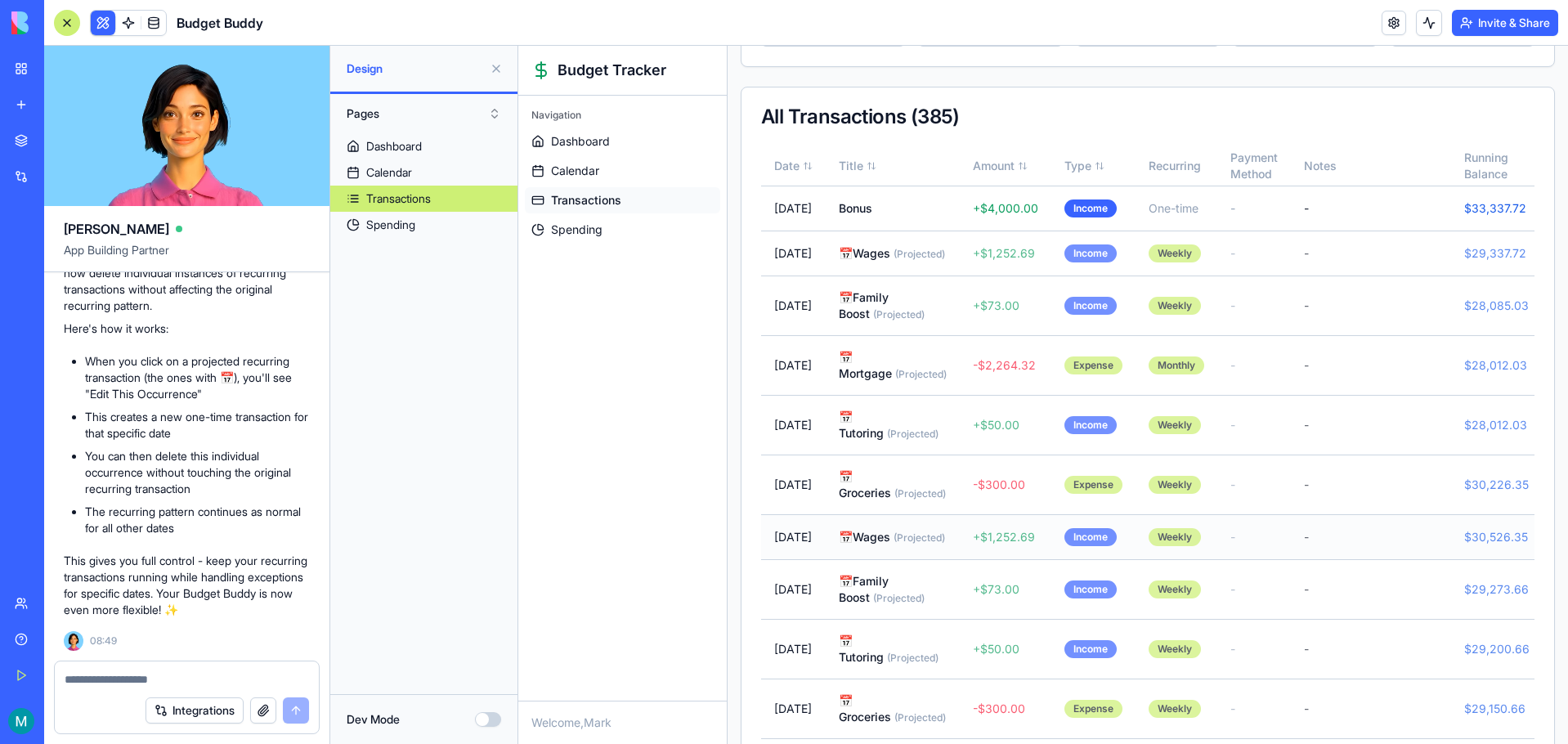
scroll to position [245, 0]
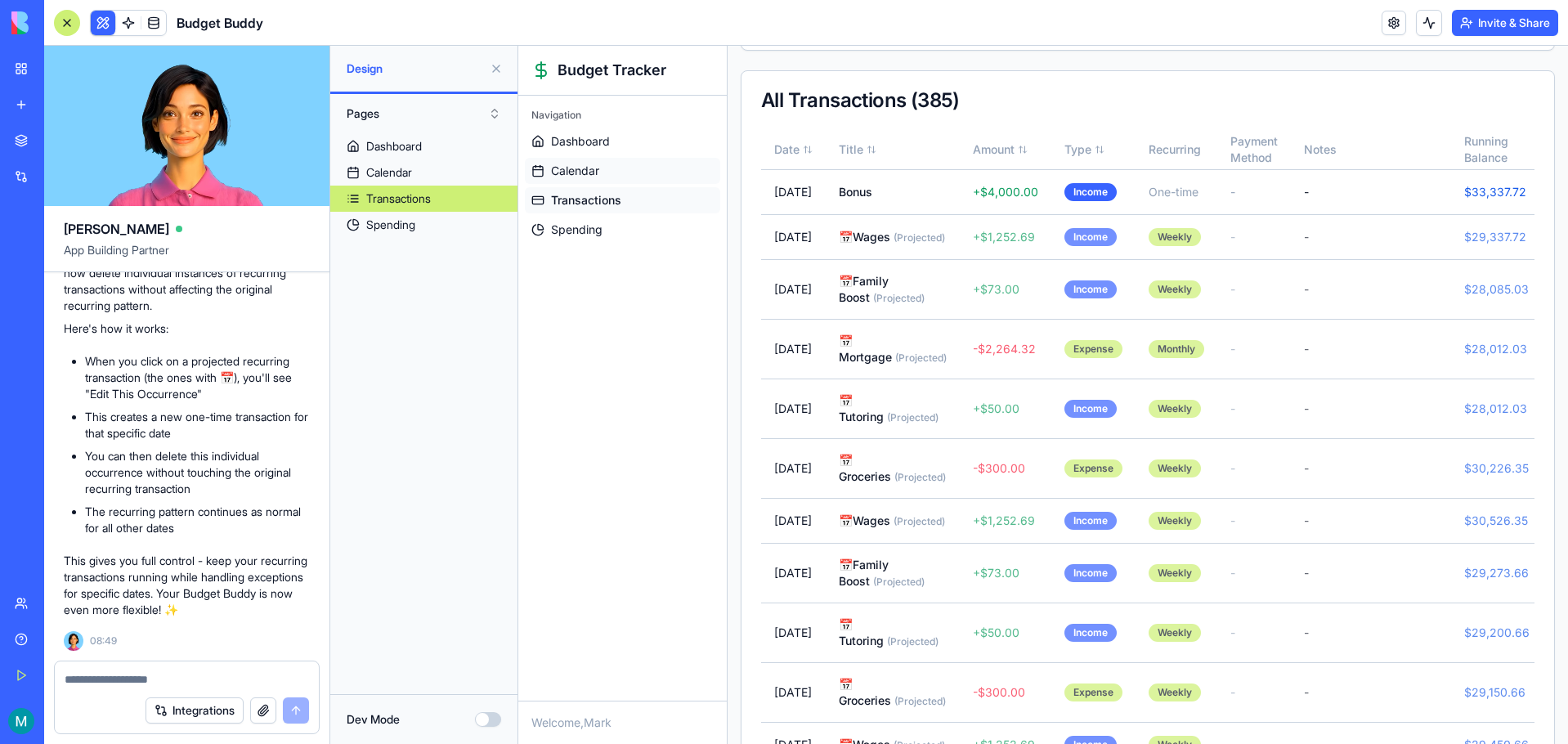
click at [601, 161] on link "Calendar" at bounding box center [622, 170] width 195 height 26
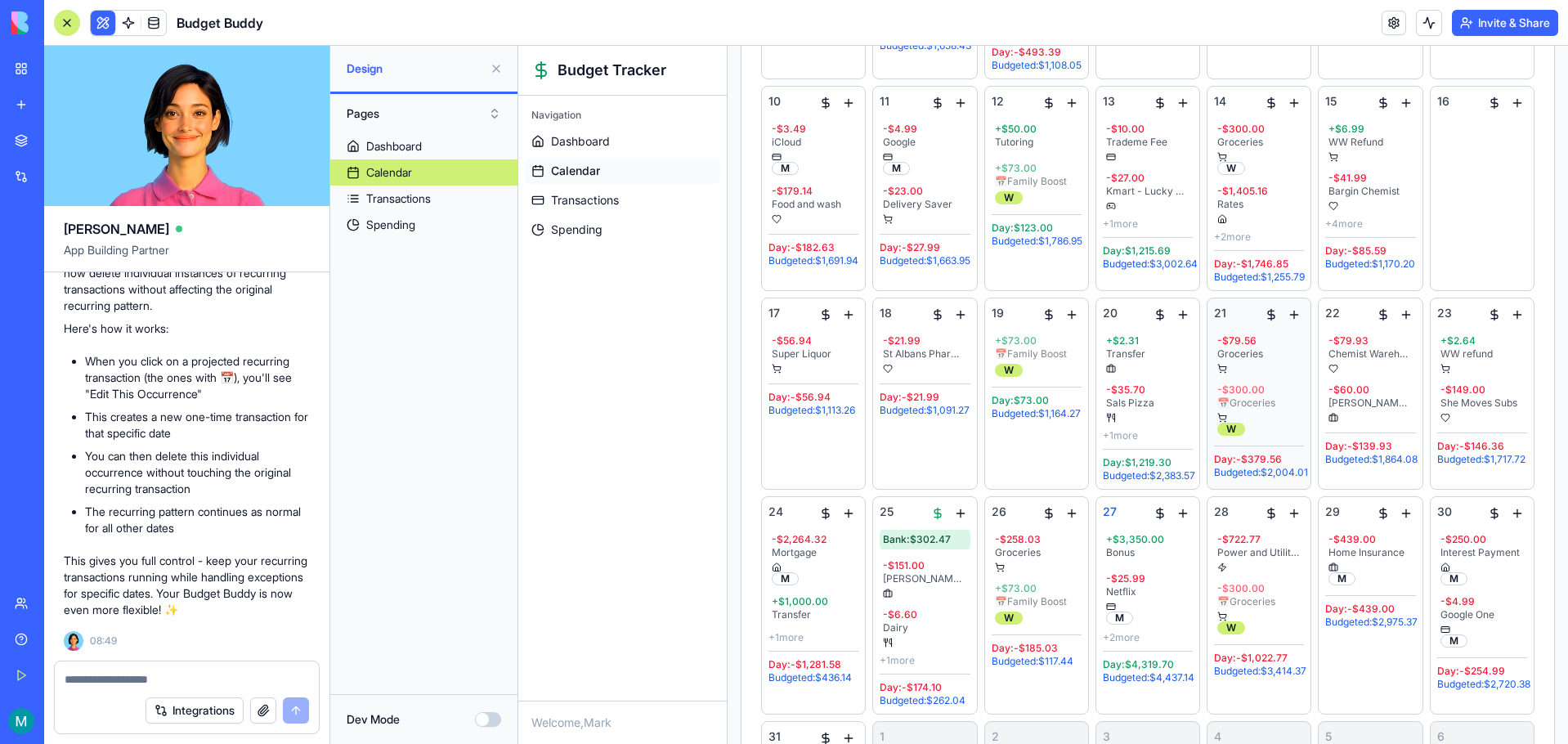
scroll to position [654, 0]
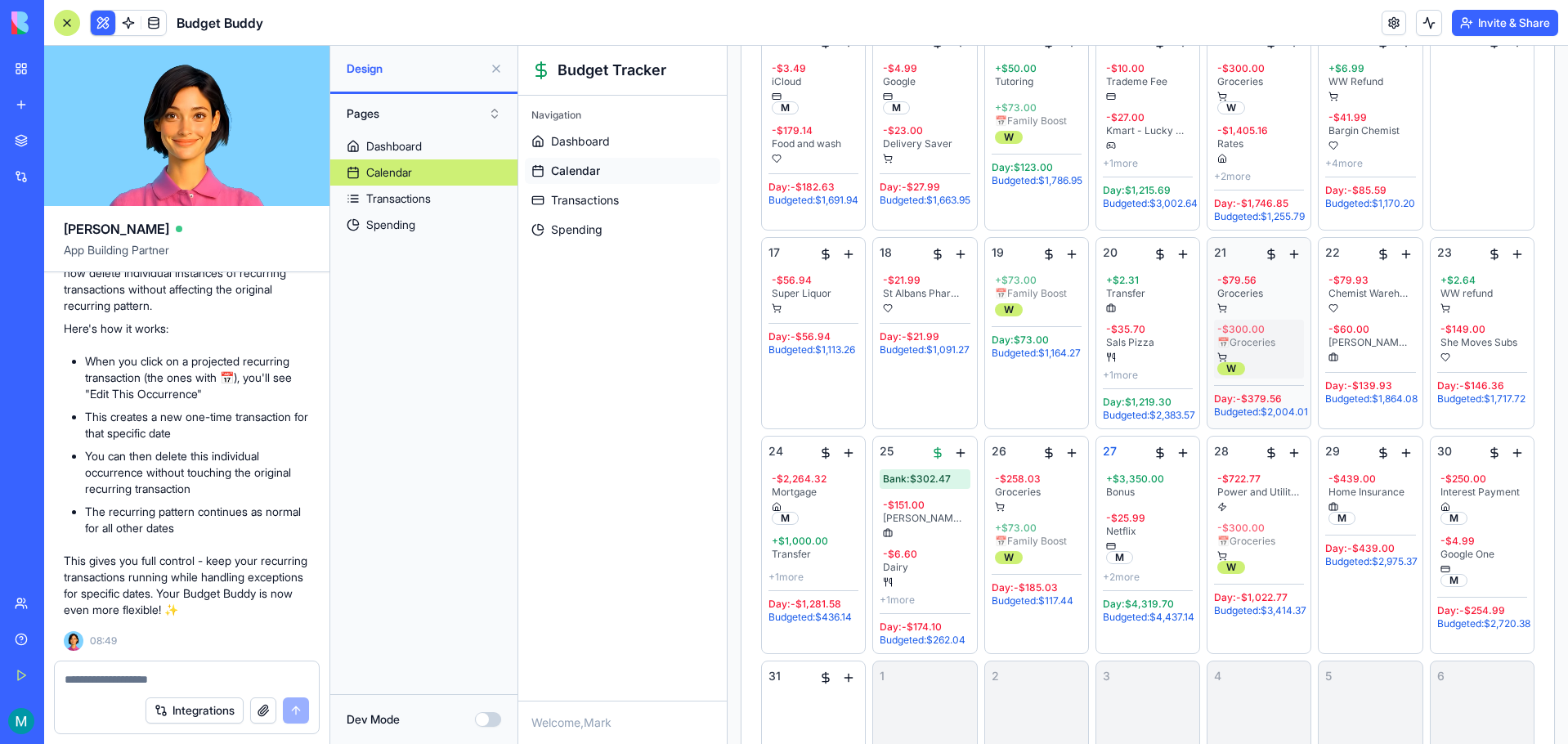
click at [1243, 336] on div "- $300.00" at bounding box center [1259, 329] width 83 height 13
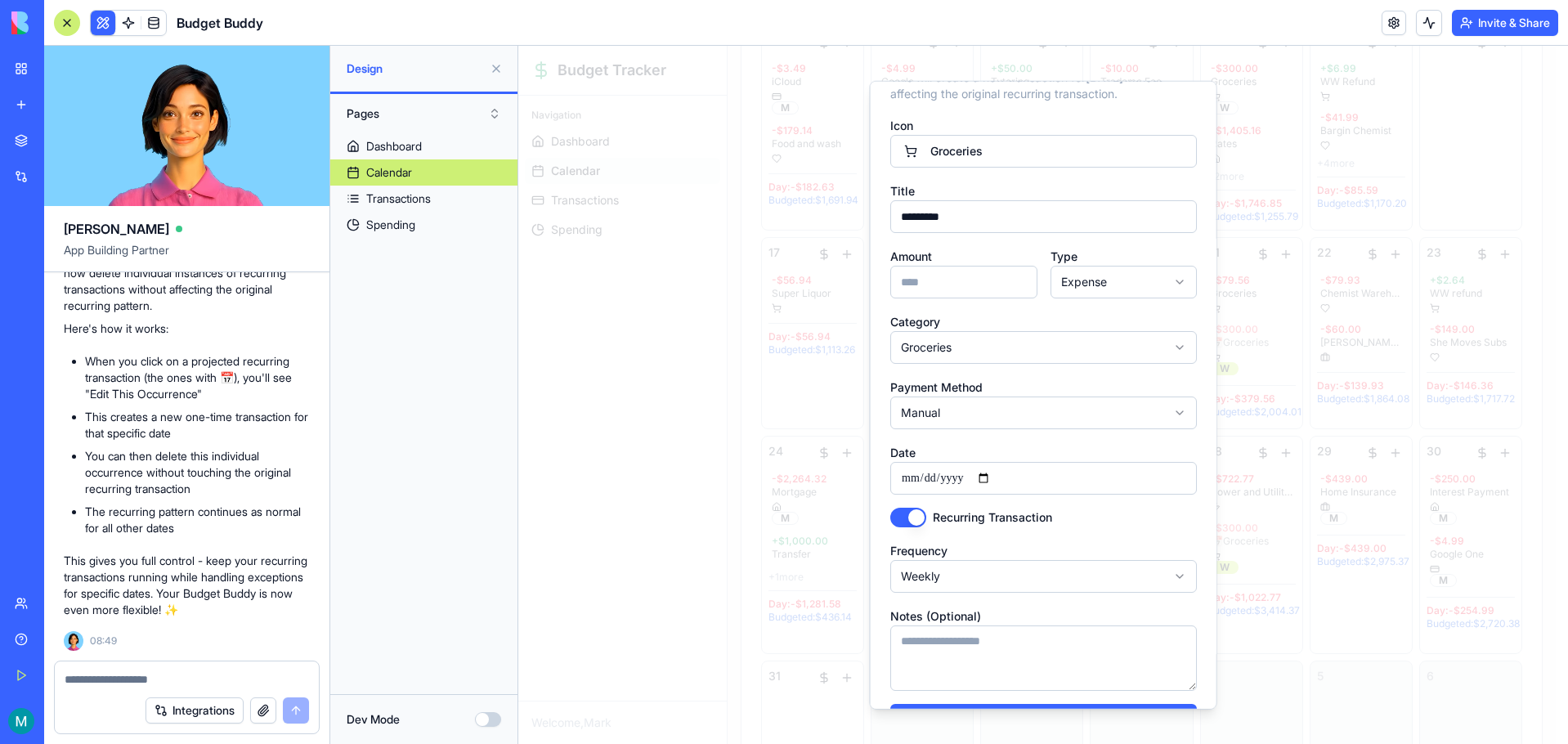
scroll to position [0, 0]
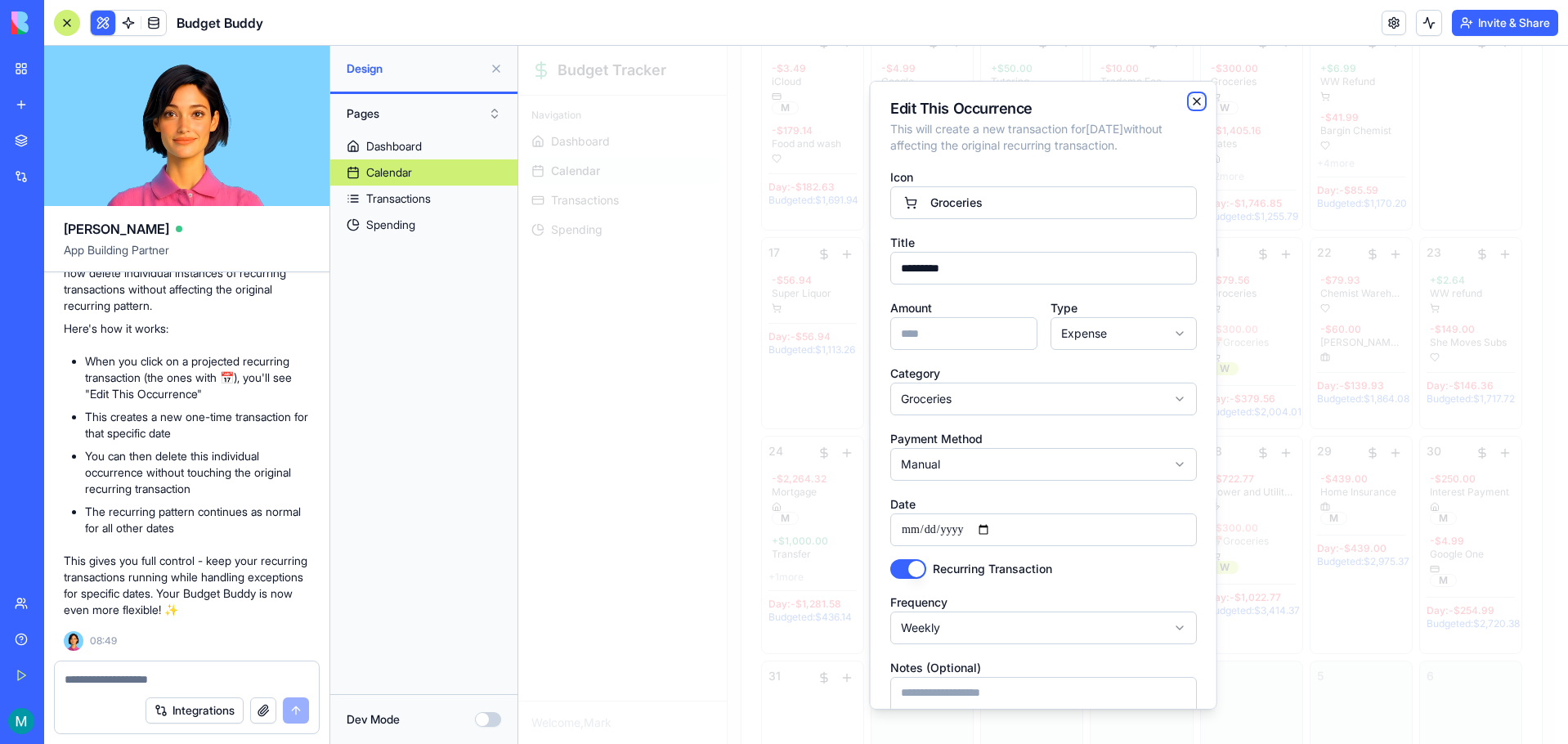
click at [1190, 101] on icon "button" at bounding box center [1197, 101] width 13 height 13
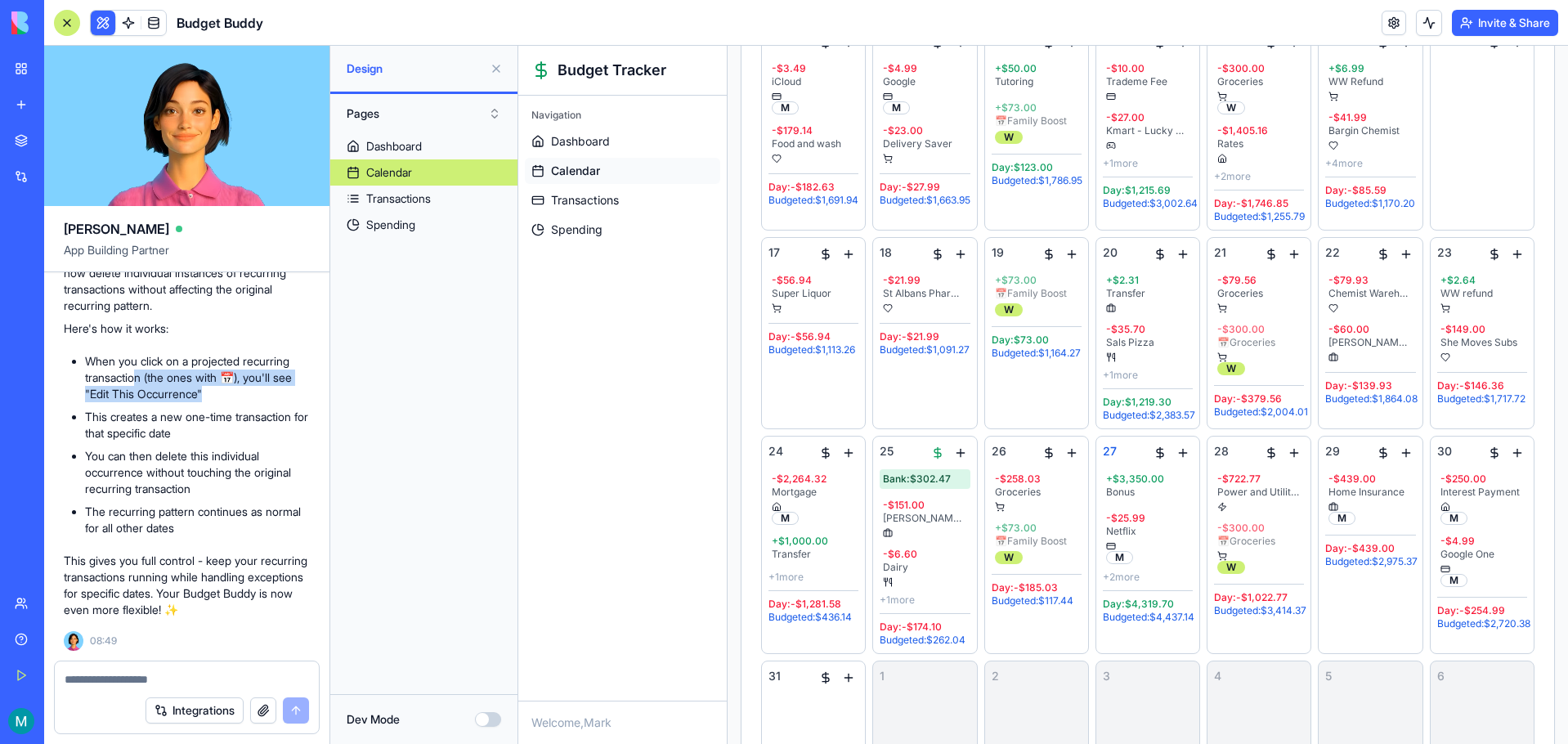
drag, startPoint x: 141, startPoint y: 375, endPoint x: 243, endPoint y: 388, distance: 102.8
click at [243, 388] on li "When you click on a projected recurring transaction (the ones with 📅), you'll s…" at bounding box center [197, 377] width 225 height 49
click at [244, 389] on li "When you click on a projected recurring transaction (the ones with 📅), you'll s…" at bounding box center [197, 377] width 225 height 49
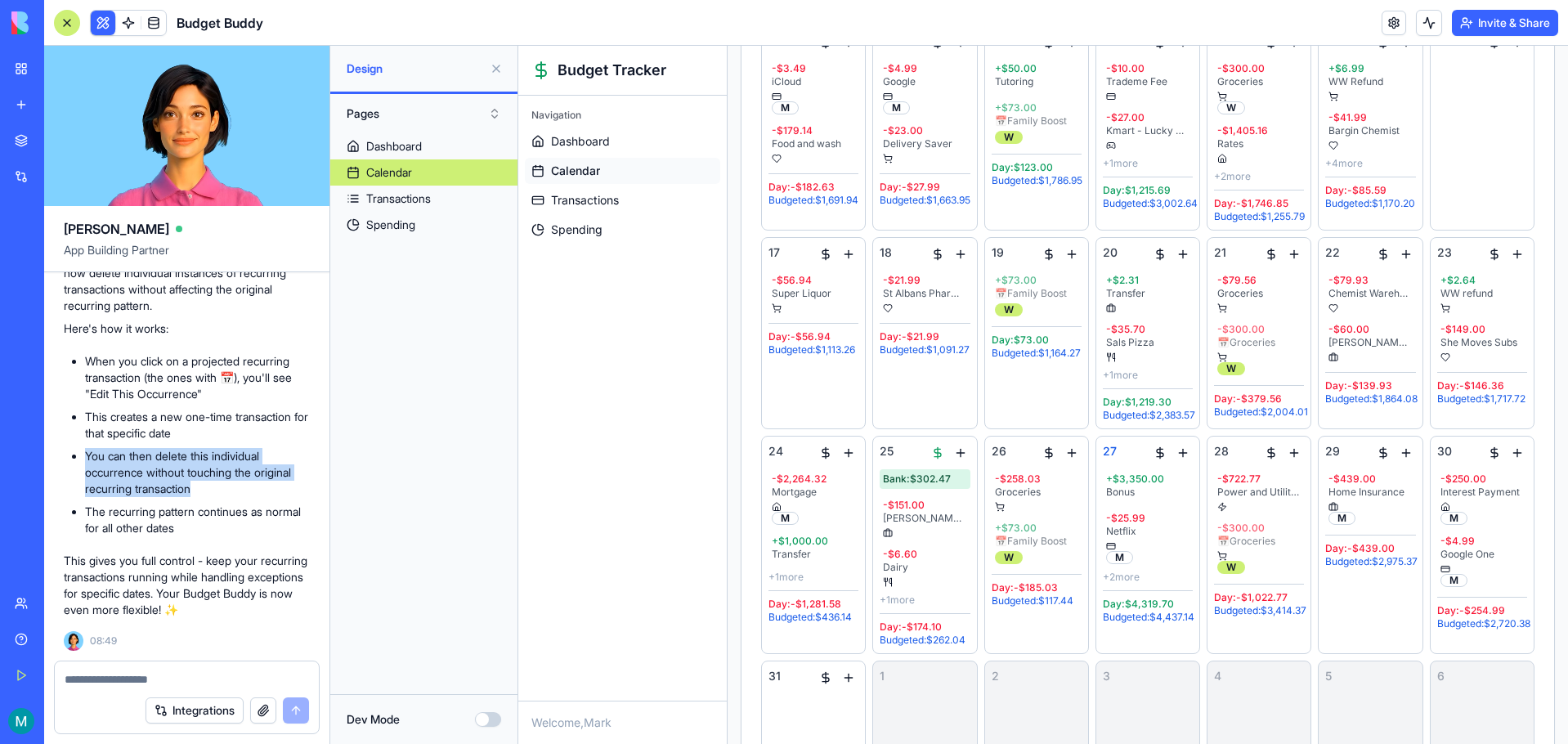
drag, startPoint x: 87, startPoint y: 459, endPoint x: 204, endPoint y: 492, distance: 121.6
click at [204, 492] on li "You can then delete this individual occurrence without touching the original re…" at bounding box center [197, 472] width 225 height 49
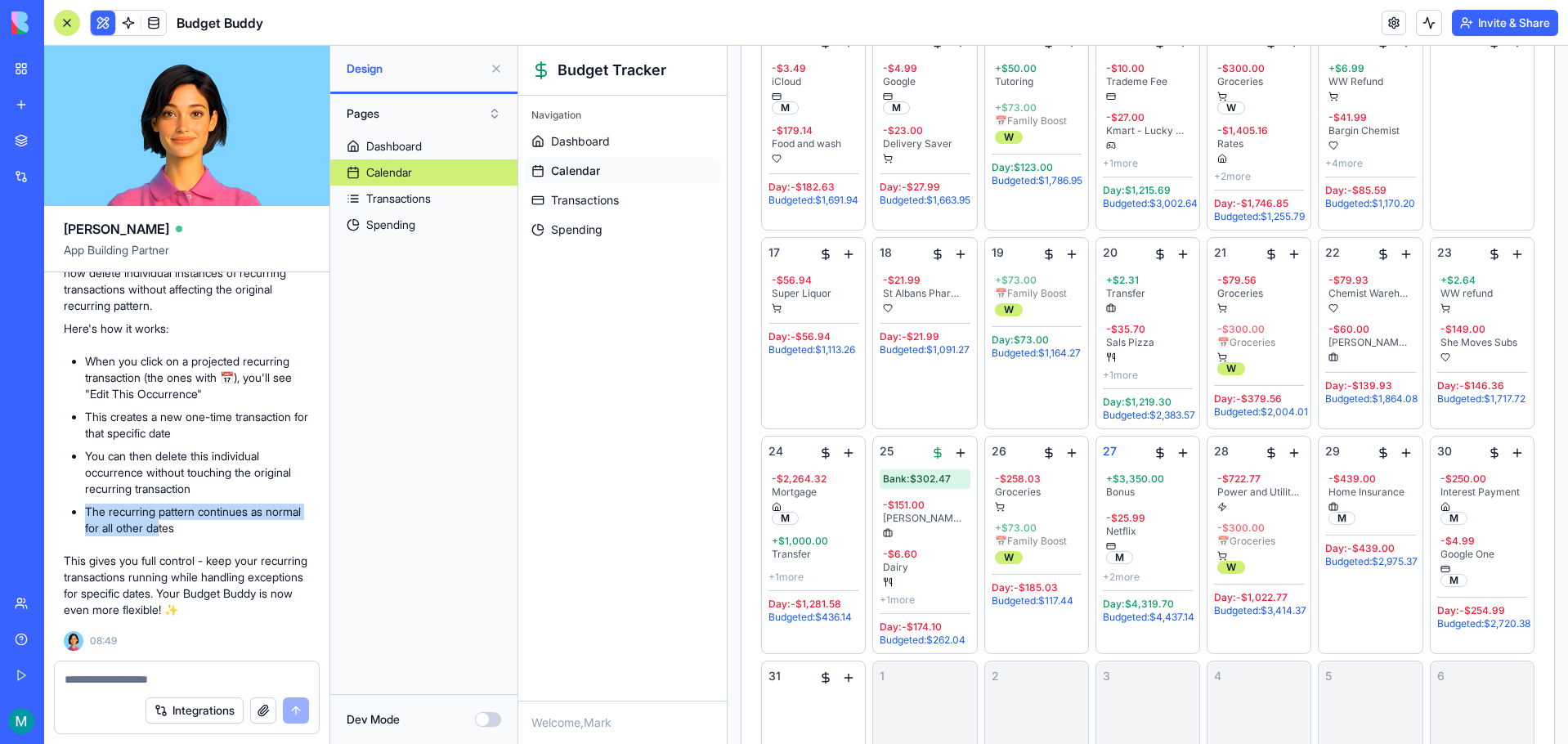
drag, startPoint x: 87, startPoint y: 507, endPoint x: 204, endPoint y: 530, distance: 119.2
click at [204, 530] on li "The recurring pattern continues as normal for all other dates" at bounding box center [197, 520] width 225 height 33
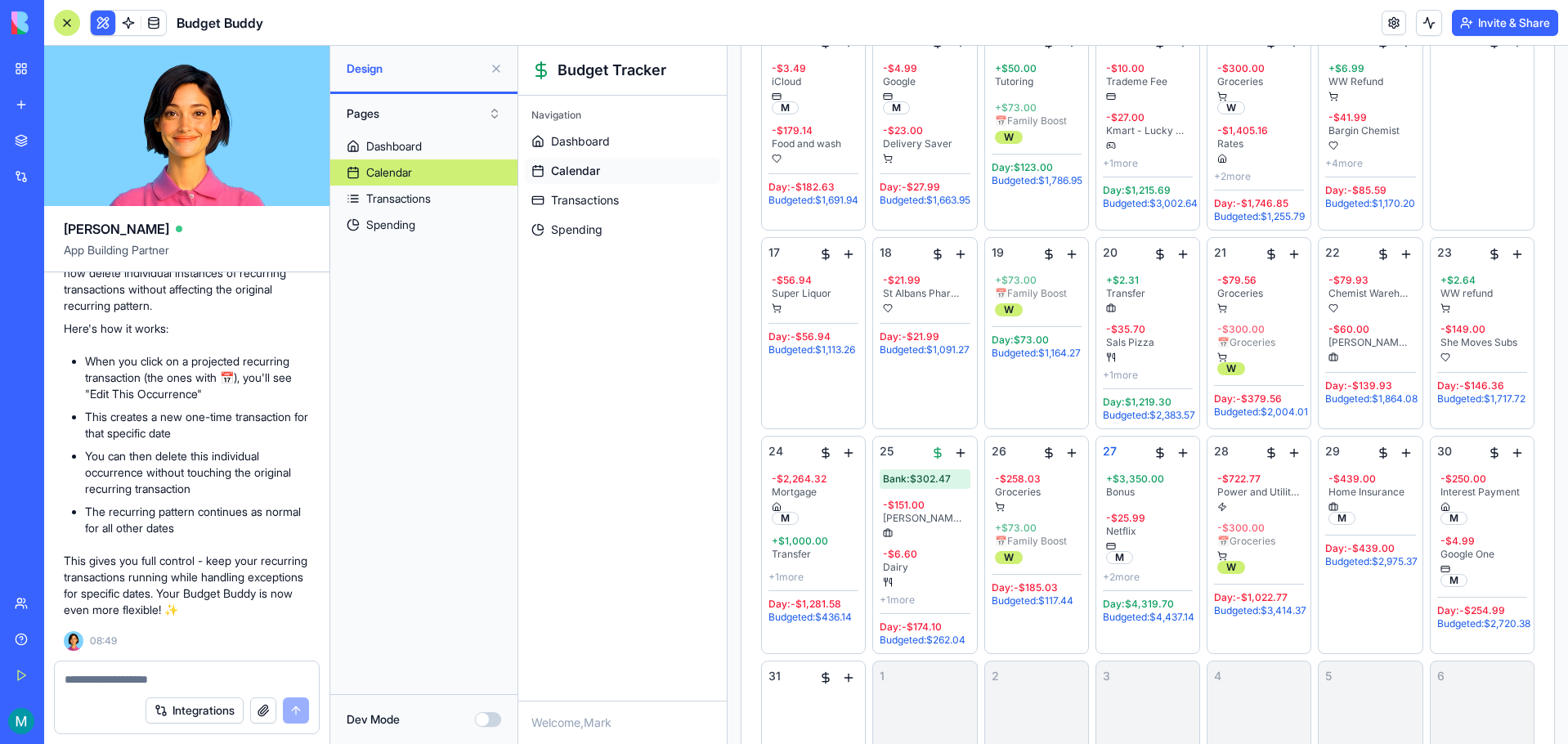
click at [227, 532] on li "The recurring pattern continues as normal for all other dates" at bounding box center [197, 520] width 225 height 33
click at [179, 673] on textarea at bounding box center [186, 679] width 244 height 16
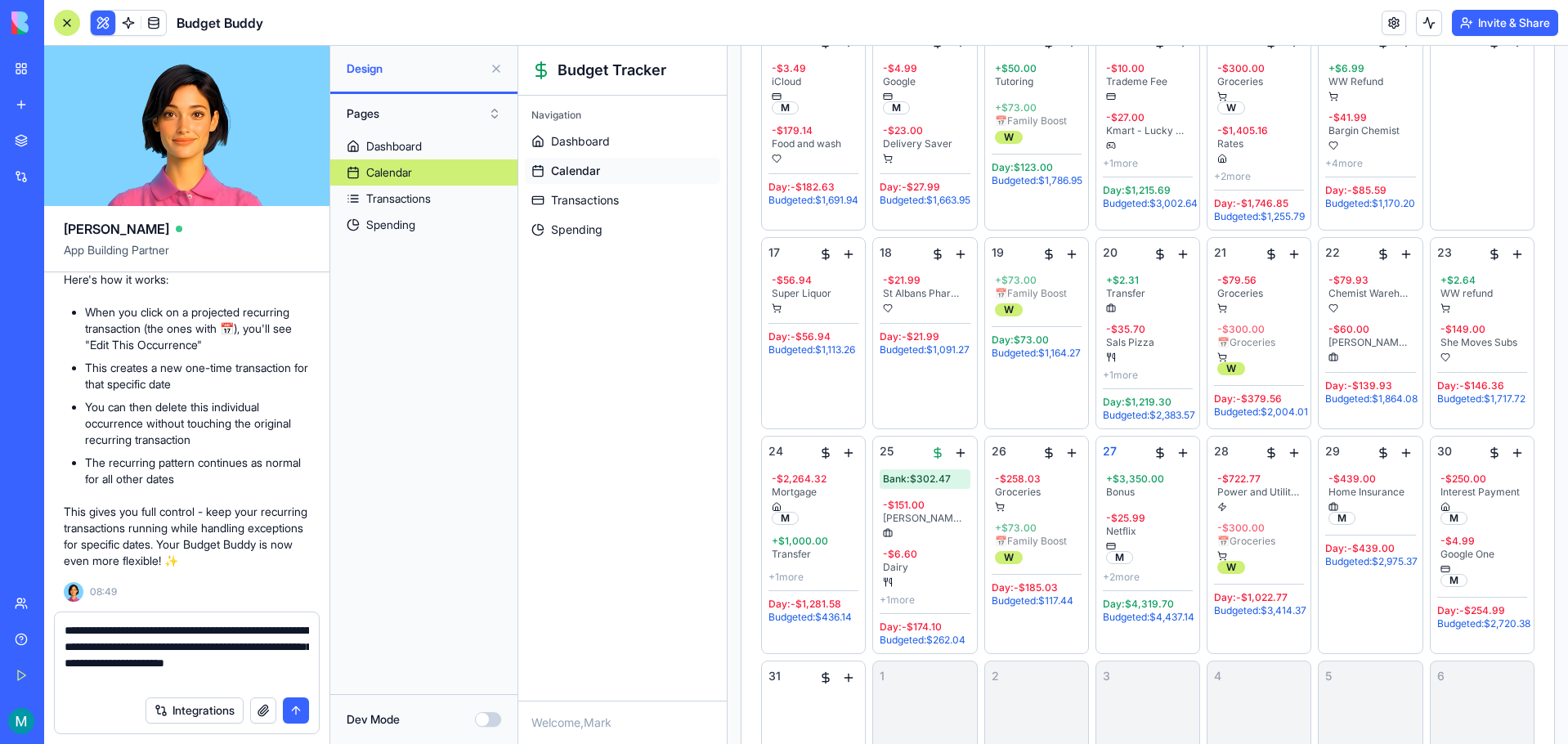
type textarea "**********"
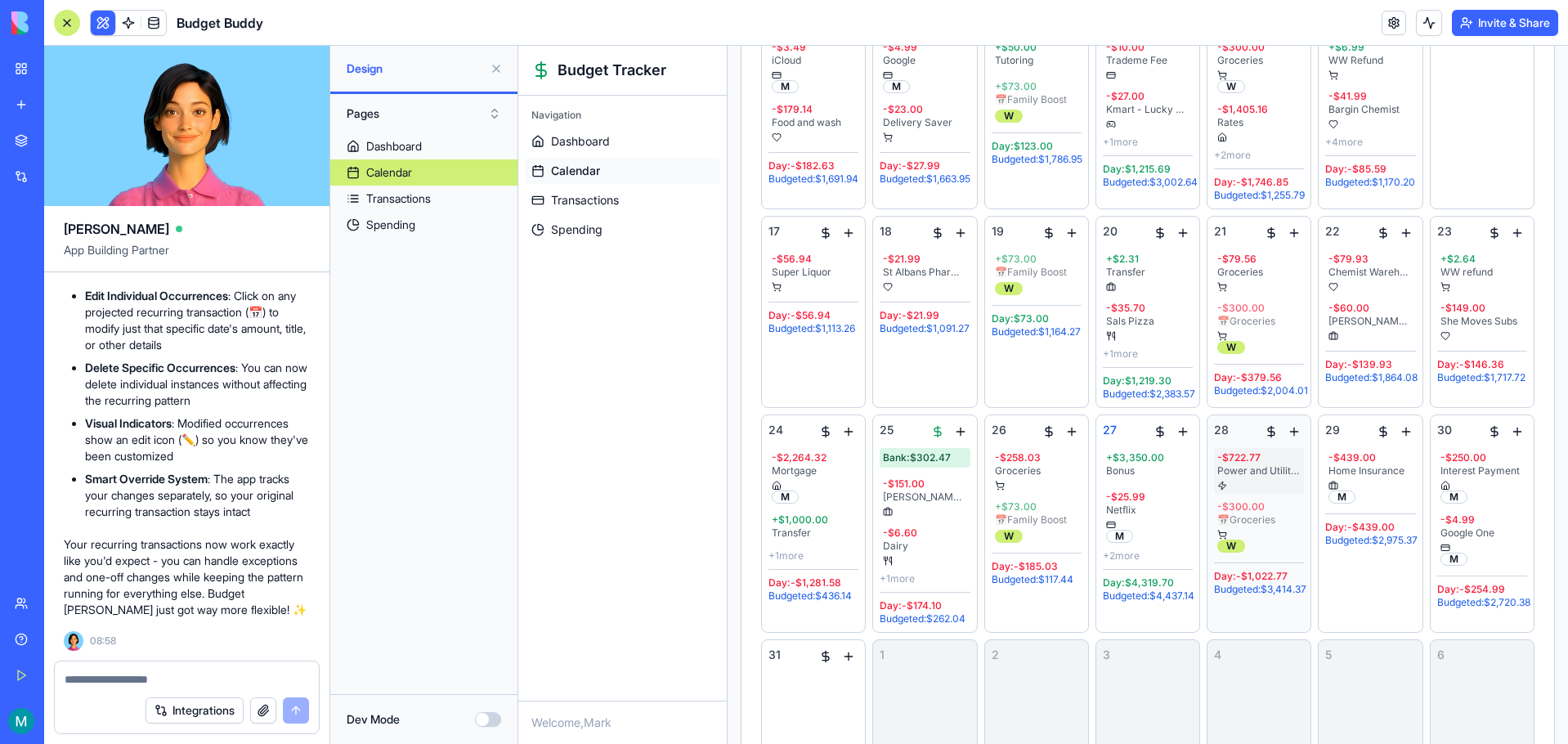
scroll to position [736, 0]
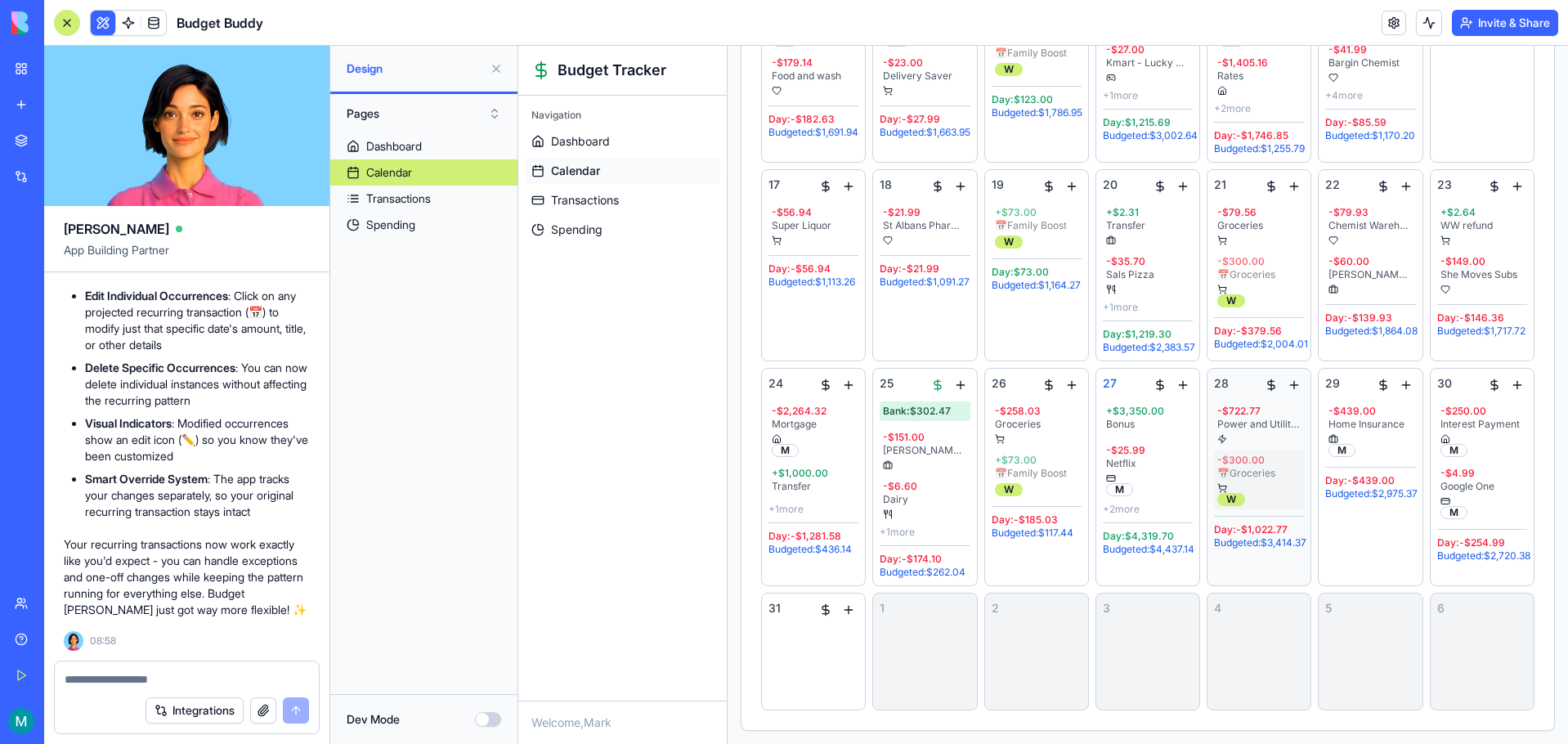
click at [1247, 467] on div "- $300.00" at bounding box center [1259, 461] width 83 height 13
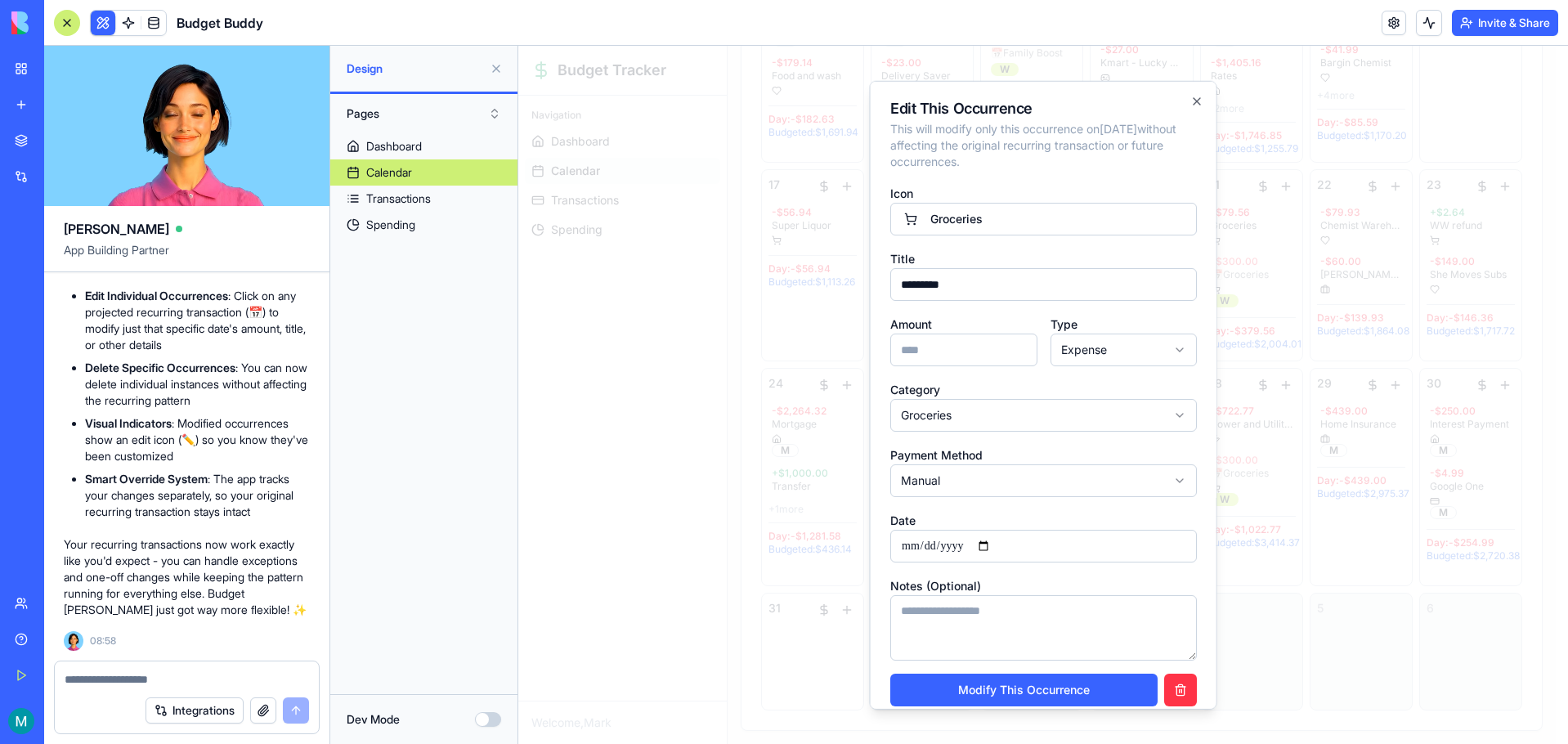
scroll to position [17, 0]
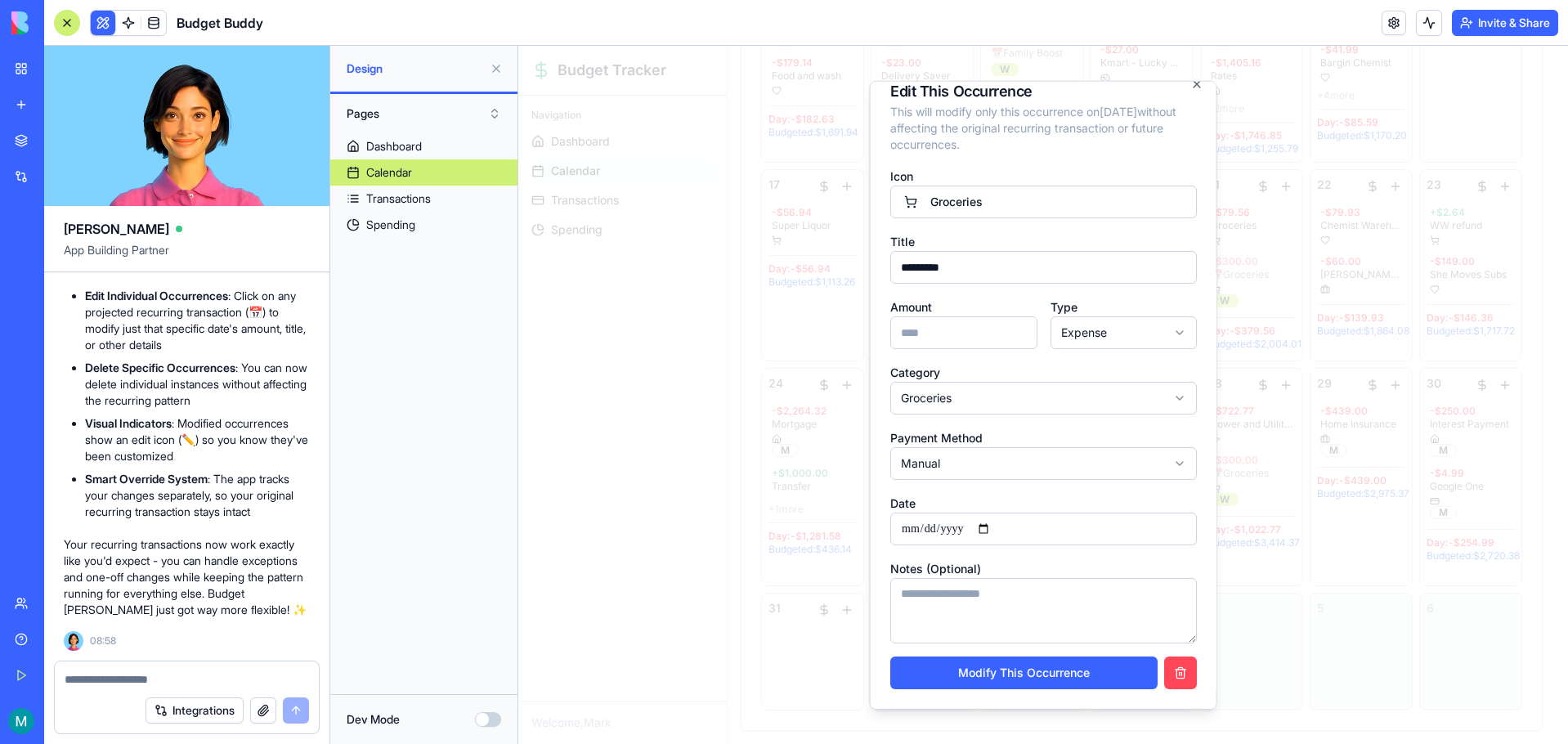
click at [1174, 672] on button "button" at bounding box center [1180, 673] width 33 height 33
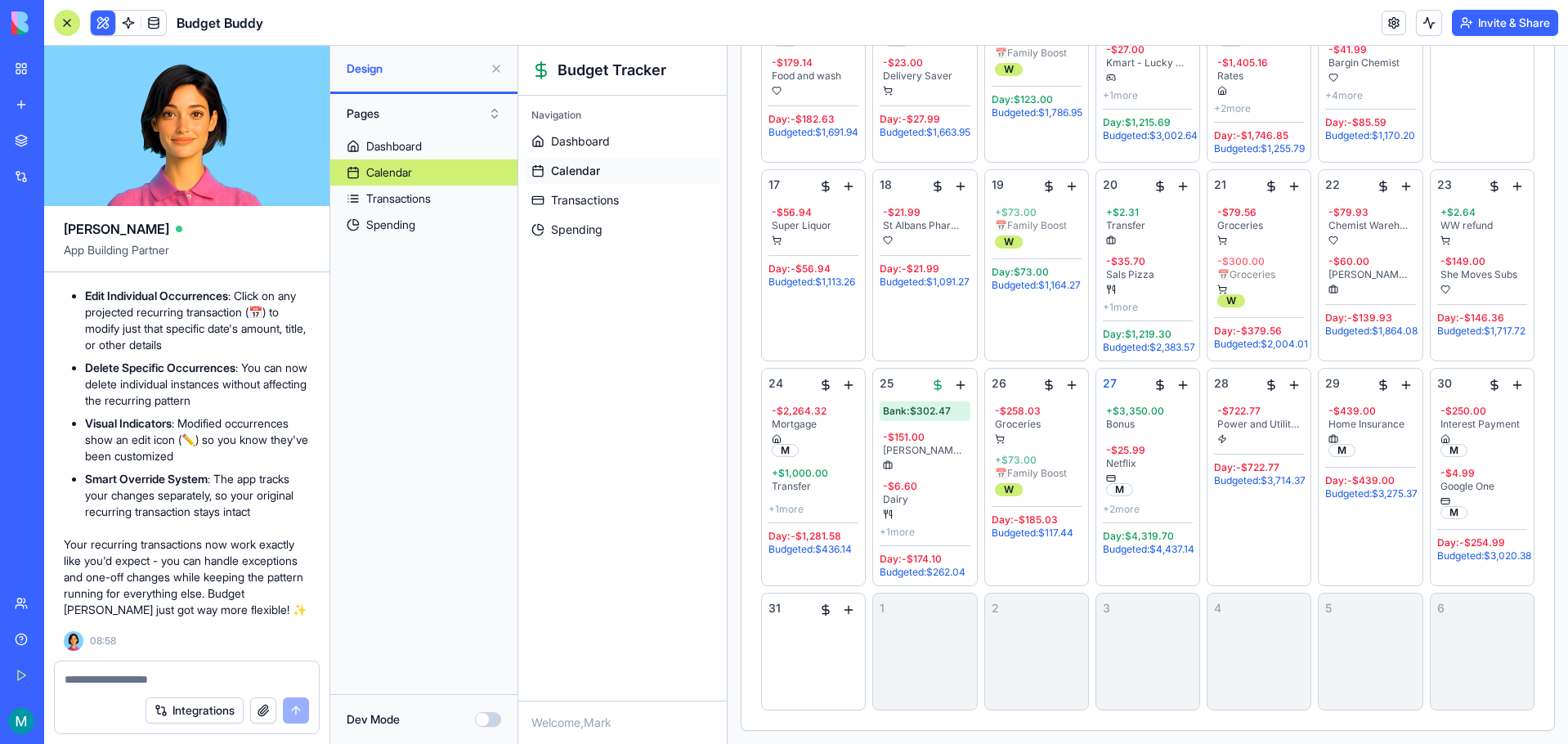
scroll to position [787, 0]
